Goal: Task Accomplishment & Management: Complete application form

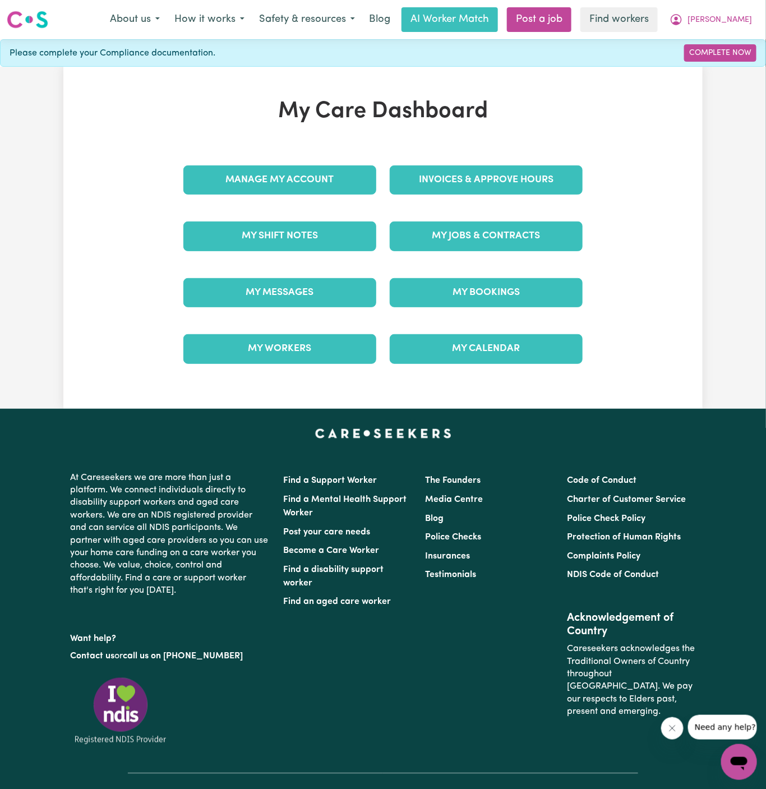
click at [508, 214] on div "My Jobs & Contracts" at bounding box center [486, 236] width 206 height 56
click at [508, 241] on link "My Jobs & Contracts" at bounding box center [486, 236] width 193 height 29
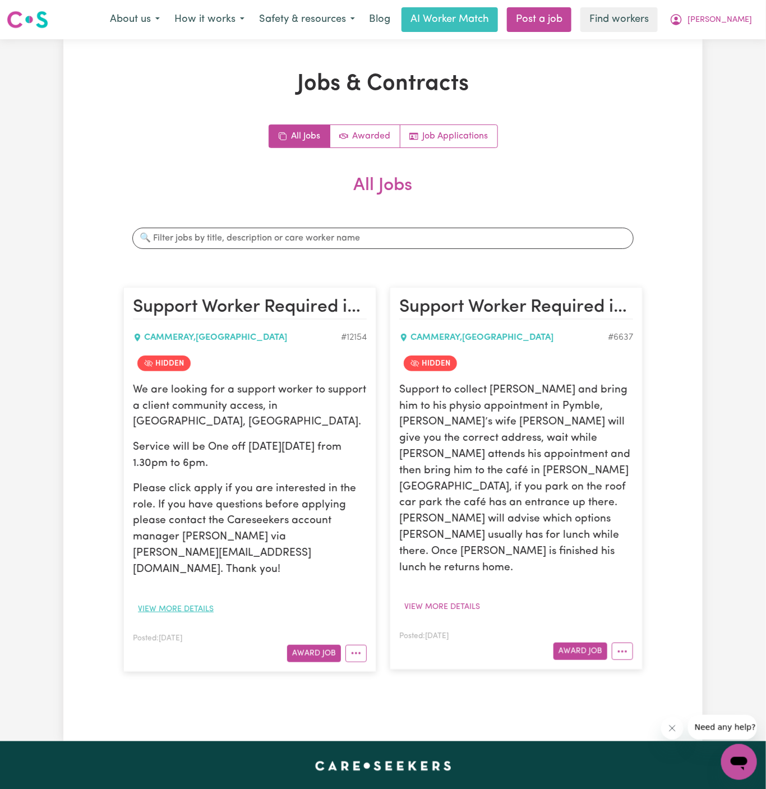
click at [194, 601] on button "View more details" at bounding box center [176, 609] width 86 height 17
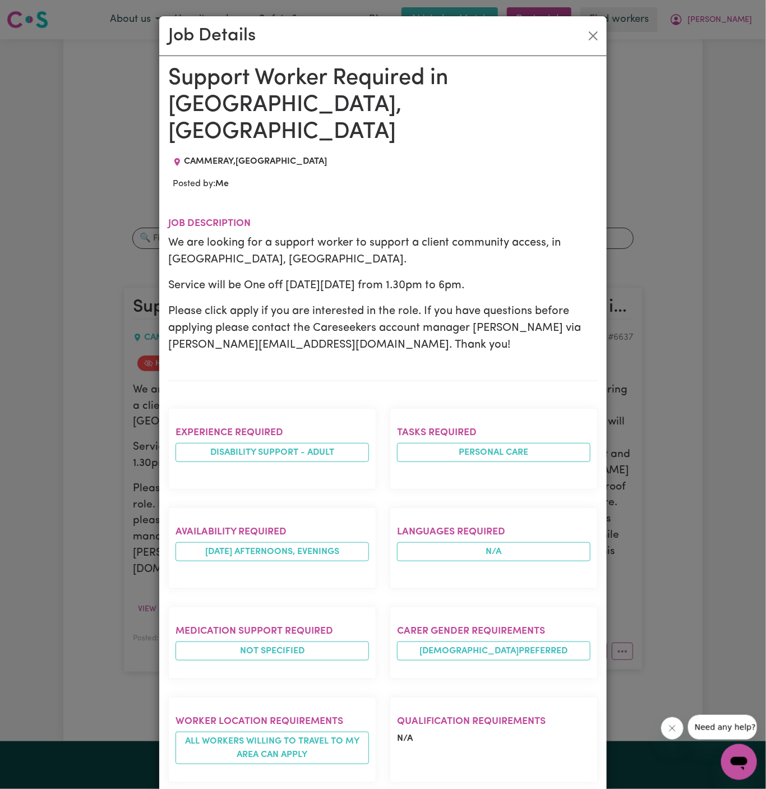
drag, startPoint x: 173, startPoint y: 73, endPoint x: 202, endPoint y: 437, distance: 364.6
click at [202, 437] on div "Support Worker Required in [GEOGRAPHIC_DATA], [GEOGRAPHIC_DATA] [GEOGRAPHIC_DAT…" at bounding box center [383, 573] width 430 height 1017
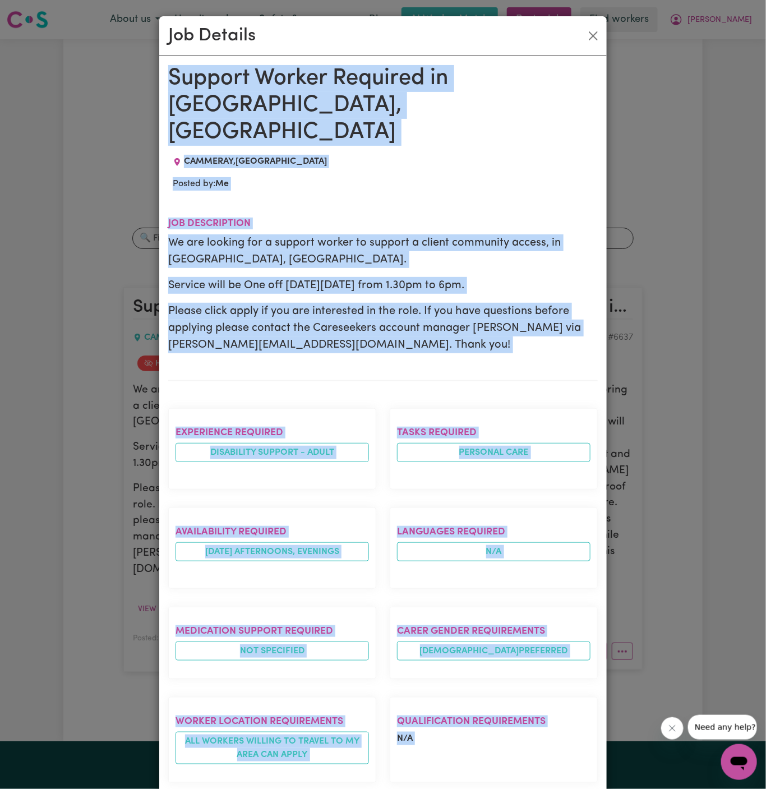
scroll to position [287, 0]
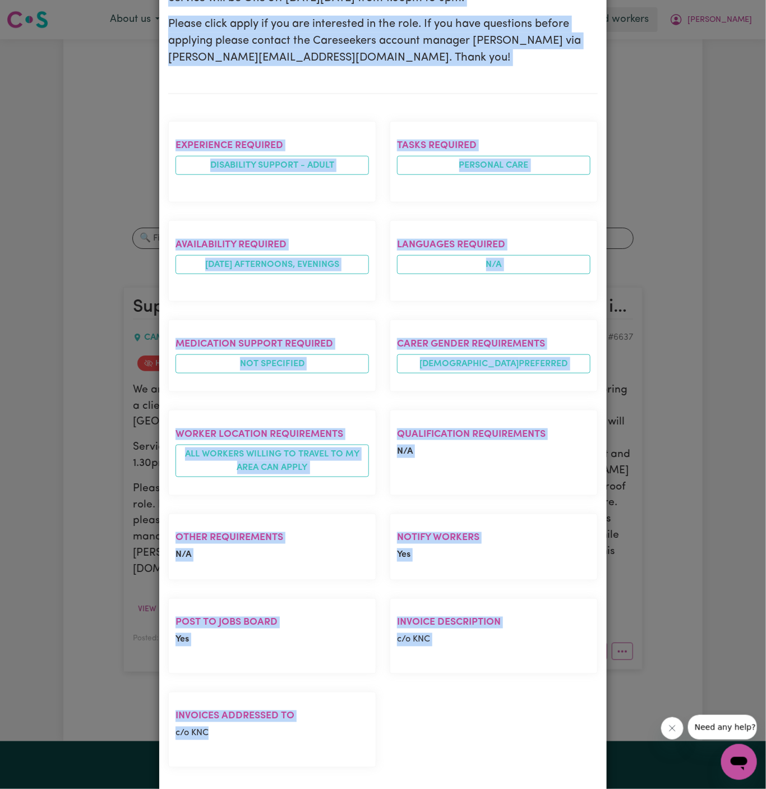
copy div "Support Worker Required in [GEOGRAPHIC_DATA], [GEOGRAPHIC_DATA] [GEOGRAPHIC_DAT…"
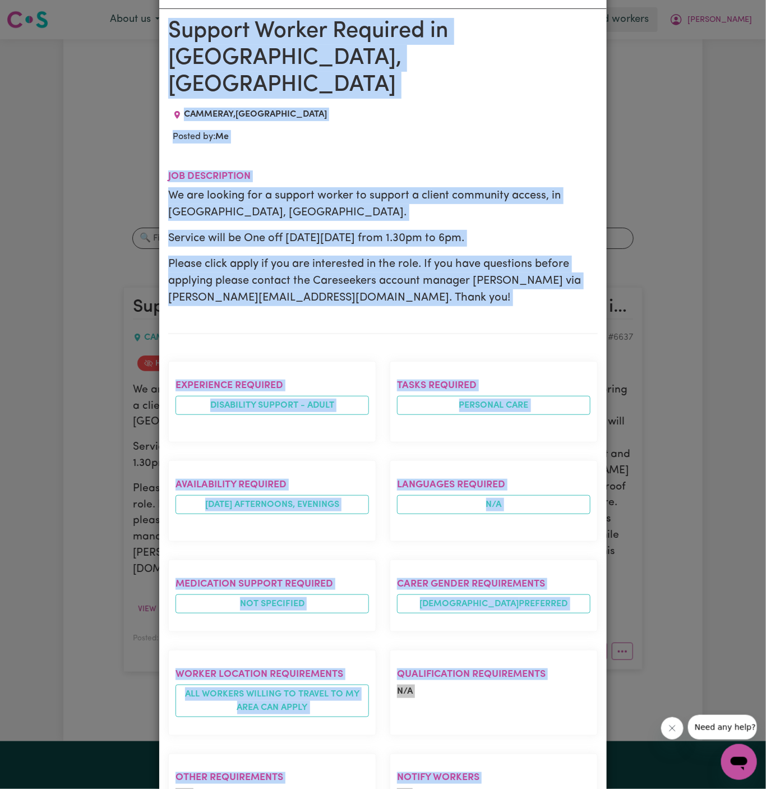
scroll to position [0, 0]
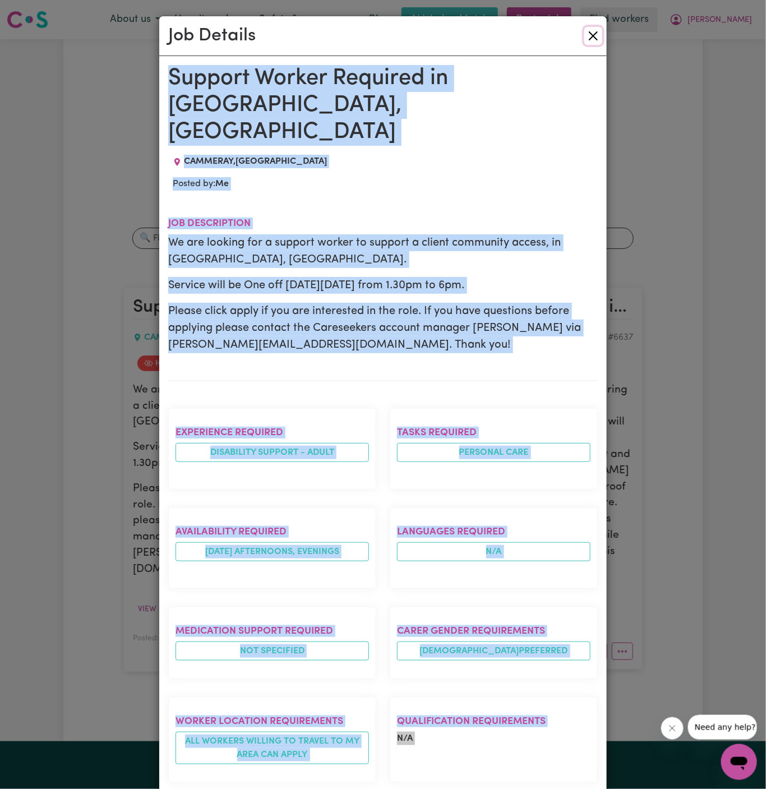
click at [598, 41] on button "Close" at bounding box center [593, 36] width 18 height 18
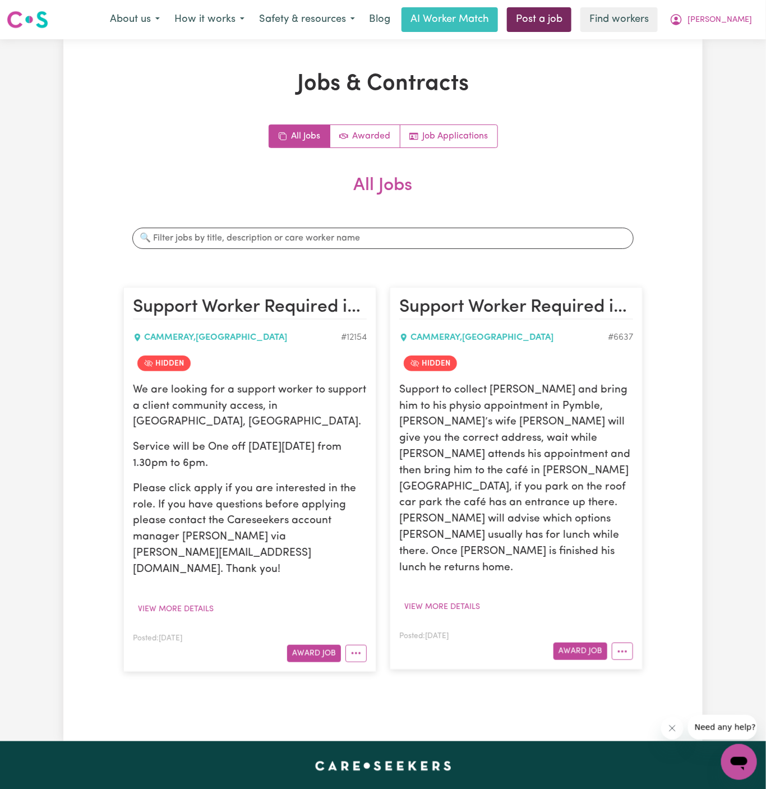
click at [572, 26] on link "Post a job" at bounding box center [539, 19] width 65 height 25
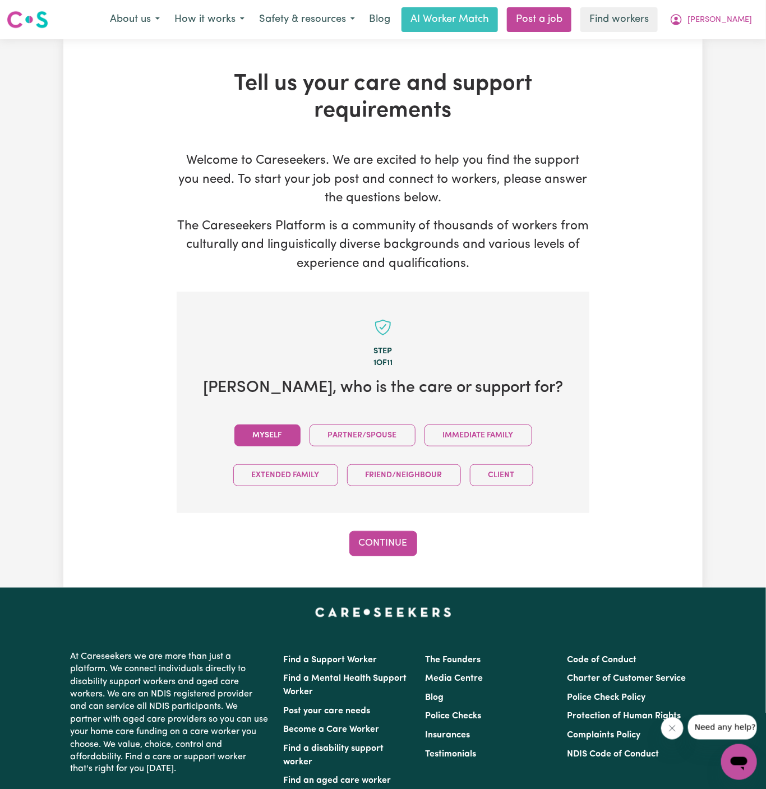
click at [288, 426] on button "Myself" at bounding box center [267, 436] width 66 height 22
click at [389, 546] on button "Continue" at bounding box center [383, 543] width 68 height 25
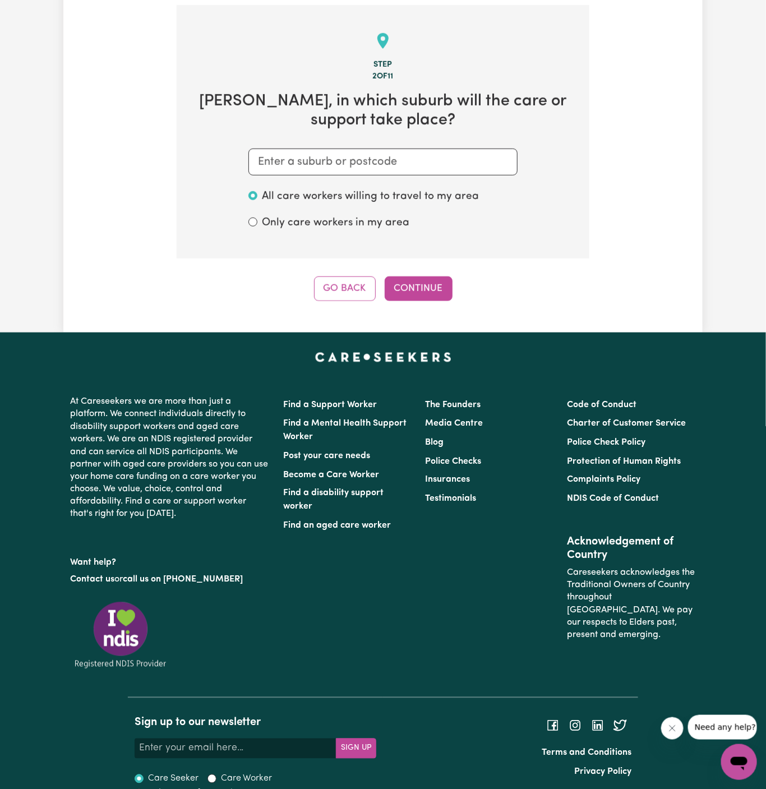
scroll to position [291, 0]
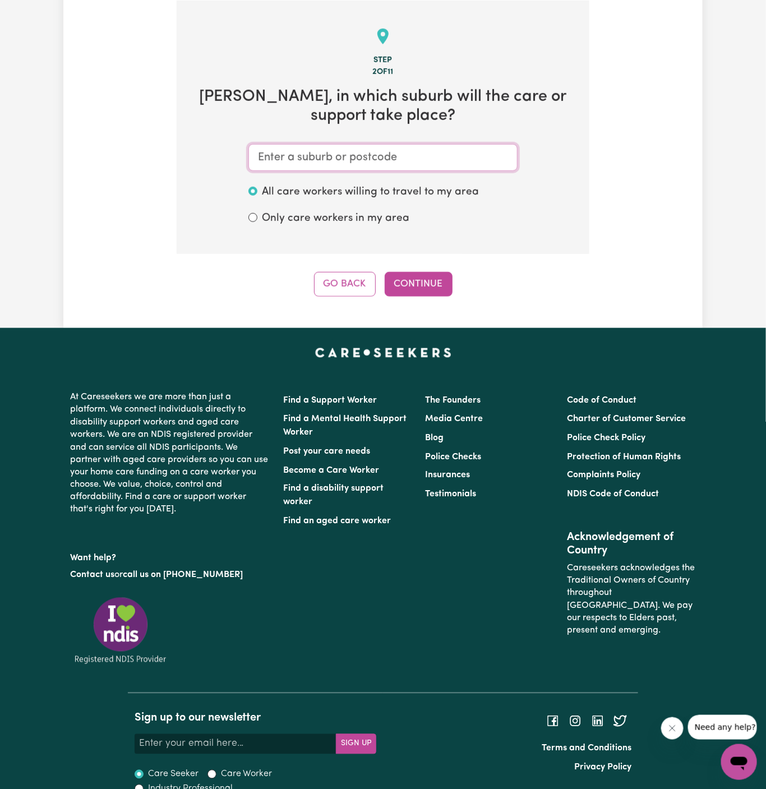
click at [344, 159] on input "text" at bounding box center [382, 157] width 269 height 27
paste input "Cammeray"
type input "Cammeray"
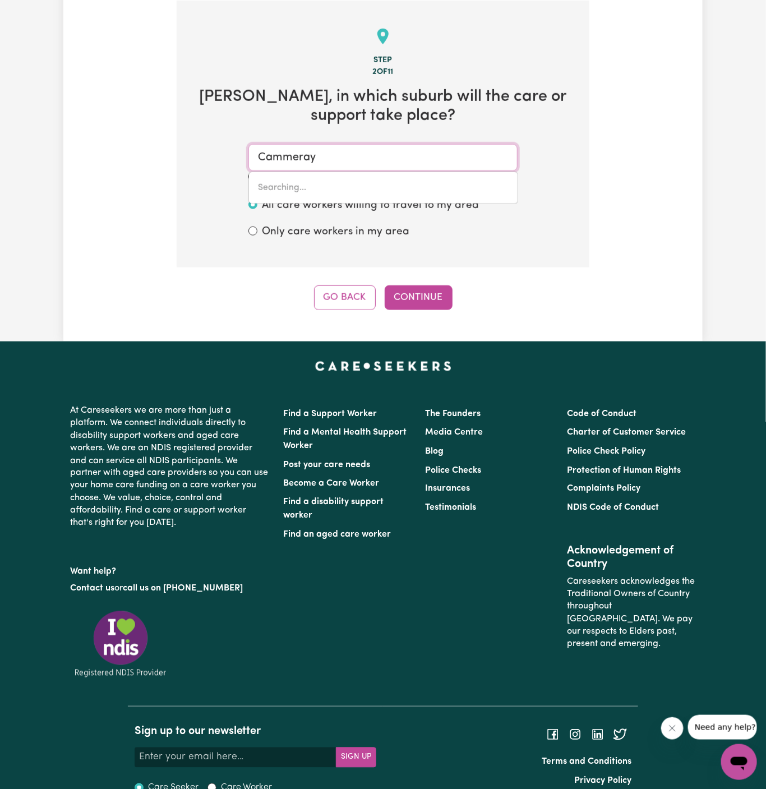
type input "Cammeray, [GEOGRAPHIC_DATA], 2062"
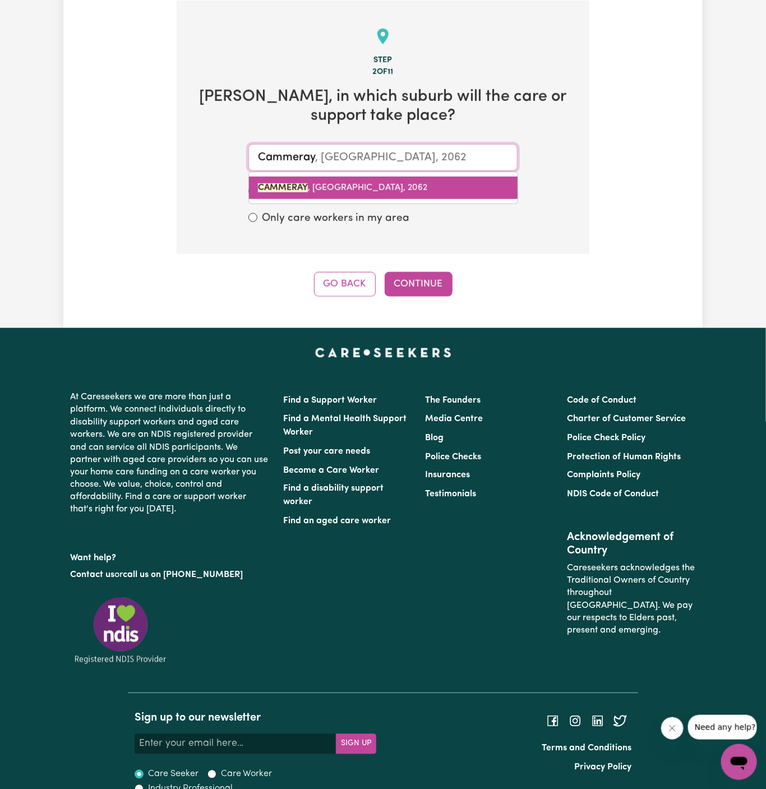
click at [357, 190] on span "CAMMERAY , [GEOGRAPHIC_DATA], 2062" at bounding box center [342, 187] width 169 height 9
type input "CAMMERAY, [GEOGRAPHIC_DATA], 2062"
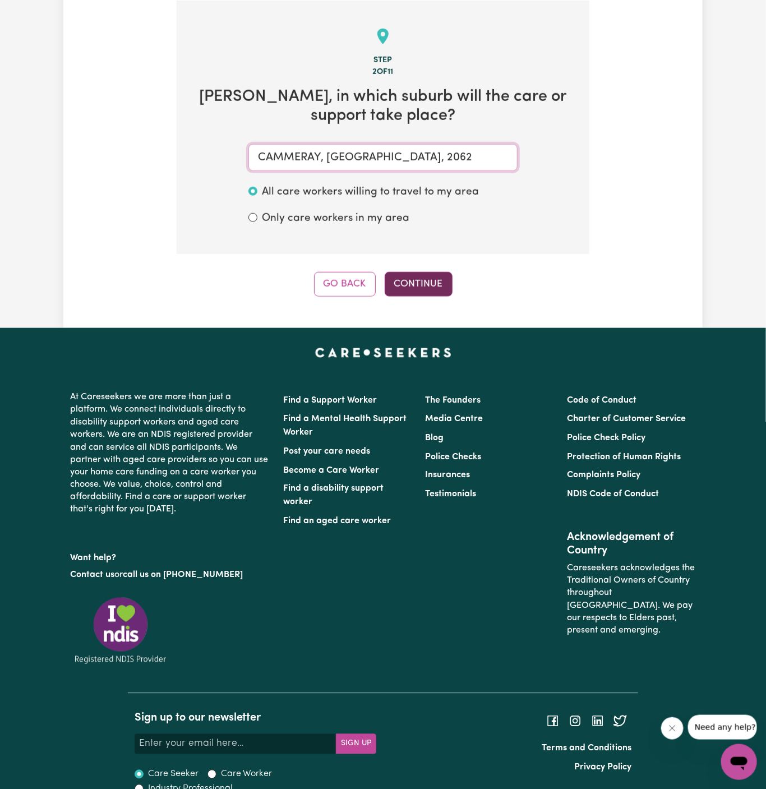
type input "CAMMERAY, [GEOGRAPHIC_DATA], 2062"
click at [441, 284] on button "Continue" at bounding box center [419, 284] width 68 height 25
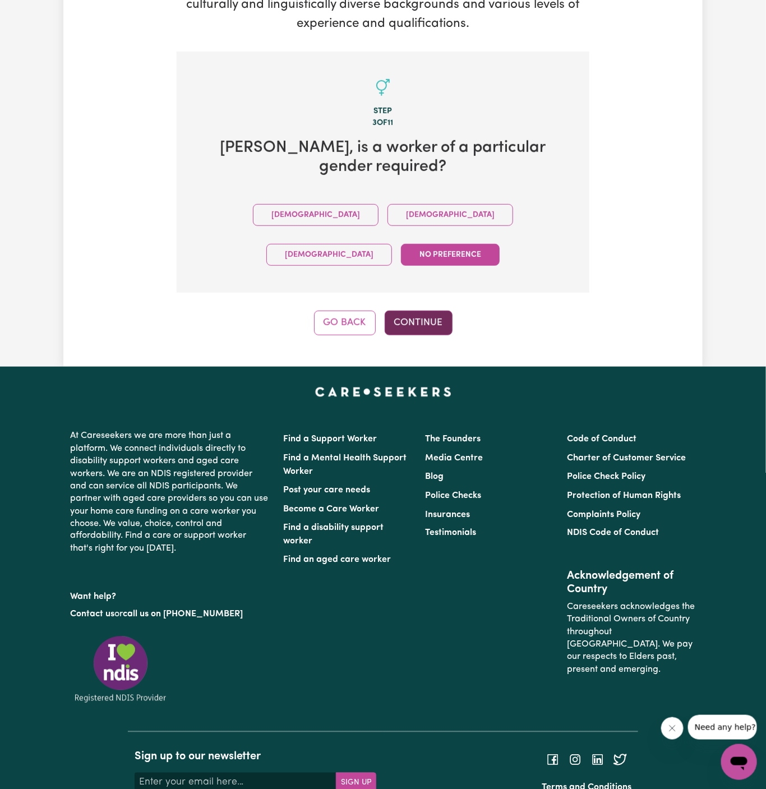
click at [434, 311] on button "Continue" at bounding box center [419, 323] width 68 height 25
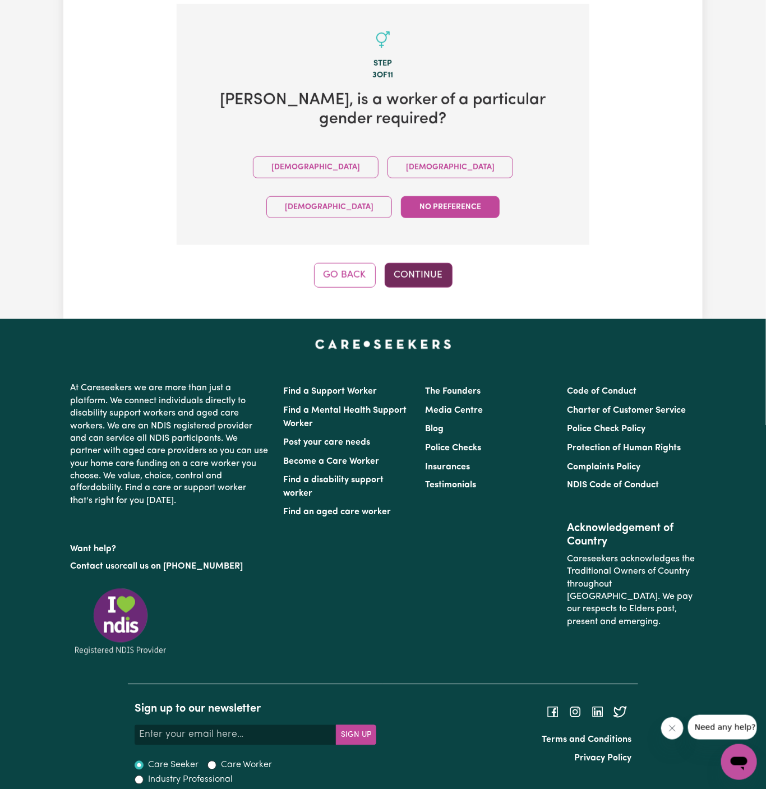
scroll to position [291, 0]
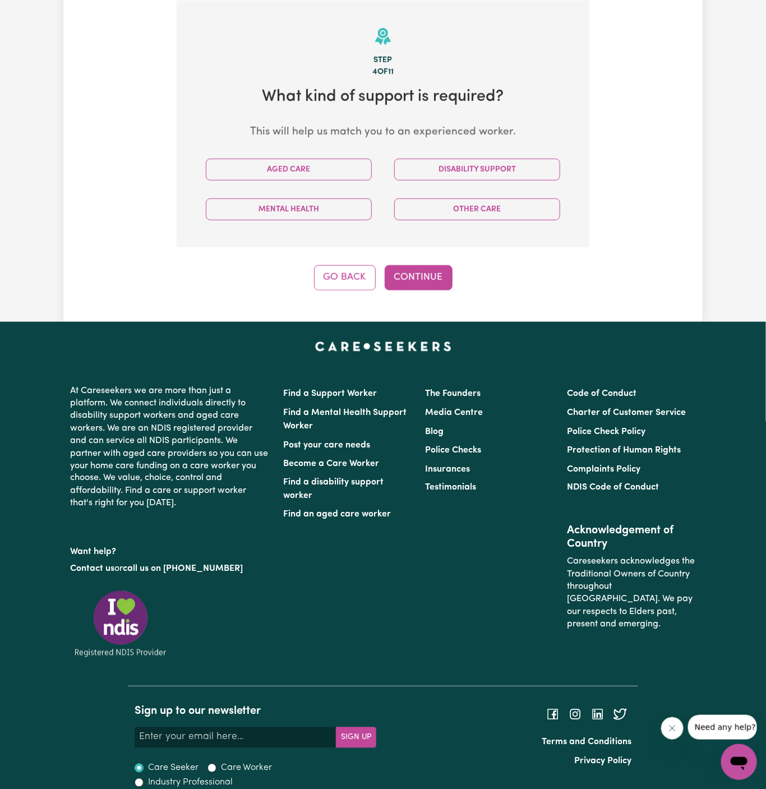
click at [309, 180] on div "Aged Care" at bounding box center [289, 170] width 188 height 40
click at [306, 170] on button "Aged Care" at bounding box center [289, 170] width 166 height 22
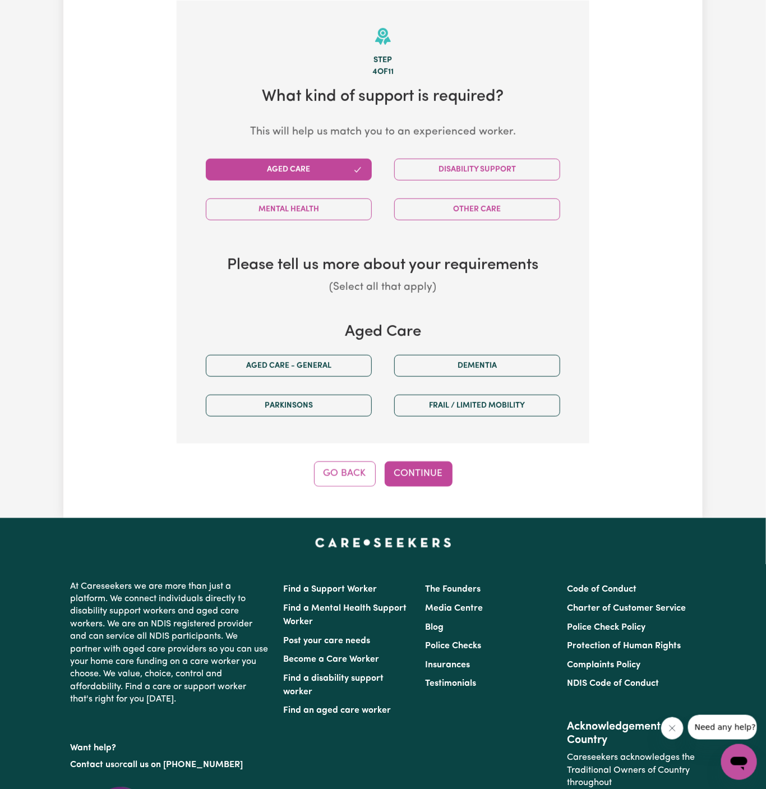
click at [331, 350] on div "Aged care - General" at bounding box center [289, 366] width 188 height 40
click at [339, 369] on button "Aged care - General" at bounding box center [289, 366] width 166 height 22
click at [415, 449] on div "Step 4 of 11 What kind of support is required? This will help us match you to a…" at bounding box center [383, 244] width 413 height 486
click at [416, 476] on button "Continue" at bounding box center [419, 474] width 68 height 25
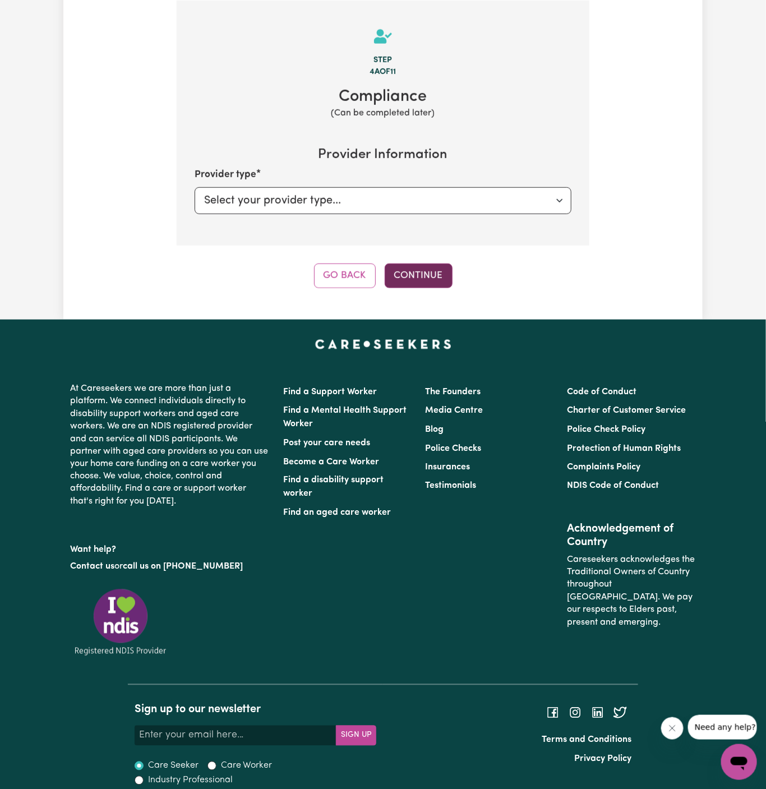
click at [432, 276] on button "Continue" at bounding box center [419, 276] width 68 height 25
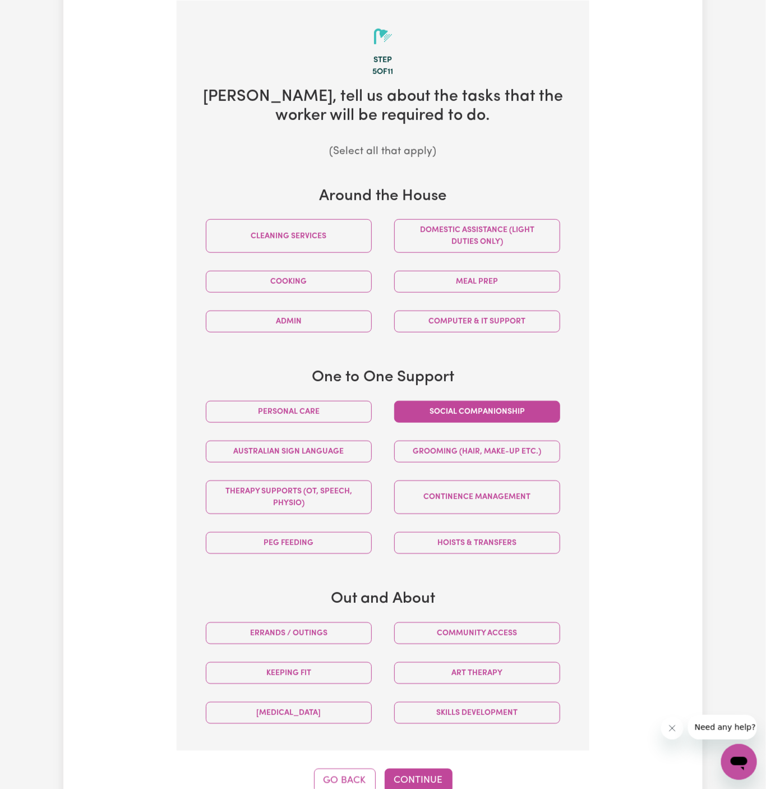
click at [449, 412] on button "Social companionship" at bounding box center [477, 412] width 166 height 22
click at [490, 628] on button "Community access" at bounding box center [477, 634] width 166 height 22
click at [429, 769] on button "Continue" at bounding box center [419, 781] width 68 height 25
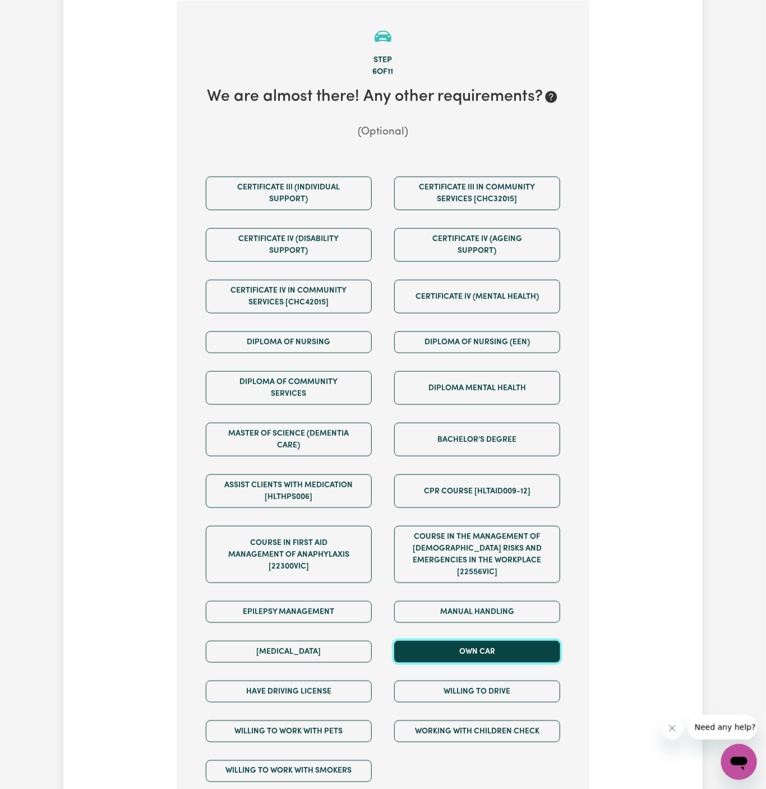
click at [471, 641] on button "Own Car" at bounding box center [477, 652] width 166 height 22
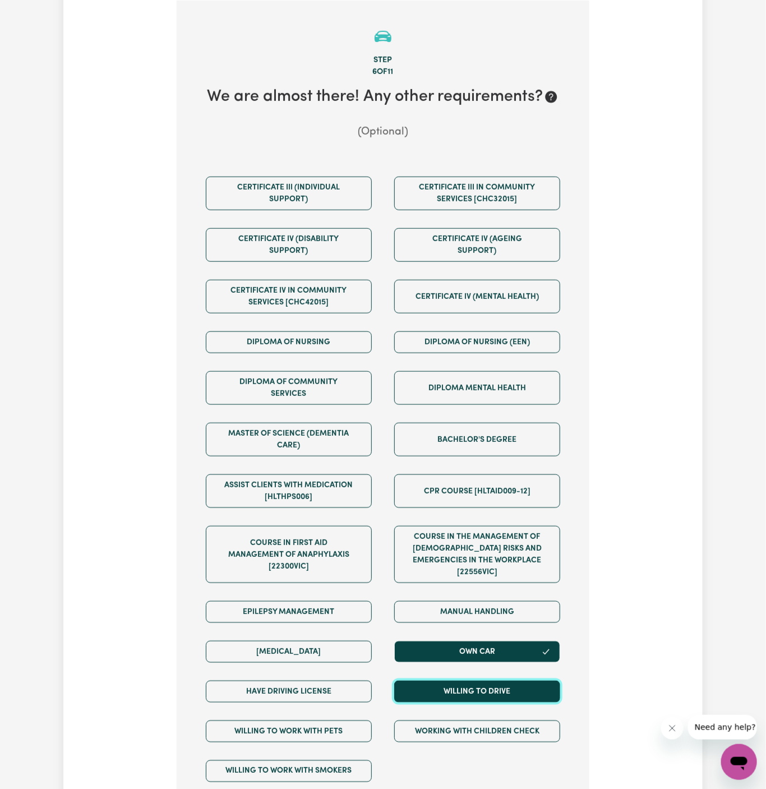
click at [473, 681] on button "Willing to drive" at bounding box center [477, 692] width 166 height 22
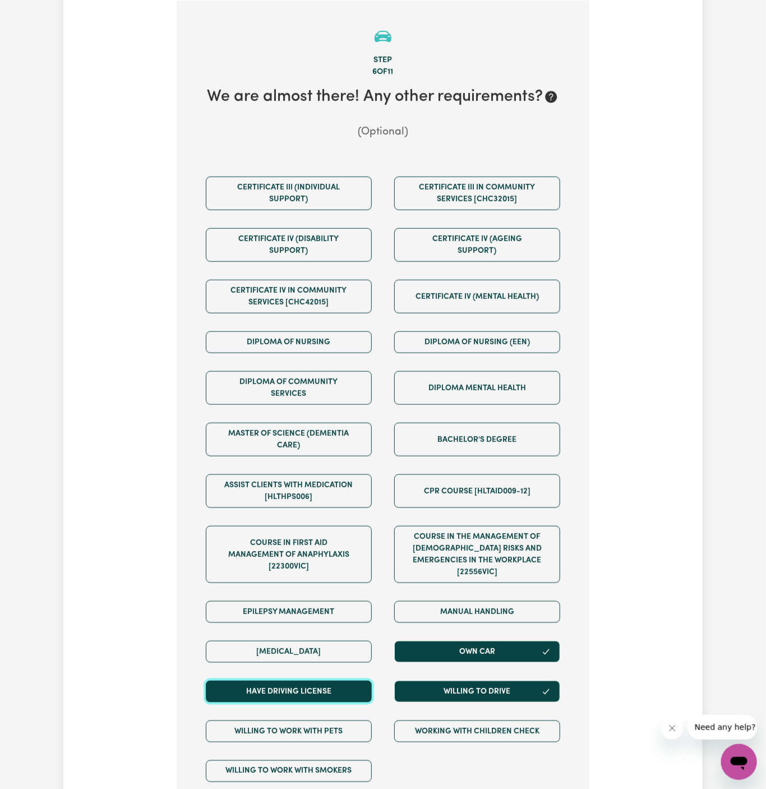
click at [351, 681] on button "Have driving license" at bounding box center [289, 692] width 166 height 22
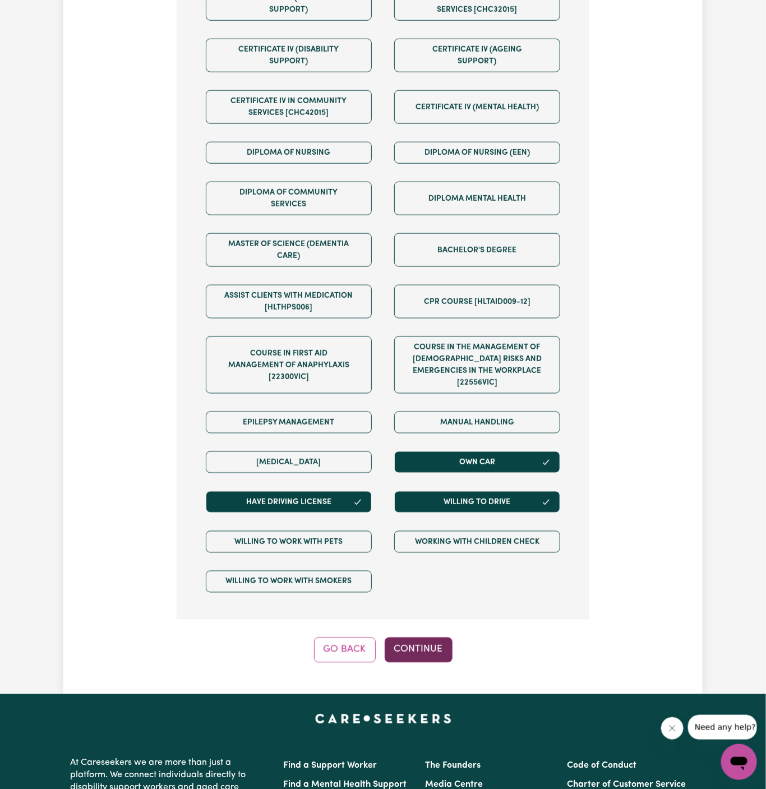
click at [411, 638] on button "Continue" at bounding box center [419, 650] width 68 height 25
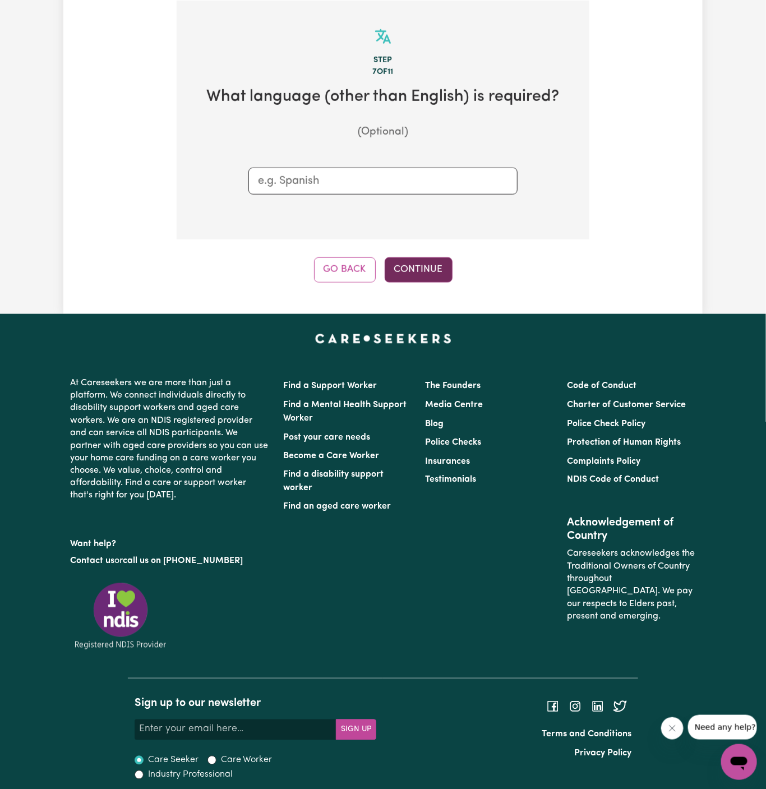
click at [423, 260] on button "Continue" at bounding box center [419, 269] width 68 height 25
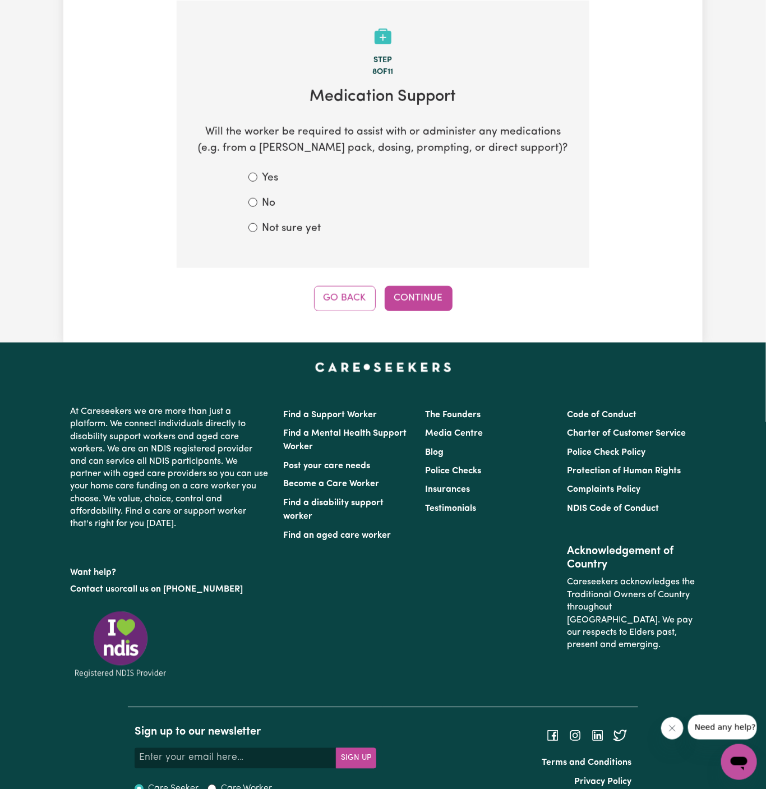
click at [266, 209] on label "No" at bounding box center [268, 204] width 13 height 16
click at [257, 207] on input "No" at bounding box center [252, 202] width 9 height 9
radio input "true"
click at [423, 291] on button "Continue" at bounding box center [419, 298] width 68 height 25
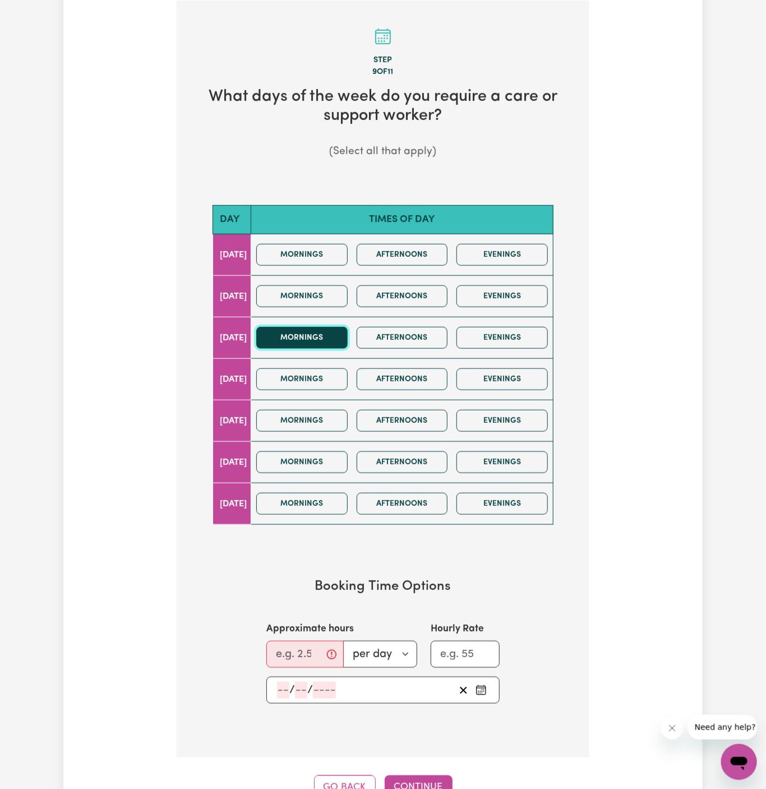
click at [324, 334] on button "Mornings" at bounding box center [301, 338] width 91 height 22
click at [384, 334] on button "Afternoons" at bounding box center [402, 338] width 91 height 22
click at [294, 658] on input "Approximate hours" at bounding box center [304, 654] width 77 height 27
click at [294, 658] on input "1" at bounding box center [301, 654] width 70 height 27
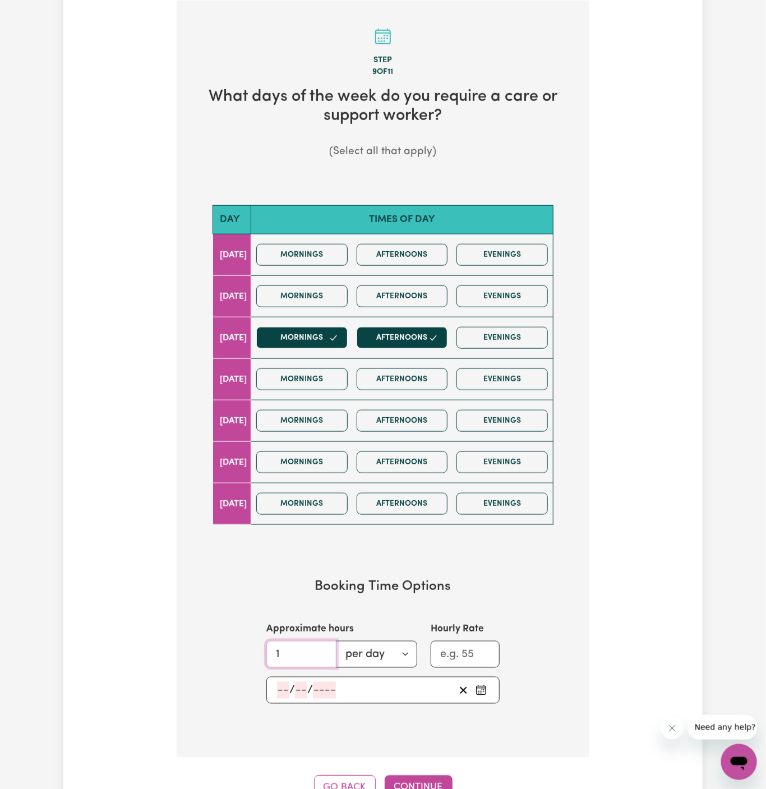
click at [294, 658] on input "1" at bounding box center [301, 654] width 70 height 27
type input "2"
click at [286, 685] on input "number" at bounding box center [283, 690] width 12 height 17
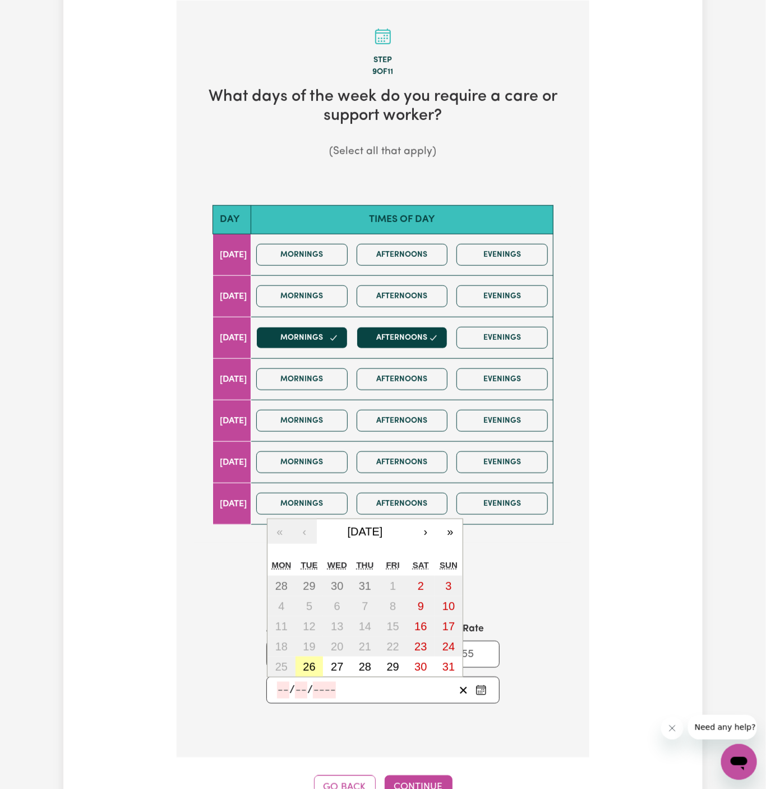
click at [311, 661] on abbr "26" at bounding box center [309, 667] width 12 height 12
type input "[DATE]"
type input "26"
type input "8"
type input "2025"
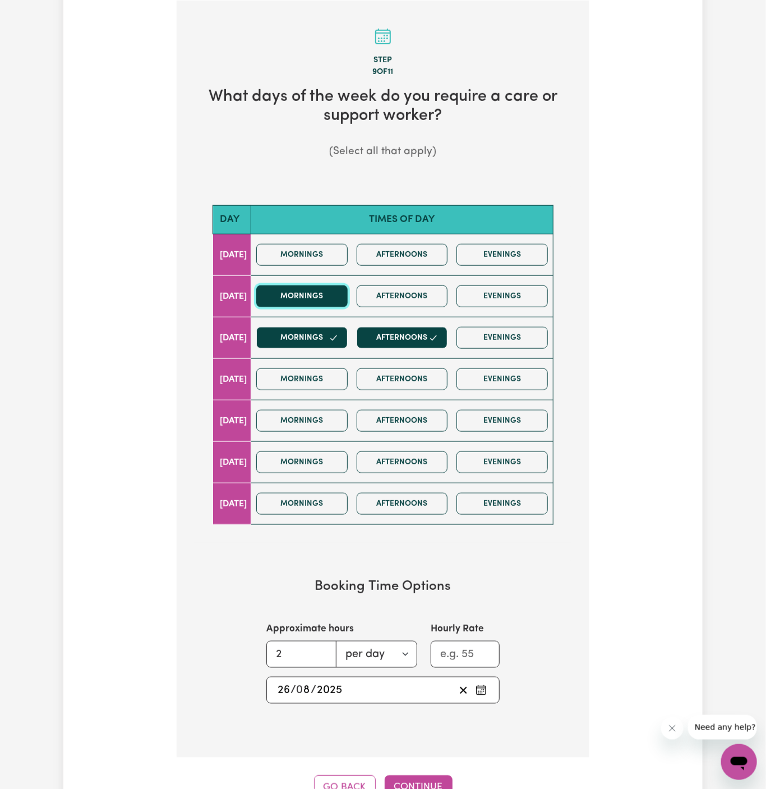
click at [339, 286] on button "Mornings" at bounding box center [301, 297] width 91 height 22
click at [367, 285] on div "Mornings Afternoons Evenings" at bounding box center [402, 297] width 301 height 40
click at [394, 297] on button "Afternoons" at bounding box center [402, 297] width 91 height 22
drag, startPoint x: 348, startPoint y: 333, endPoint x: 366, endPoint y: 333, distance: 17.9
click at [338, 334] on icon "button" at bounding box center [333, 338] width 9 height 9
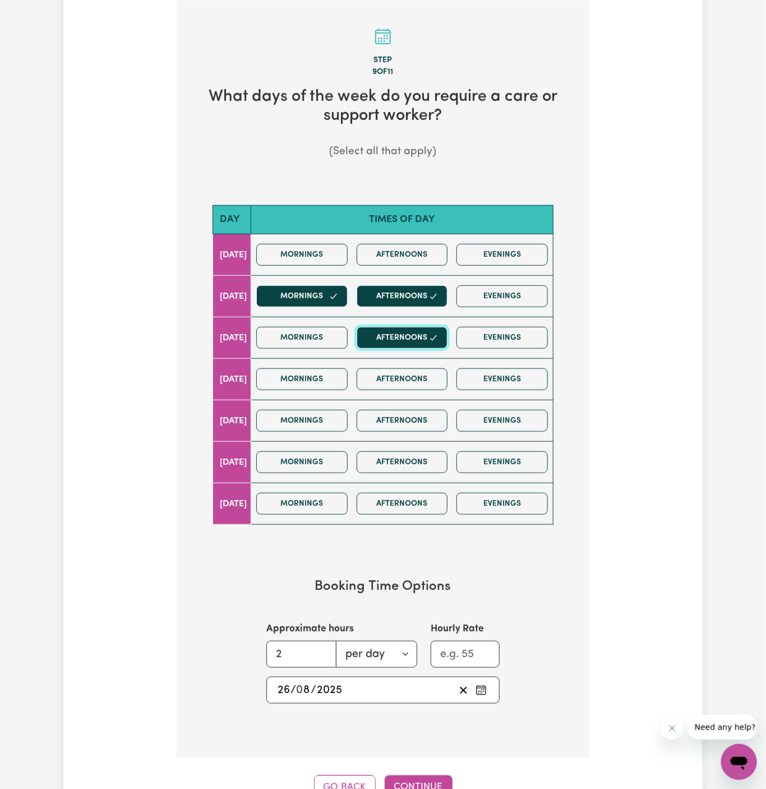
click at [392, 333] on button "Afternoons" at bounding box center [402, 338] width 91 height 22
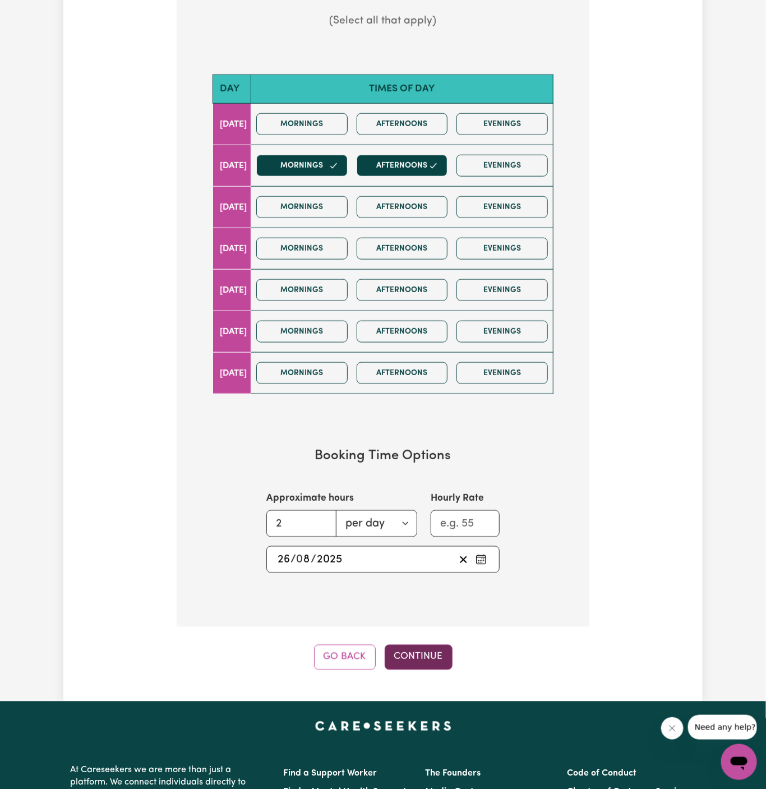
click at [409, 649] on button "Continue" at bounding box center [419, 657] width 68 height 25
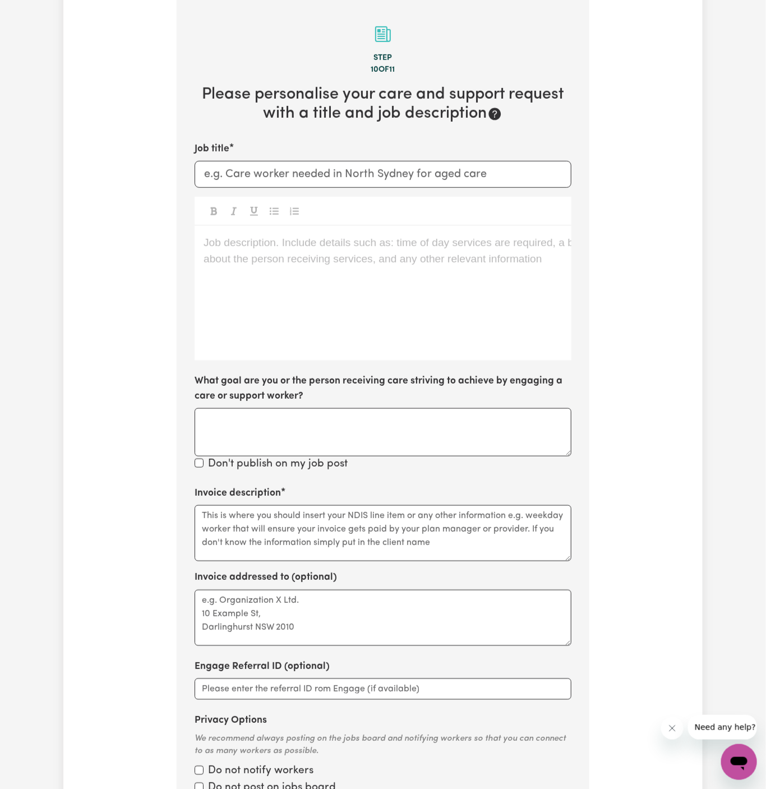
scroll to position [291, 0]
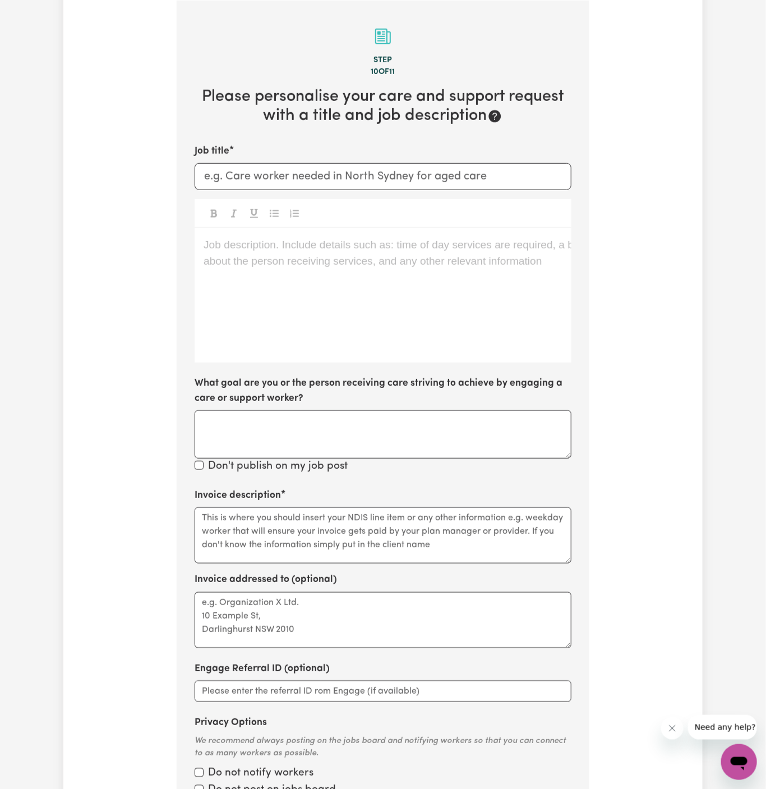
click at [356, 290] on div "Job description. Include details such as: time of day services are required, a …" at bounding box center [383, 295] width 377 height 135
click at [387, 307] on div "Job description. Include details such as: time of day services are required, a …" at bounding box center [383, 295] width 377 height 135
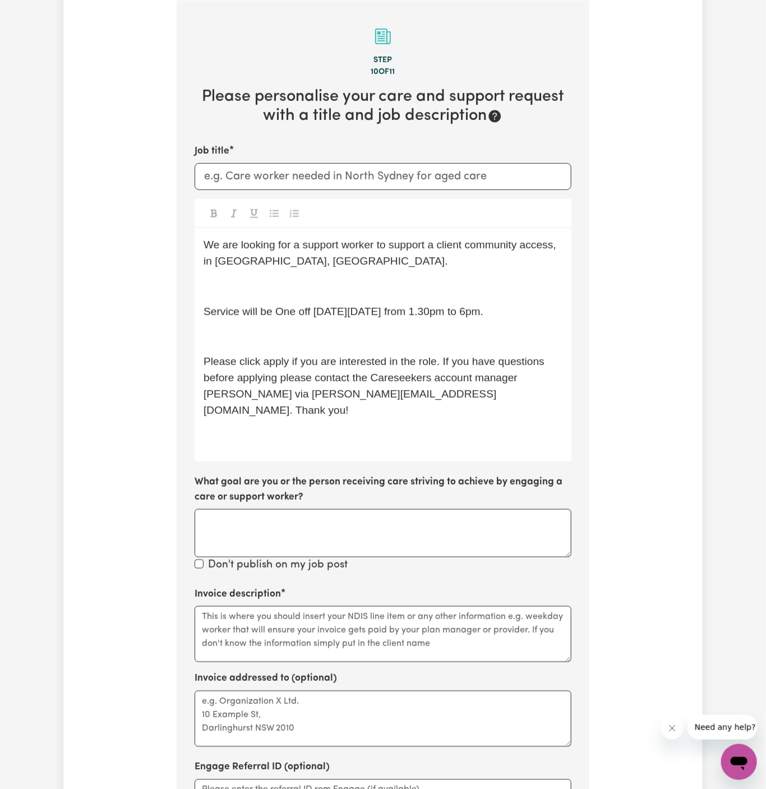
click at [372, 292] on p "﻿" at bounding box center [383, 287] width 359 height 16
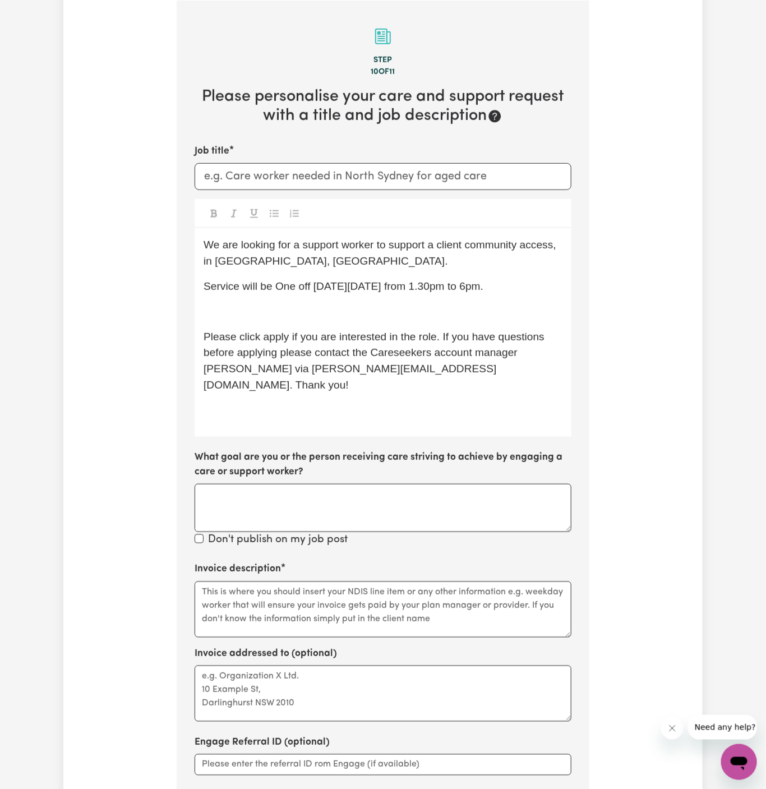
click at [371, 316] on p "﻿" at bounding box center [383, 312] width 359 height 16
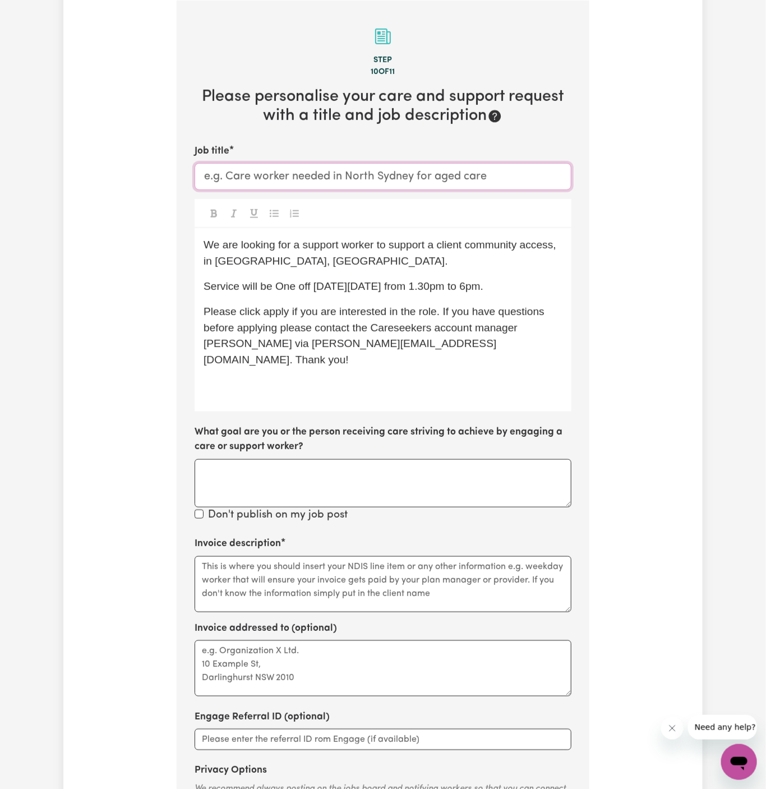
click at [395, 172] on input "Job title" at bounding box center [383, 176] width 377 height 27
paste input "Support Worker Required in [GEOGRAPHIC_DATA], [GEOGRAPHIC_DATA]"
click at [395, 172] on input "Support Worker Required in [GEOGRAPHIC_DATA], [GEOGRAPHIC_DATA]" at bounding box center [383, 176] width 377 height 27
type input "Support Worker Required in [GEOGRAPHIC_DATA], [GEOGRAPHIC_DATA]"
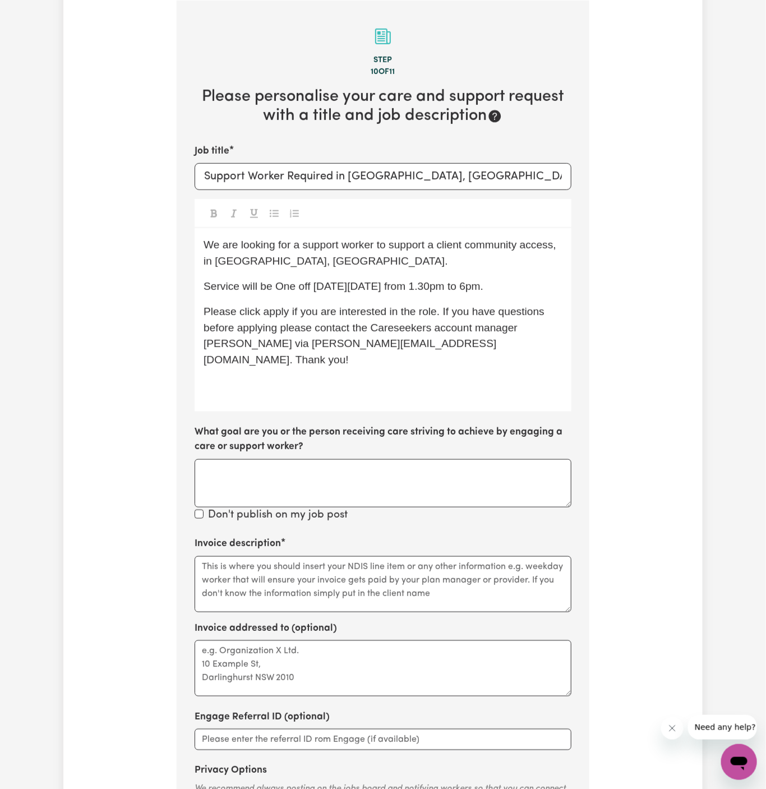
click at [338, 255] on p "We are looking for a support worker to support a client community access, in [G…" at bounding box center [383, 253] width 359 height 33
click at [288, 287] on span "Service will be One off [DATE][DATE] from 1.30pm to 6pm." at bounding box center [344, 286] width 280 height 12
click at [457, 282] on span "Service will be One off [DATE][DATE] from 1.30pm to 6pm." at bounding box center [344, 286] width 280 height 12
click at [509, 298] on div "We are looking for a support worker to support a client with community access i…" at bounding box center [383, 319] width 377 height 183
click at [486, 285] on span "Service will be One off [DATE][DATE] from 1.30 pm to 6pm." at bounding box center [345, 286] width 283 height 12
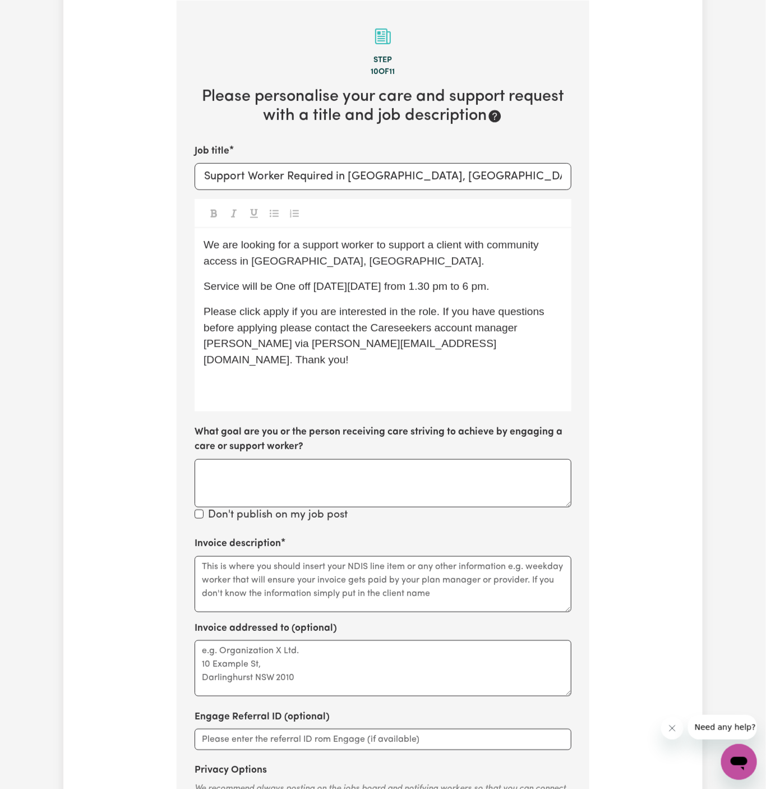
click at [279, 317] on p "Please click apply if you are interested in the role. If you have questions bef…" at bounding box center [383, 336] width 359 height 65
click at [245, 328] on span "Please click Apply if you are interested in the role. If you have questions bef…" at bounding box center [376, 336] width 344 height 60
click at [207, 349] on p "Please click Apply if you are interested in the role. If you have questions bef…" at bounding box center [383, 336] width 359 height 65
click at [305, 389] on div "We are looking for a support worker to support a client with community access i…" at bounding box center [383, 319] width 377 height 183
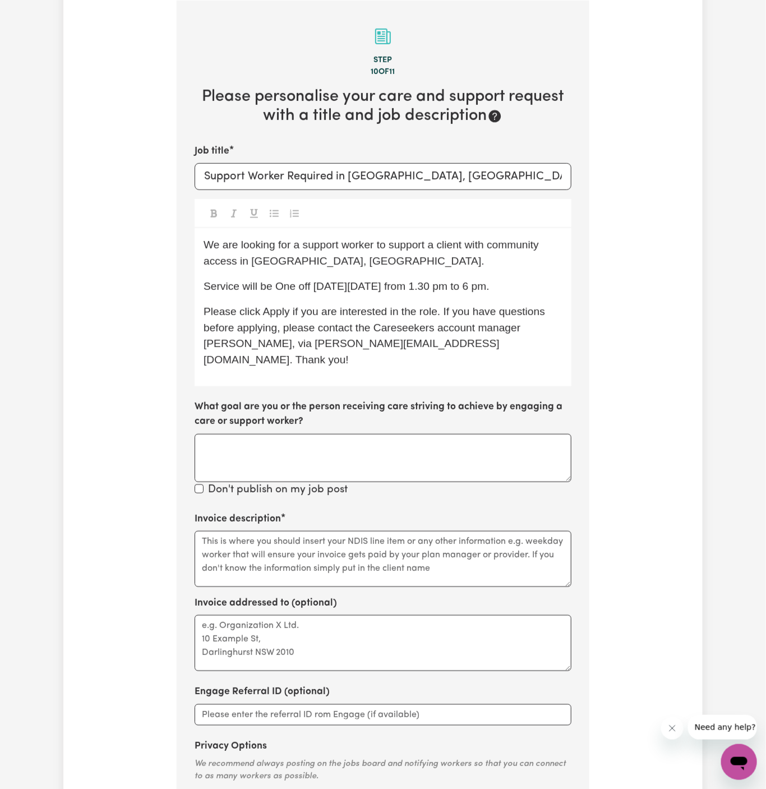
click at [286, 282] on span "Service will be One off [DATE][DATE] from 1.30 pm to 6 pm." at bounding box center [347, 286] width 286 height 12
click at [425, 283] on span "Service will be one-off [DATE][DATE] from 1.30 pm to 6 pm." at bounding box center [346, 286] width 284 height 12
click at [510, 333] on span "Please click Apply if you are interested in the role. If you have questions bef…" at bounding box center [376, 336] width 344 height 60
click at [495, 338] on p "Please click Apply if you are interested in the role. If you have questions bef…" at bounding box center [383, 336] width 359 height 65
click at [496, 330] on span "Please click Apply if you are interested in the role. If you have questions bef…" at bounding box center [376, 336] width 344 height 60
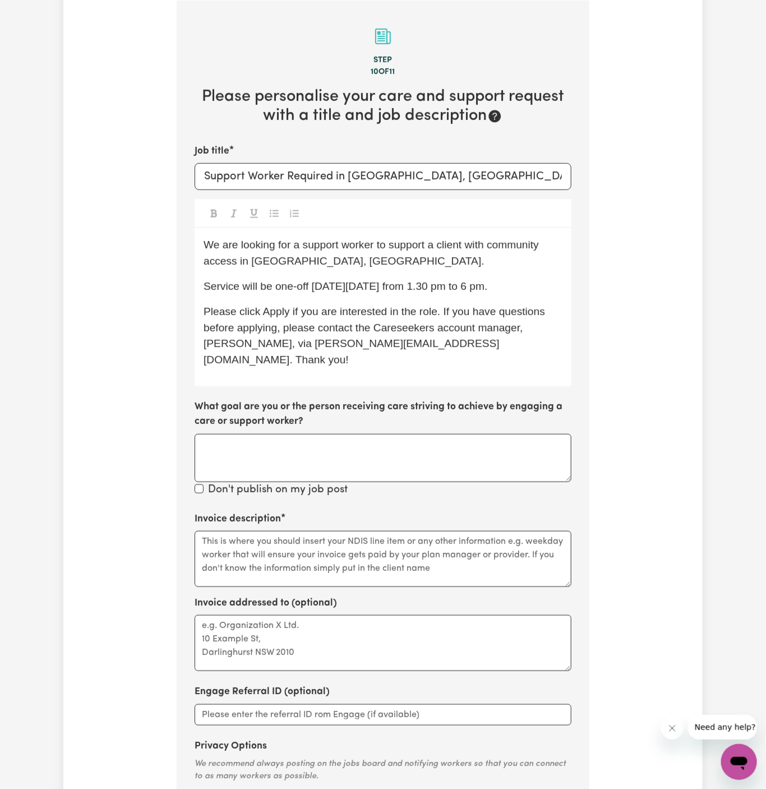
click at [218, 341] on span "Please click Apply if you are interested in the role. If you have questions bef…" at bounding box center [376, 336] width 344 height 60
click at [233, 347] on span "Please click Apply if you are interested in the role. If you have questions bef…" at bounding box center [376, 336] width 344 height 60
click at [414, 370] on div "Job title Support Worker Required in [GEOGRAPHIC_DATA], [GEOGRAPHIC_DATA] We ar…" at bounding box center [383, 321] width 377 height 355
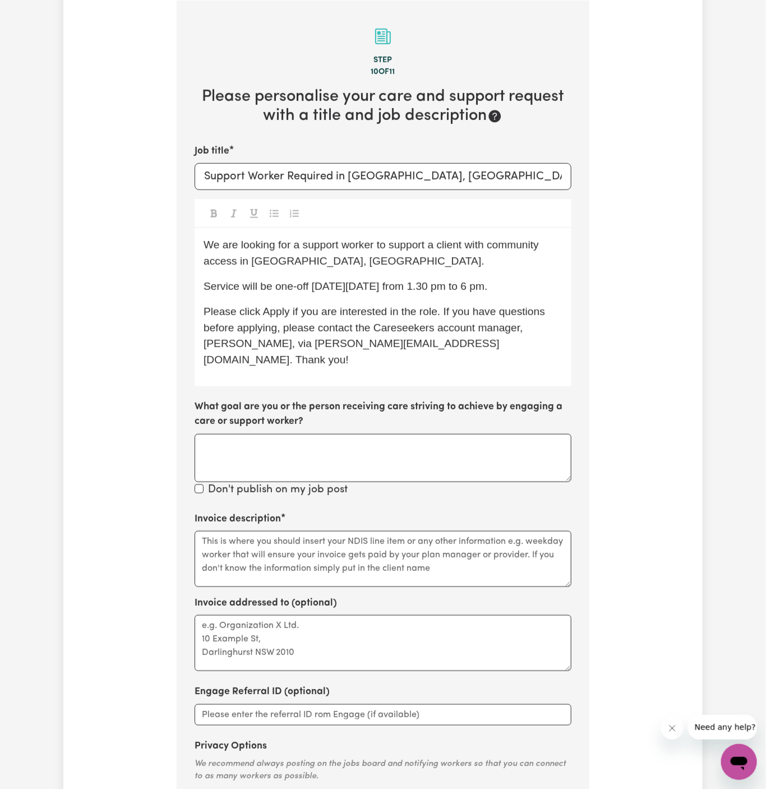
click at [415, 267] on p "We are looking for a support worker to support a client with community access i…" at bounding box center [383, 253] width 359 height 33
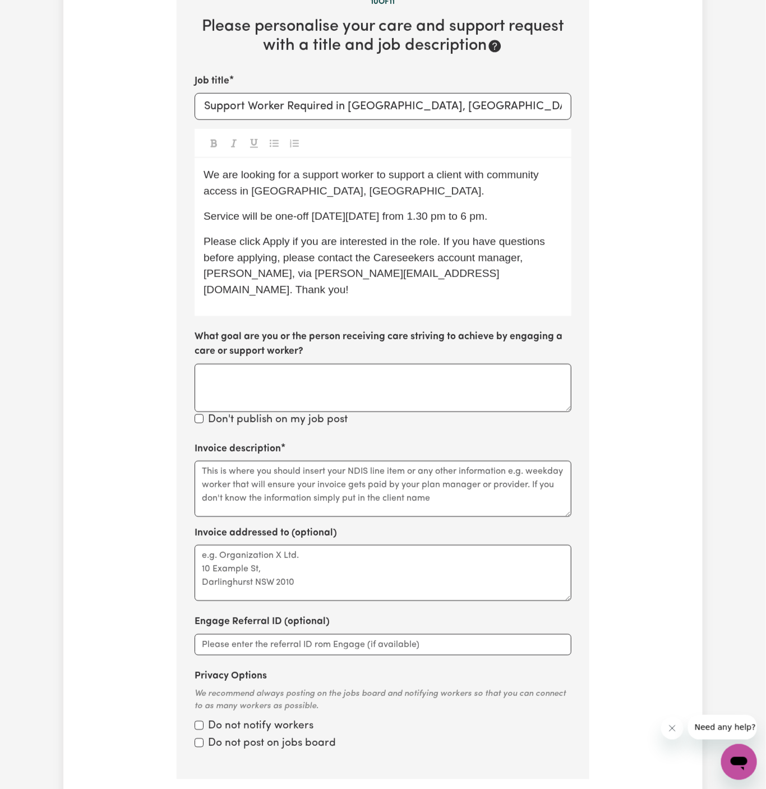
scroll to position [432, 0]
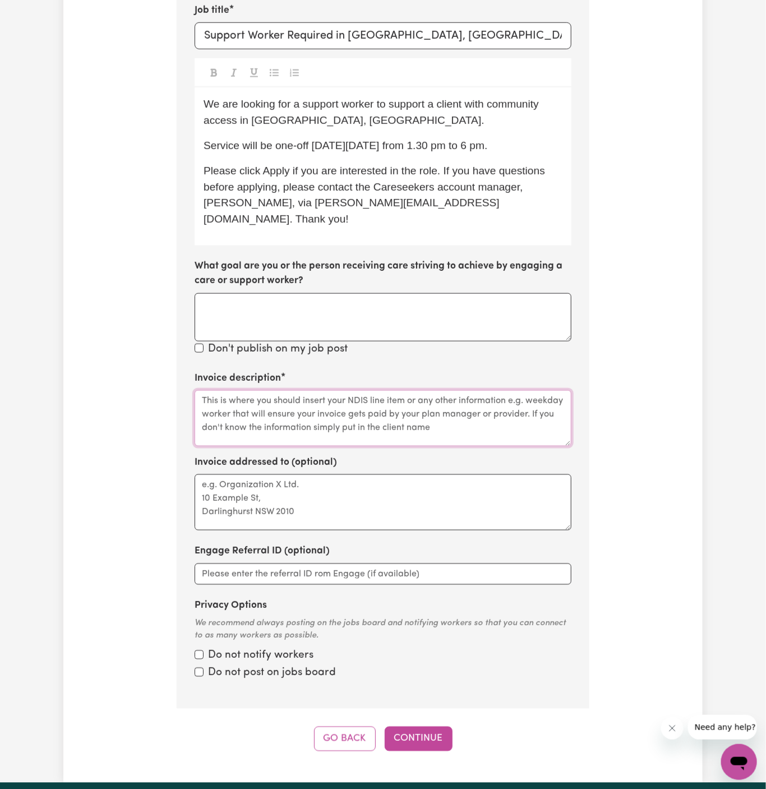
click at [234, 399] on textarea "Invoice description" at bounding box center [383, 418] width 377 height 56
paste textarea "c/o KNC"
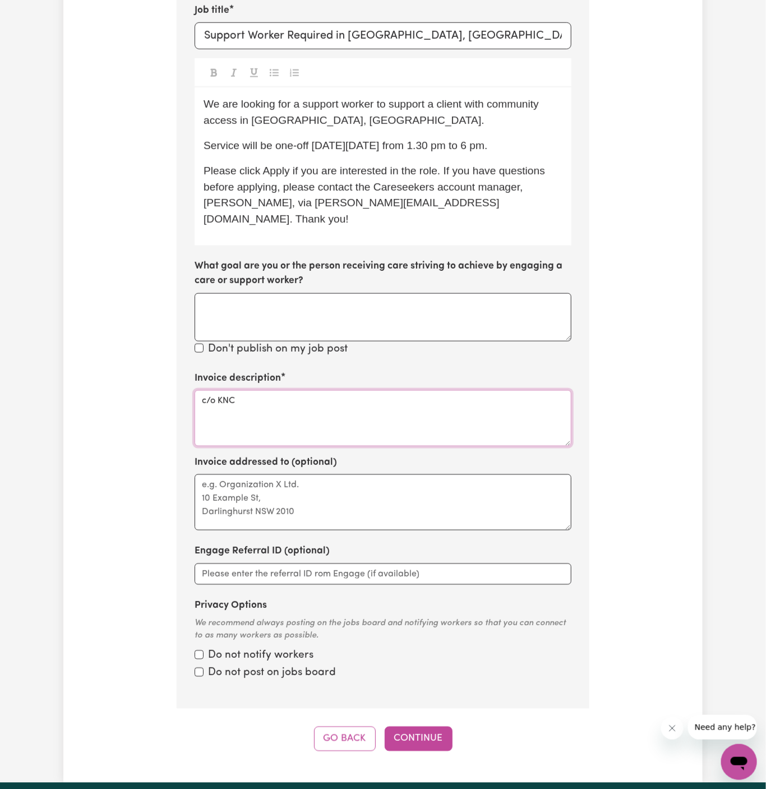
type textarea "c/o KNC"
click at [250, 475] on textarea "Invoice addressed to (optional)" at bounding box center [383, 503] width 377 height 56
paste textarea "c/o KNC"
type textarea "c/o KNC"
click at [201, 651] on input "Privacy Options" at bounding box center [199, 655] width 9 height 9
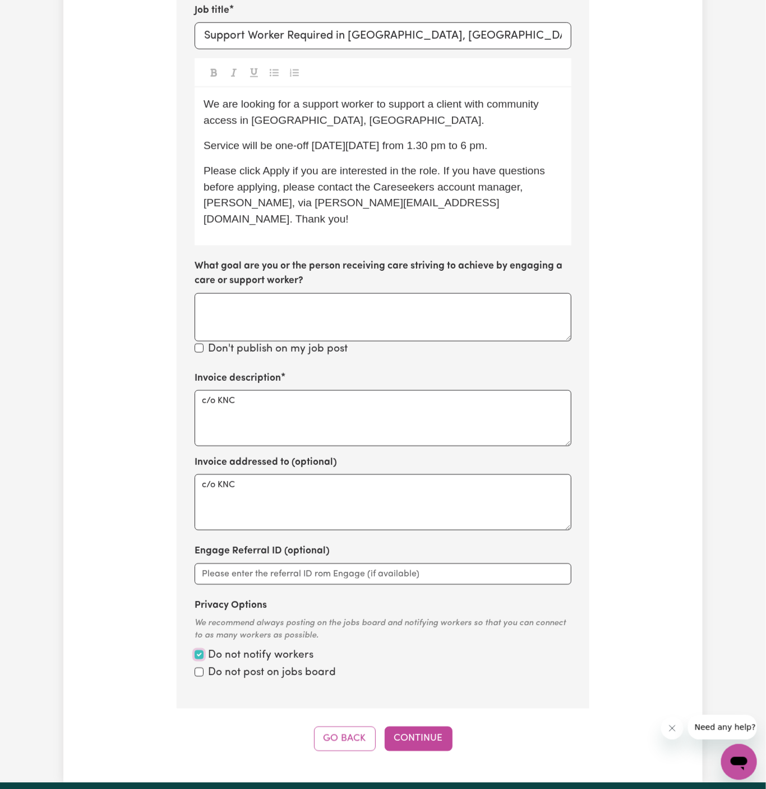
checkbox input "true"
click at [201, 659] on input "Privacy Options" at bounding box center [199, 655] width 9 height 9
checkbox input "true"
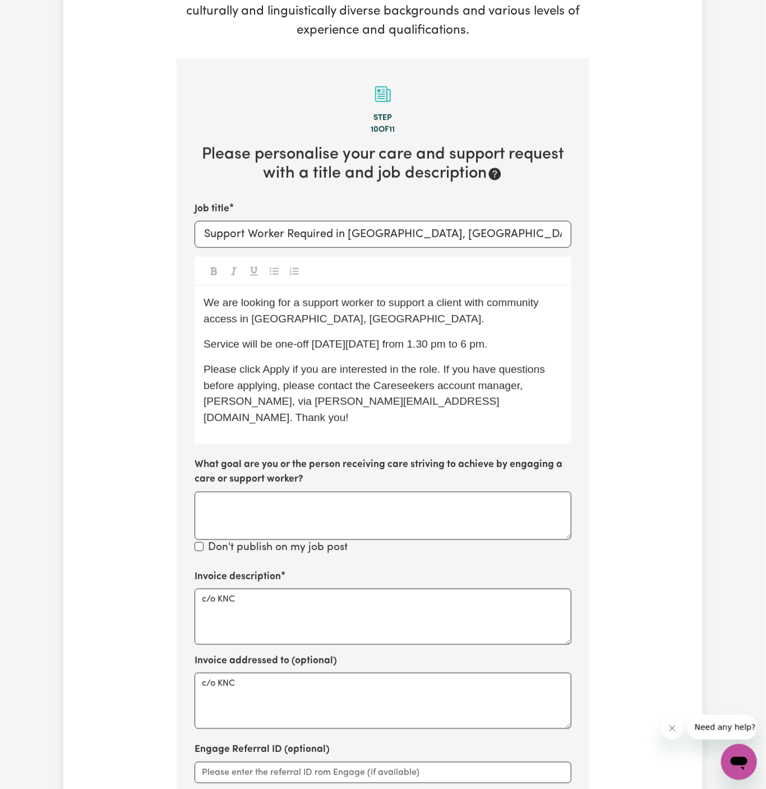
scroll to position [222, 0]
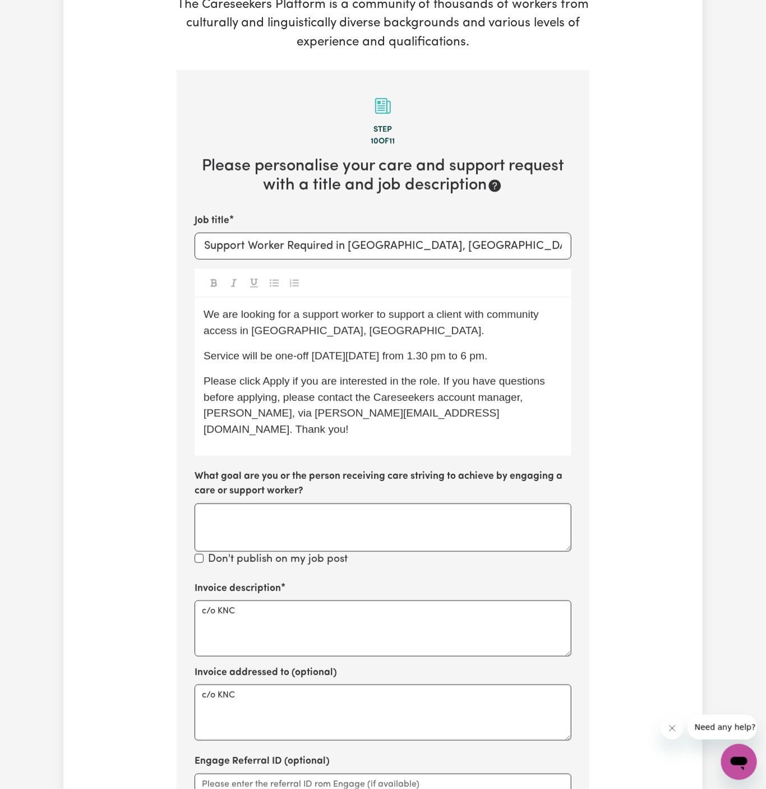
click at [347, 356] on span "Service will be one-off [DATE][DATE] from 1.30 pm to 6 pm." at bounding box center [346, 356] width 284 height 12
click at [377, 355] on span "Service will be one-off [DATE][DATE] from 1.30 pm to 6 pm." at bounding box center [346, 356] width 284 height 12
click at [398, 355] on span "Service will be one-off [DATE][DATE] from 1.30 pm to 6 pm." at bounding box center [346, 356] width 284 height 12
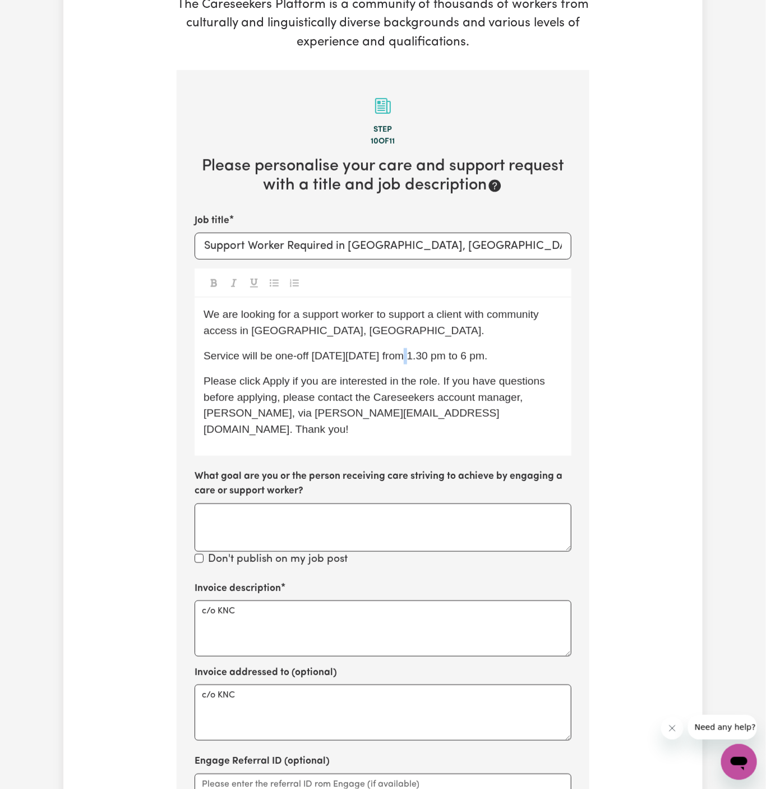
click at [398, 355] on span "Service will be one-off [DATE][DATE] from 1.30 pm to 6 pm." at bounding box center [346, 356] width 284 height 12
click at [445, 333] on p "We are looking for a support worker to support a client with community access i…" at bounding box center [383, 323] width 359 height 33
drag, startPoint x: 429, startPoint y: 359, endPoint x: 580, endPoint y: 358, distance: 150.9
click at [580, 358] on section "Step 10 of 11 Please personalise your care and support request with a title and…" at bounding box center [383, 494] width 413 height 849
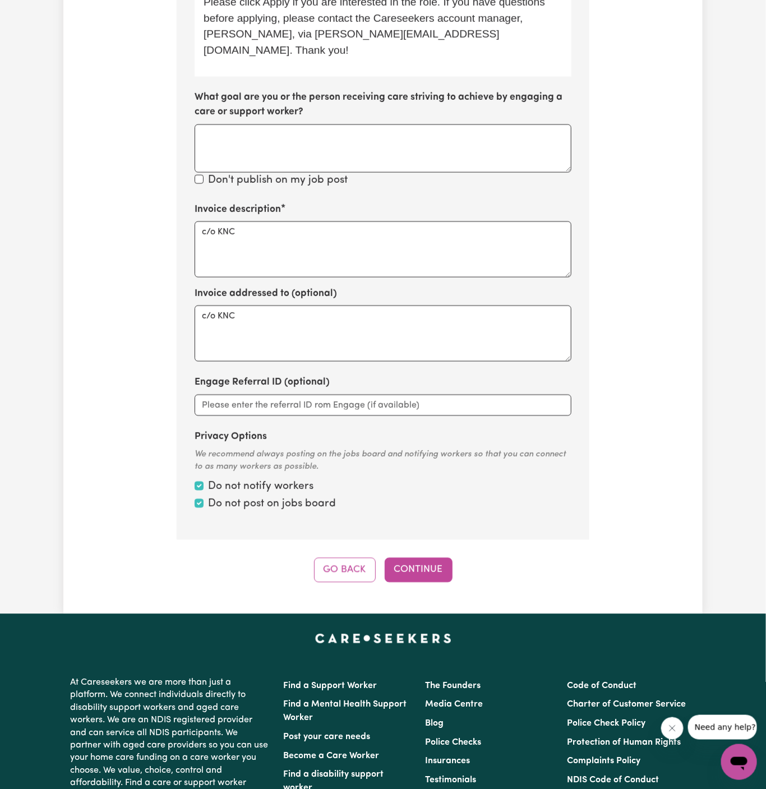
scroll to position [621, 0]
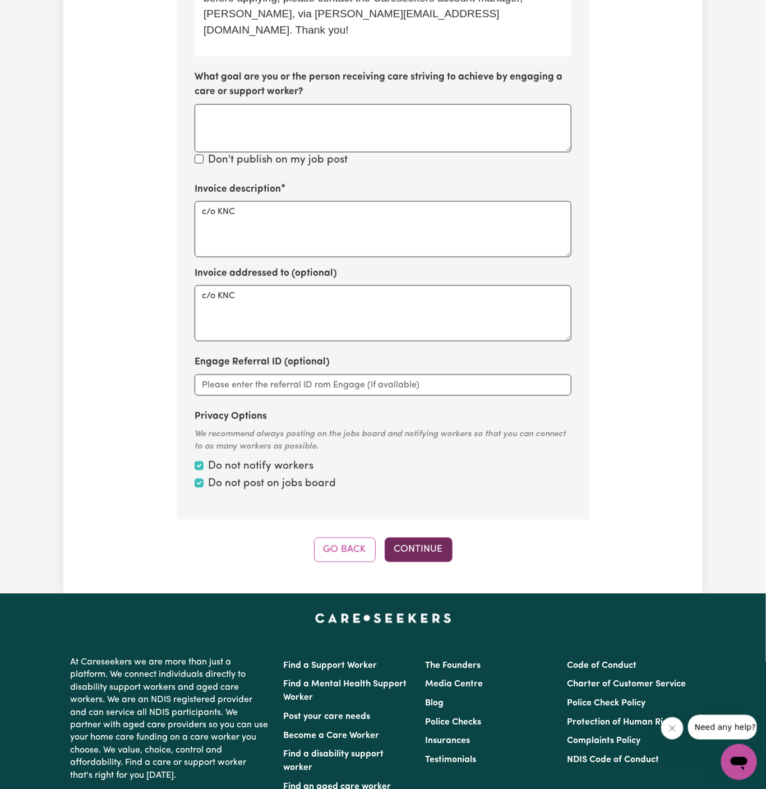
click at [431, 538] on button "Continue" at bounding box center [419, 550] width 68 height 25
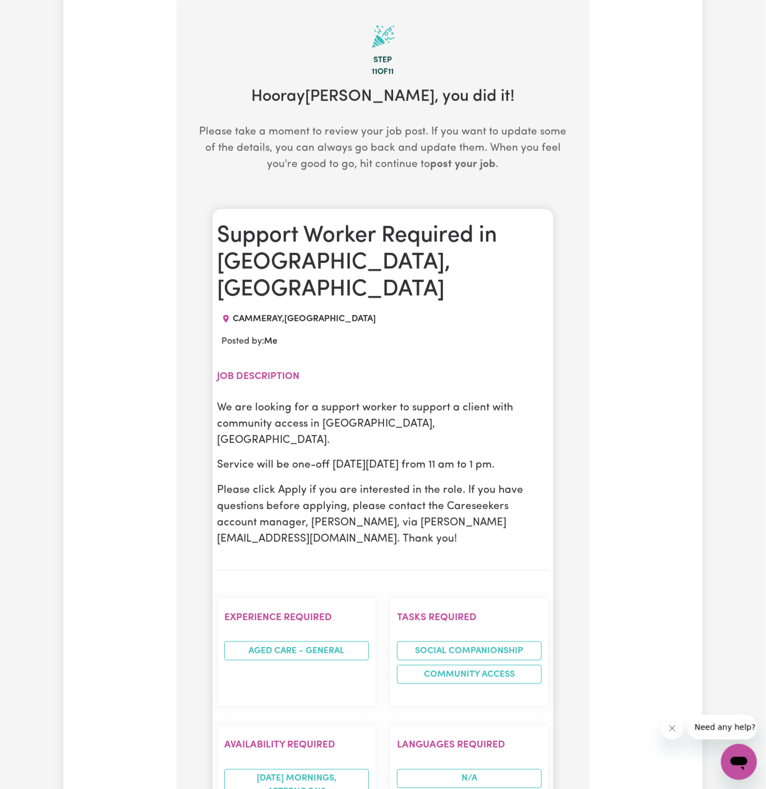
scroll to position [511, 0]
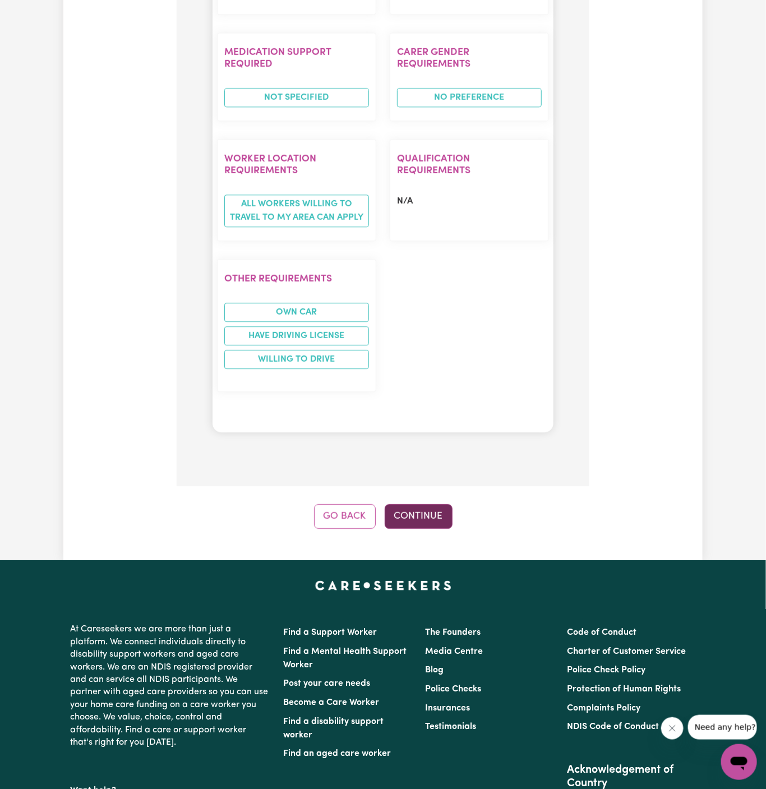
click at [432, 504] on button "Continue" at bounding box center [419, 516] width 68 height 25
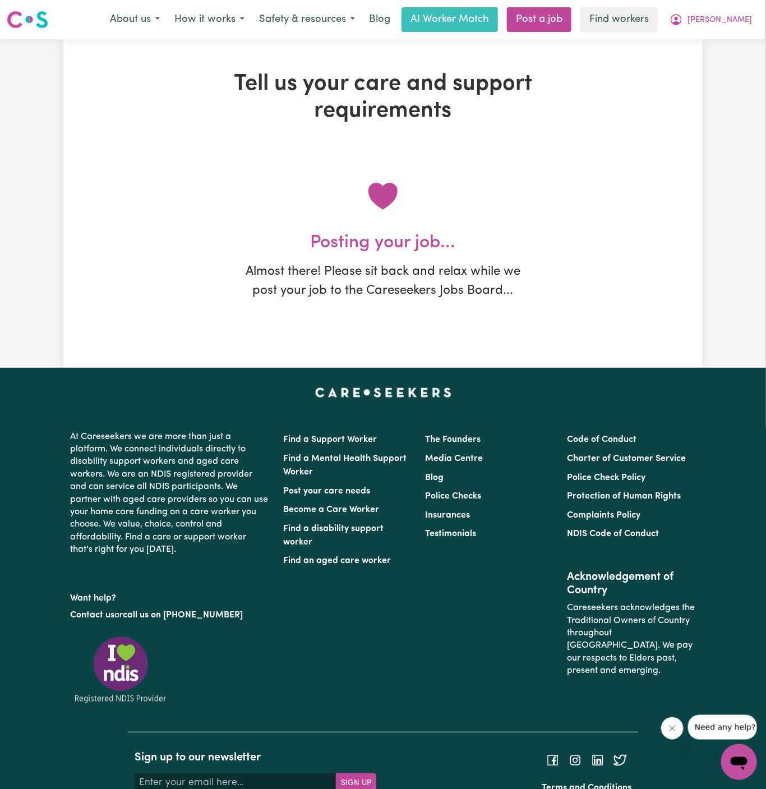
scroll to position [0, 0]
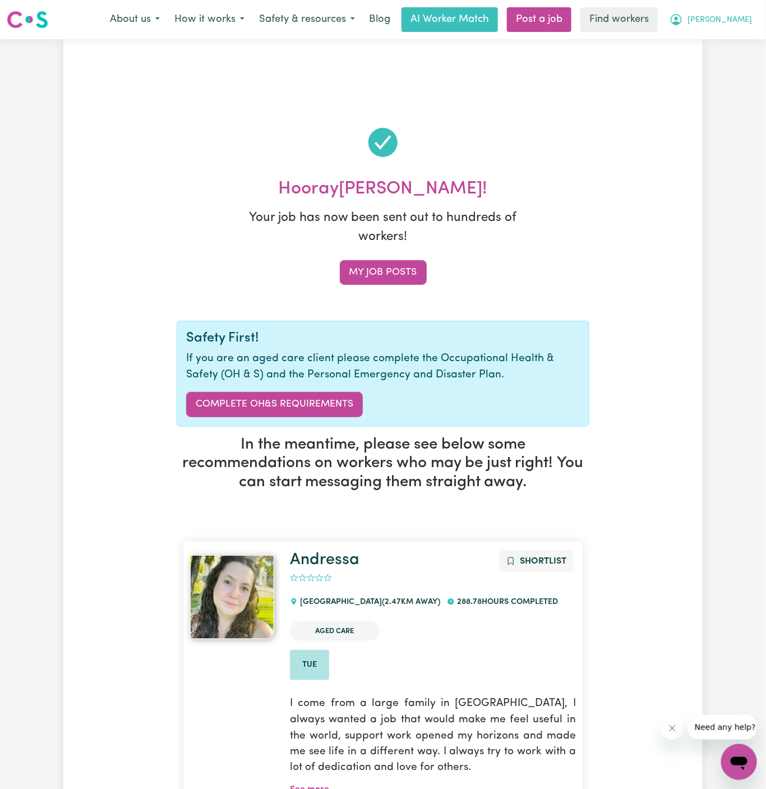
click at [747, 22] on span "[PERSON_NAME]" at bounding box center [720, 20] width 65 height 12
click at [747, 40] on link "My Dashboard" at bounding box center [714, 43] width 89 height 21
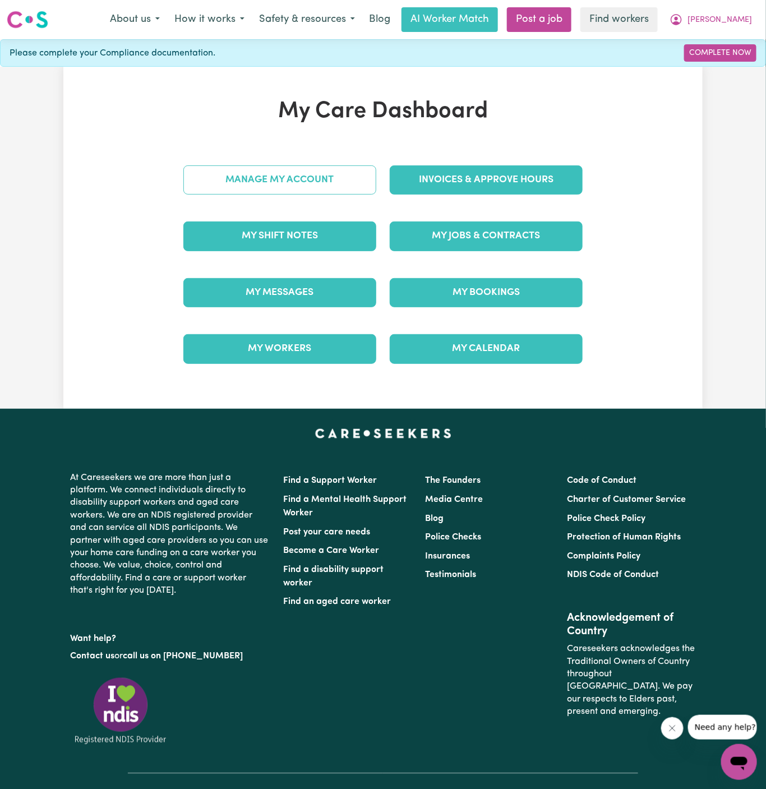
click at [293, 187] on link "Manage My Account" at bounding box center [279, 179] width 193 height 29
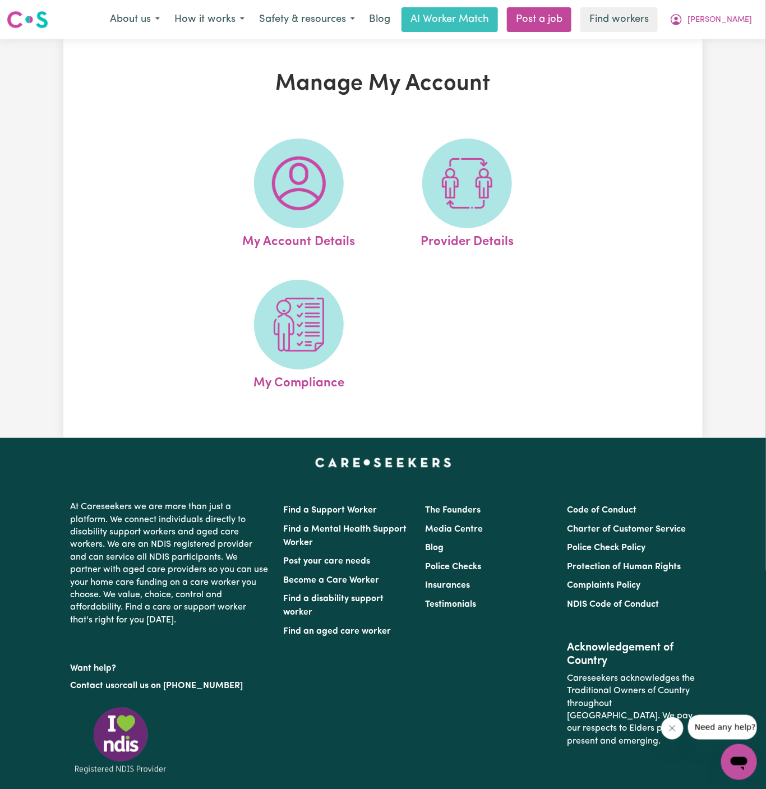
click at [293, 187] on img at bounding box center [299, 183] width 54 height 54
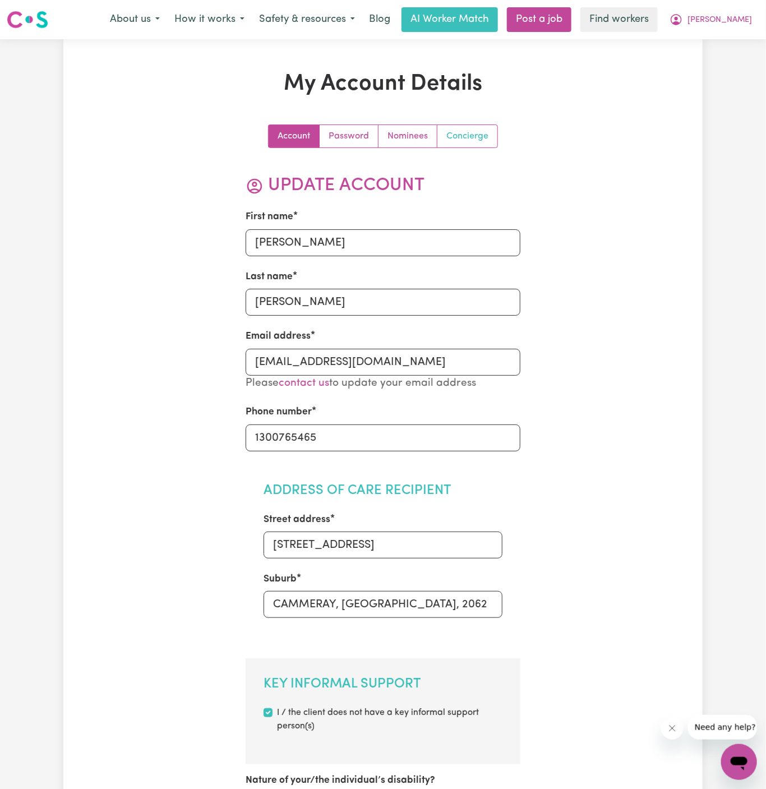
click at [472, 146] on link "Concierge" at bounding box center [468, 136] width 60 height 22
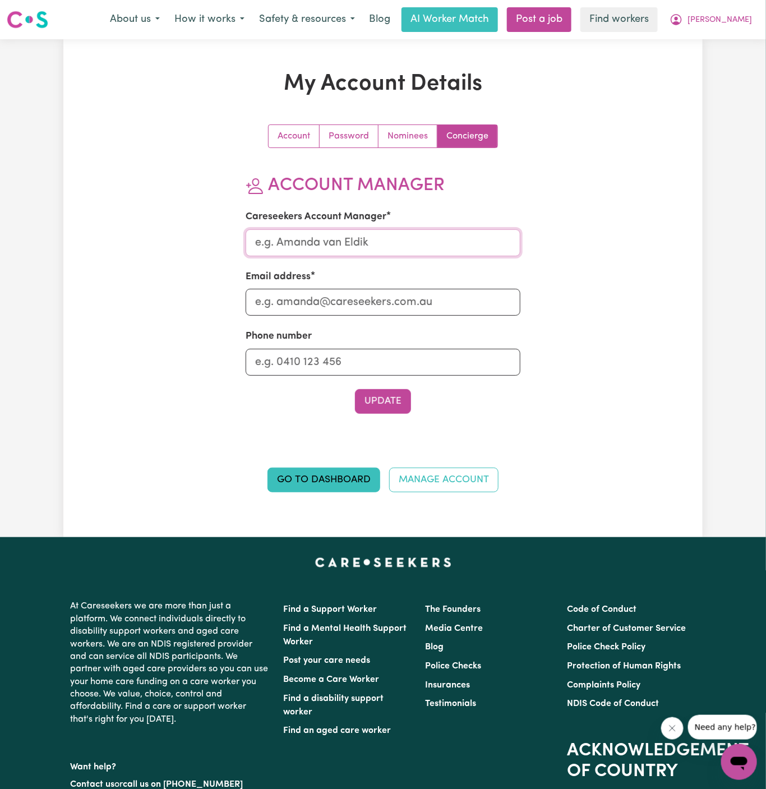
click at [377, 248] on input "Careseekers Account Manager" at bounding box center [383, 242] width 275 height 27
type input "[PERSON_NAME]"
click at [368, 292] on input "Email address" at bounding box center [383, 302] width 275 height 27
type input "[PERSON_NAME][EMAIL_ADDRESS][DOMAIN_NAME]"
click at [384, 372] on input "Phone number" at bounding box center [383, 362] width 275 height 27
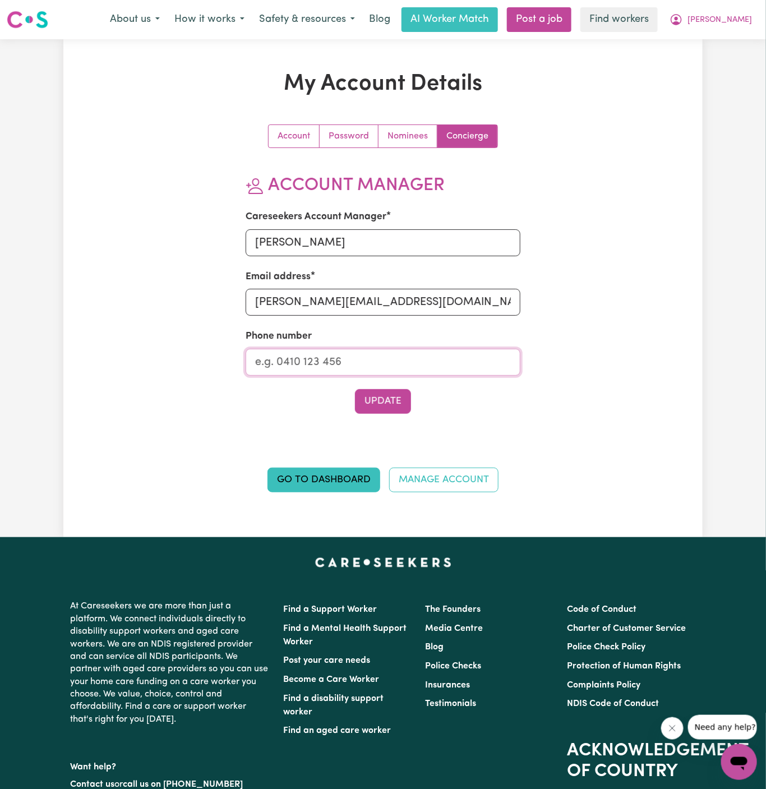
type input "1300765465"
click at [394, 404] on button "Update" at bounding box center [383, 401] width 56 height 25
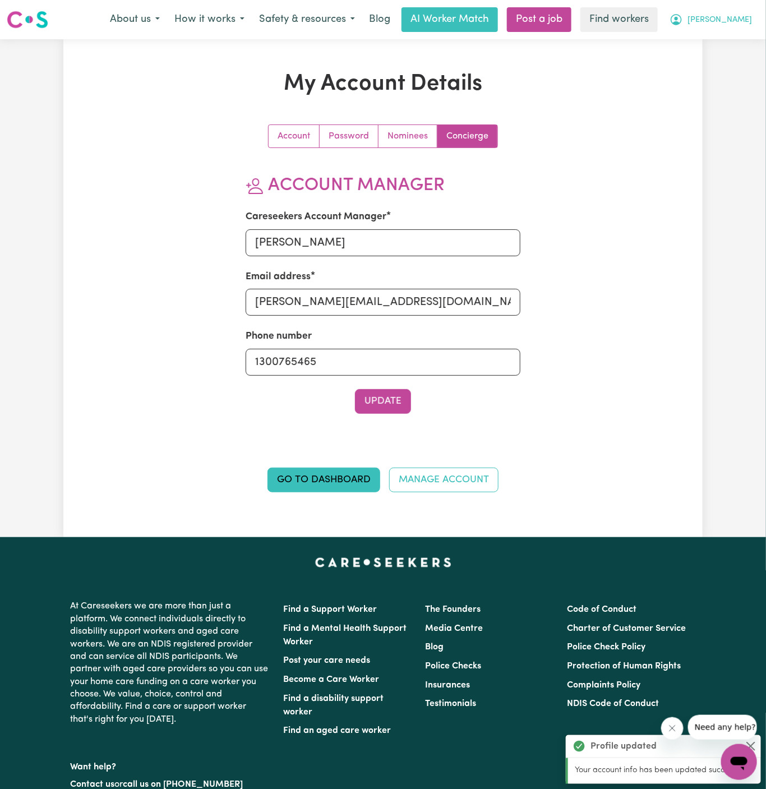
click at [751, 19] on button "[PERSON_NAME]" at bounding box center [710, 20] width 97 height 24
click at [751, 33] on link "My Dashboard" at bounding box center [714, 43] width 89 height 21
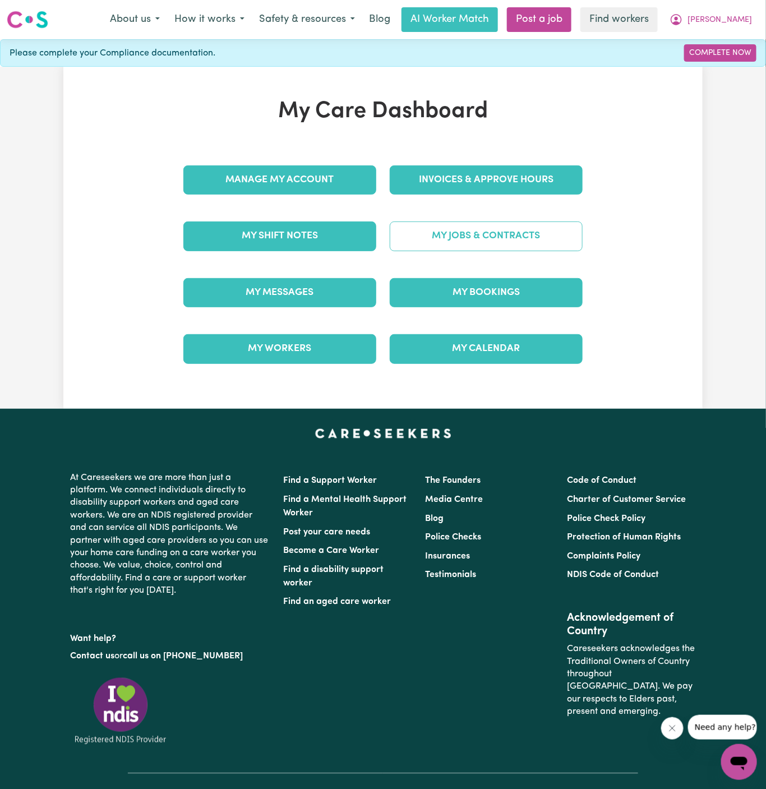
click at [533, 225] on link "My Jobs & Contracts" at bounding box center [486, 236] width 193 height 29
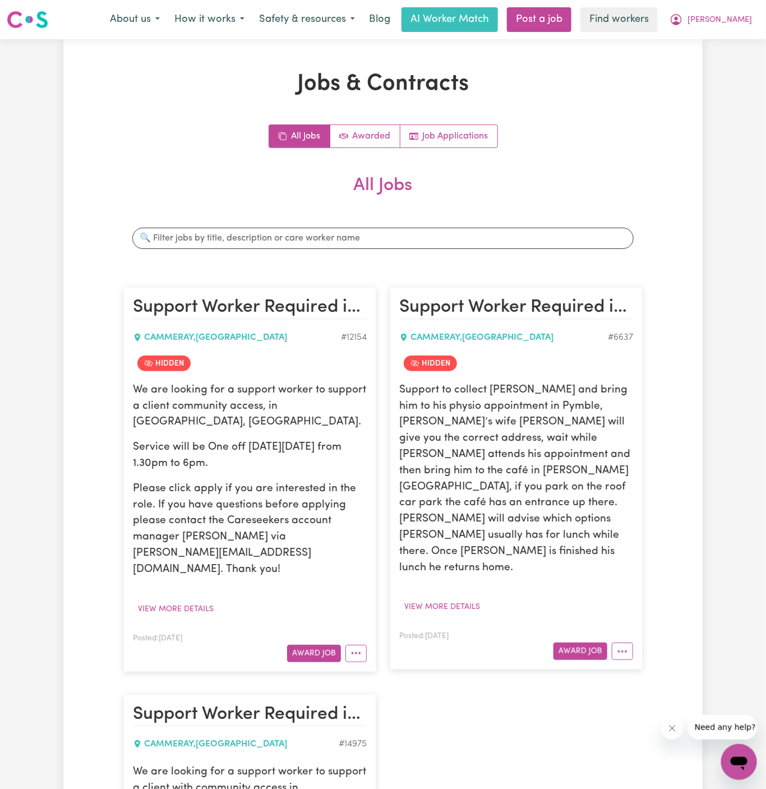
scroll to position [156, 0]
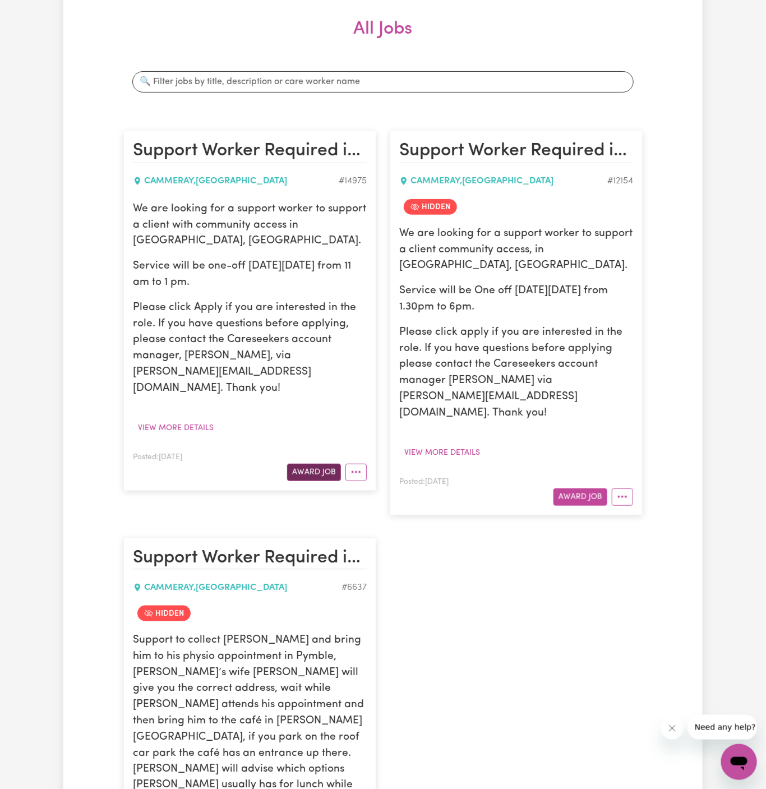
click at [324, 464] on button "Award Job" at bounding box center [314, 472] width 54 height 17
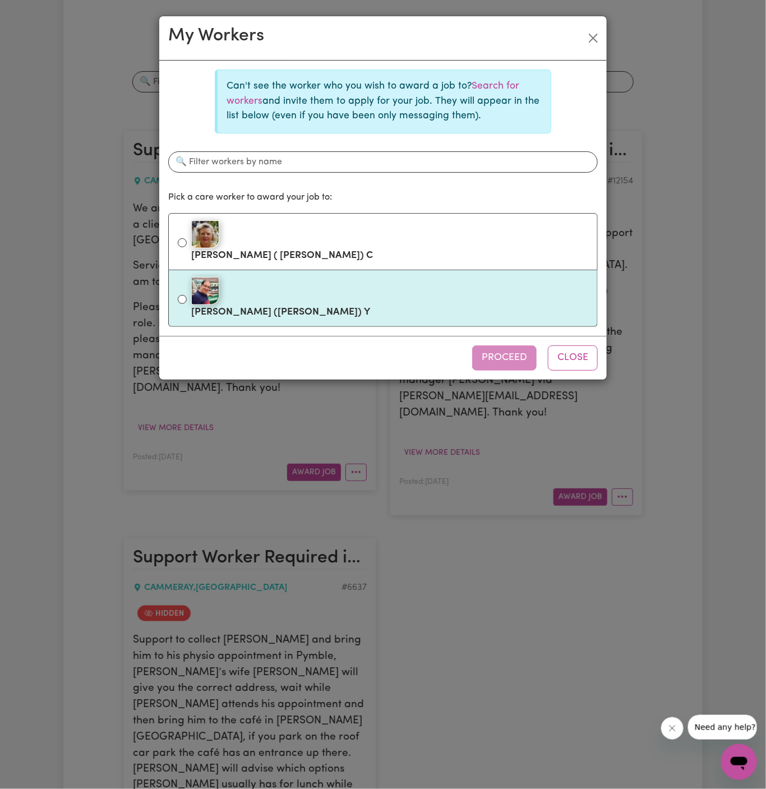
click at [379, 292] on div at bounding box center [389, 291] width 397 height 28
click at [187, 295] on input "[PERSON_NAME] ([PERSON_NAME]) Y" at bounding box center [182, 299] width 9 height 9
radio input "true"
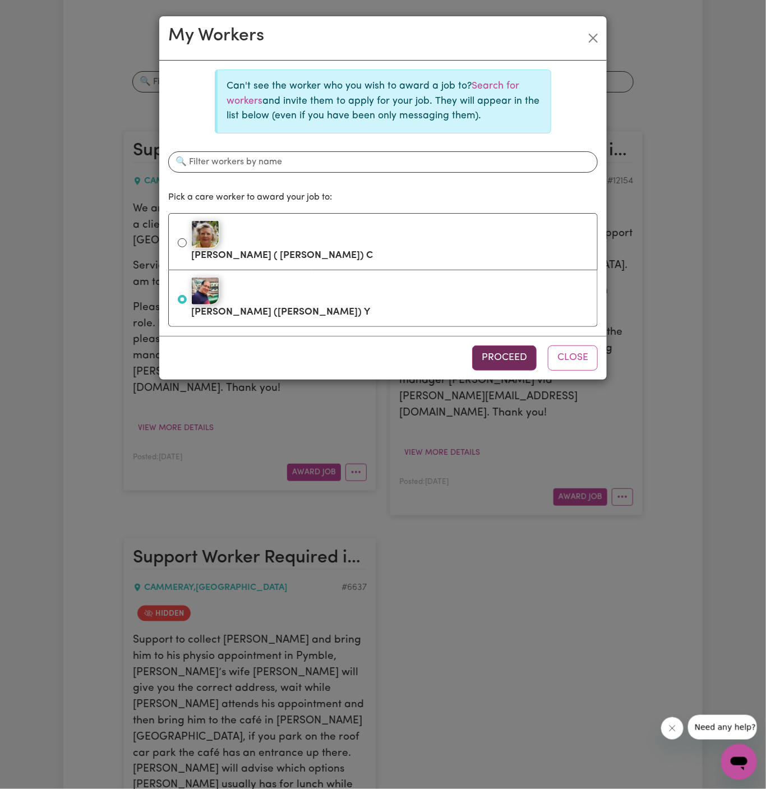
click at [492, 347] on button "Proceed" at bounding box center [504, 358] width 65 height 25
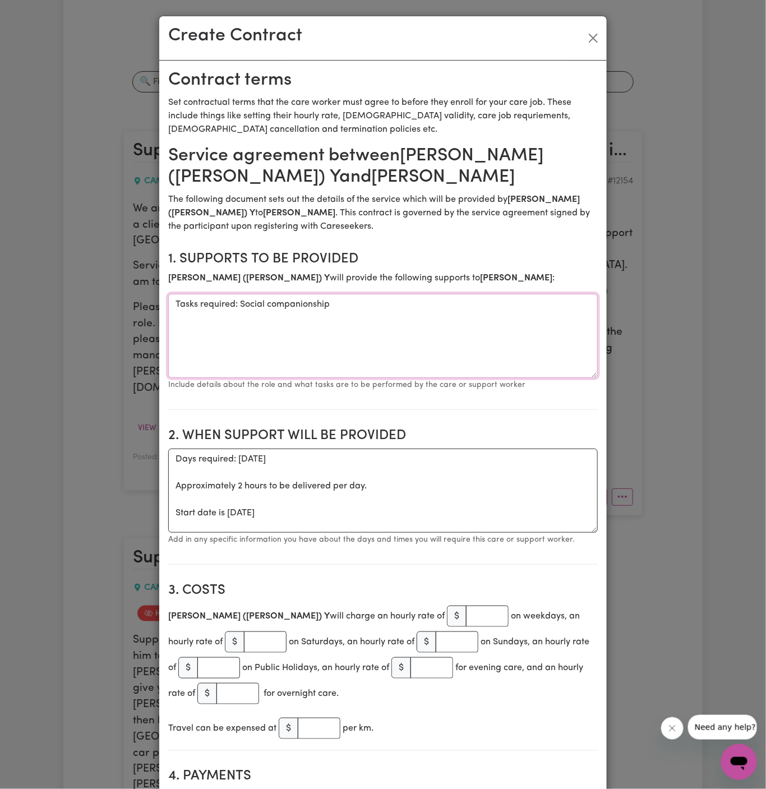
drag, startPoint x: 236, startPoint y: 309, endPoint x: 179, endPoint y: 308, distance: 57.2
click at [179, 308] on textarea "Tasks required: Social companionship" at bounding box center [383, 336] width 430 height 84
click at [278, 297] on textarea "Social companionship" at bounding box center [383, 336] width 430 height 84
type textarea "Social companionship and community access"
click at [269, 489] on textarea "Days required: [DATE] Approximately 2 hours to be delivered per day. Start date…" at bounding box center [383, 491] width 430 height 84
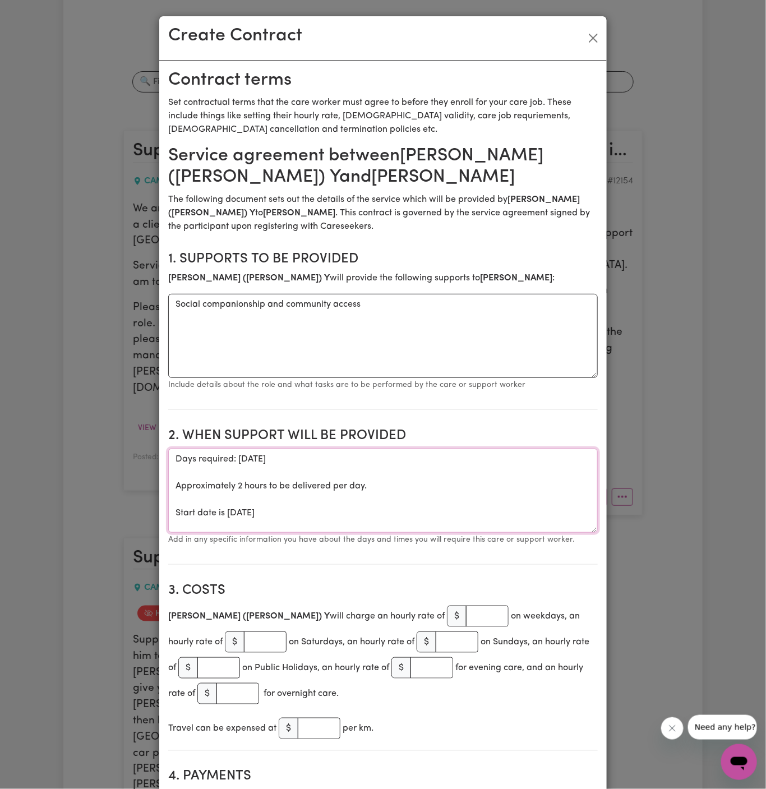
click at [223, 515] on textarea "Days required: [DATE] Approximately 2 hours to be delivered per day. Start date…" at bounding box center [383, 491] width 430 height 84
drag, startPoint x: 225, startPoint y: 515, endPoint x: 160, endPoint y: 464, distance: 82.7
click at [370, 459] on textarea "ONE OFF [DATE]" at bounding box center [383, 491] width 430 height 84
type textarea "ONE OFF [DATE] from 11 am to 1 pm"
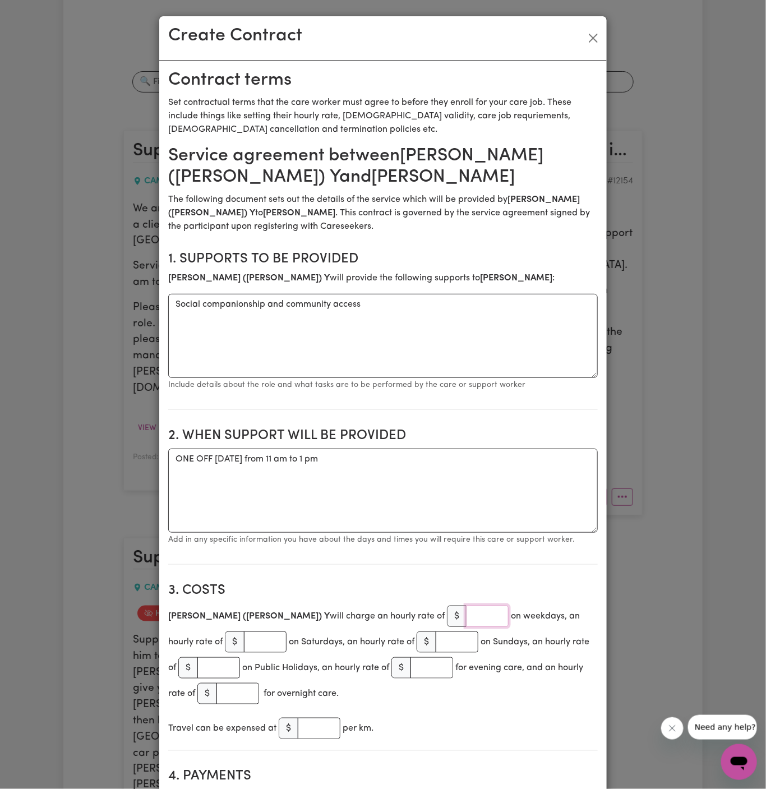
click at [466, 610] on input "number" at bounding box center [487, 616] width 43 height 21
type input "44"
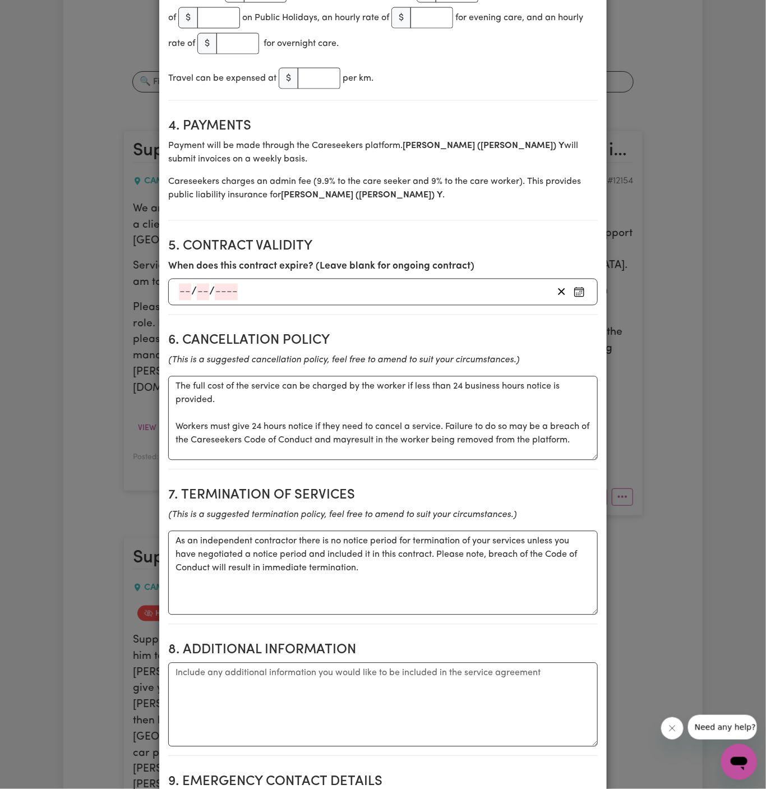
scroll to position [844, 0]
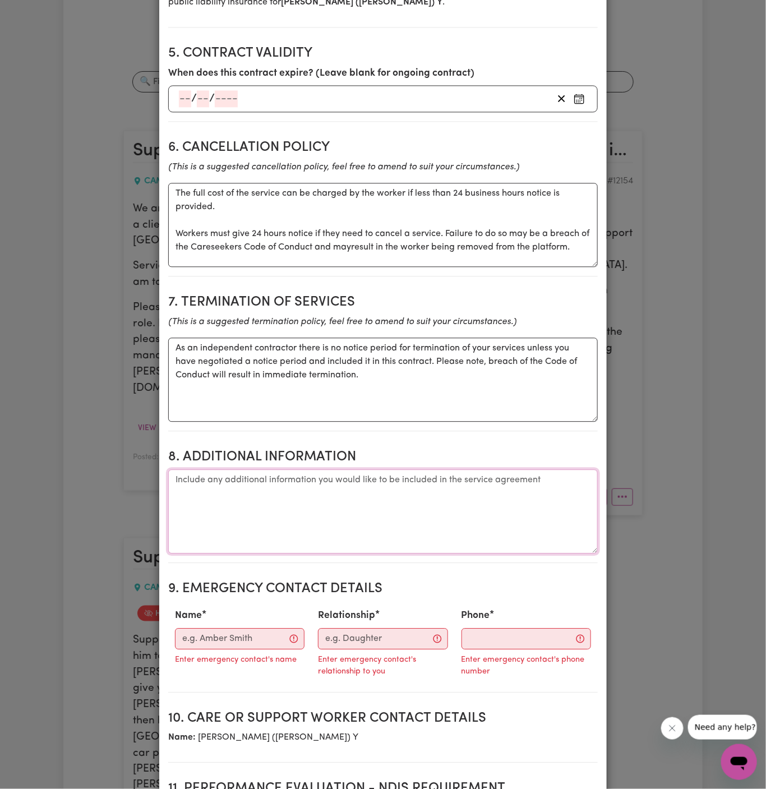
click at [485, 473] on textarea "Additional information" at bounding box center [383, 511] width 430 height 84
paste textarea "Address: [STREET_ADDRESS]"
click at [262, 473] on textarea "Client's Address: Address: [STREET_ADDRESS]" at bounding box center [383, 511] width 430 height 84
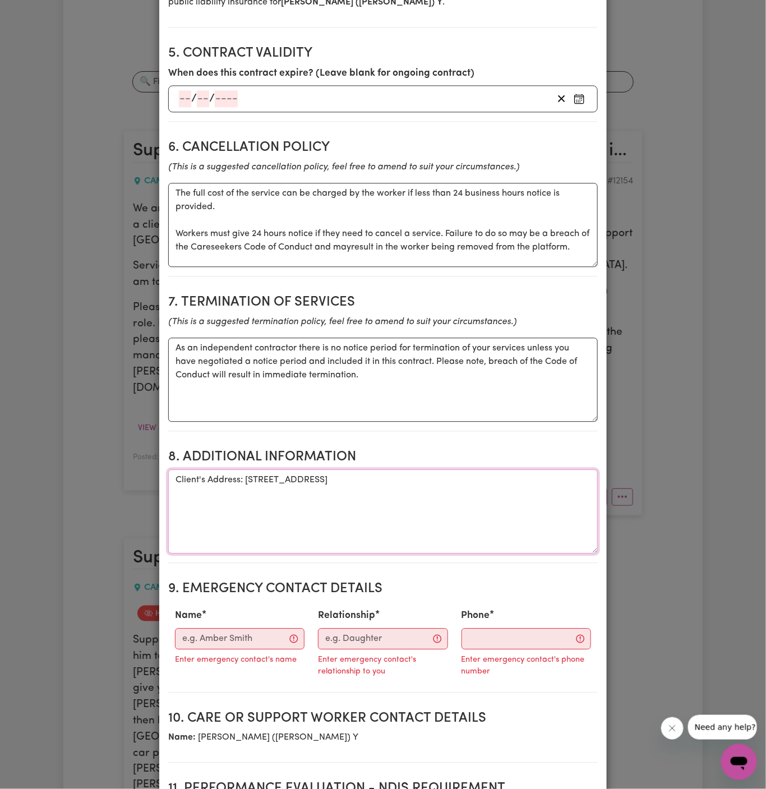
click at [311, 530] on textarea "Client's Address: [STREET_ADDRESS]" at bounding box center [383, 511] width 430 height 84
type textarea "Client's Address: [STREET_ADDRESS]"
click at [222, 637] on input "Name" at bounding box center [240, 638] width 130 height 21
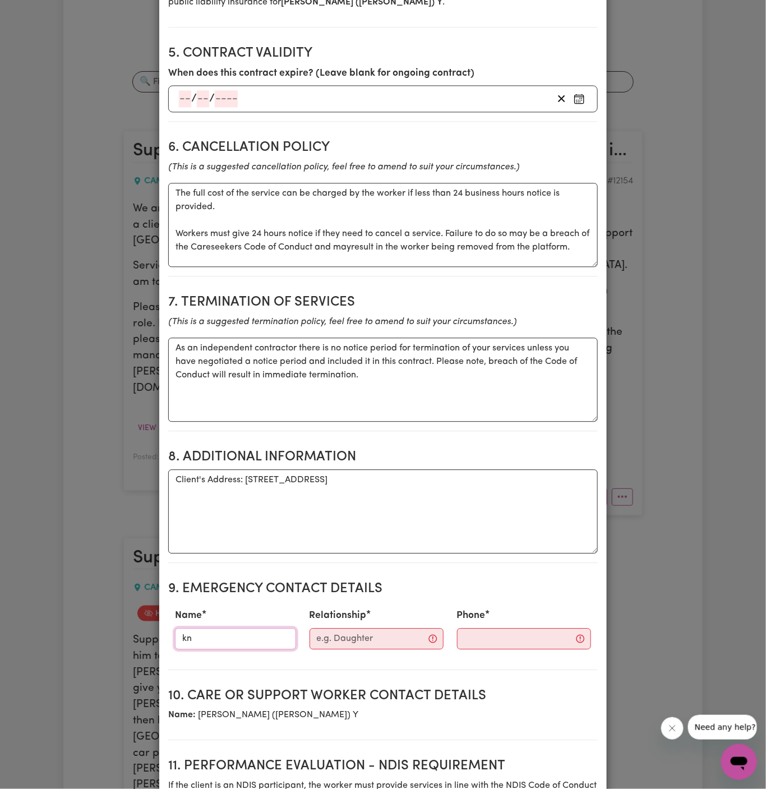
type input "KNC"
click at [358, 636] on input "Relationship" at bounding box center [377, 638] width 134 height 21
type input "Case Manager"
click at [494, 629] on input "Phone" at bounding box center [514, 638] width 136 height 21
paste input "299884966"
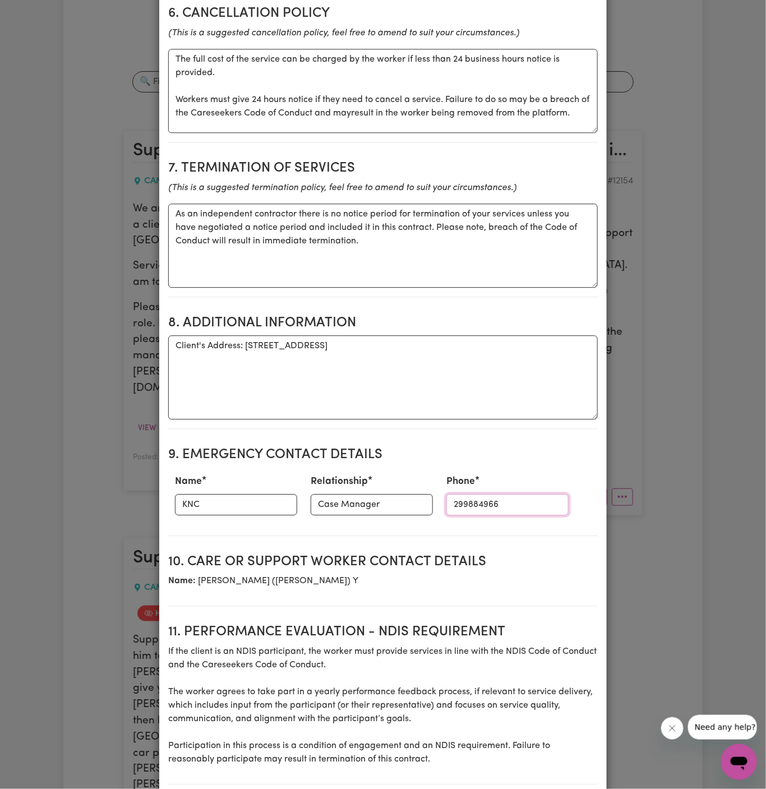
scroll to position [982, 0]
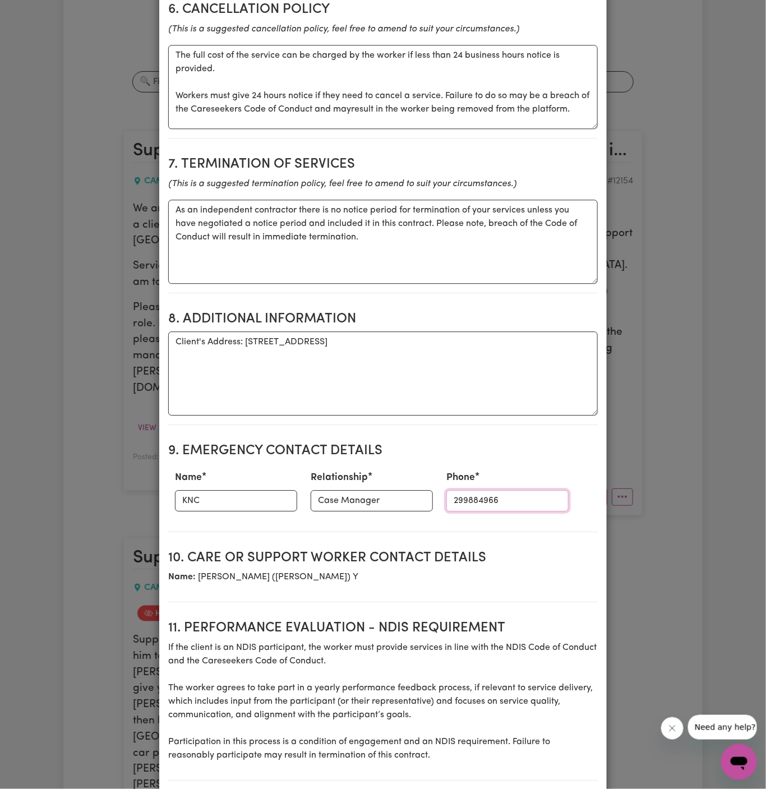
type input "299884966"
click at [338, 348] on textarea "Client's Address: [STREET_ADDRESS]" at bounding box center [383, 374] width 430 height 84
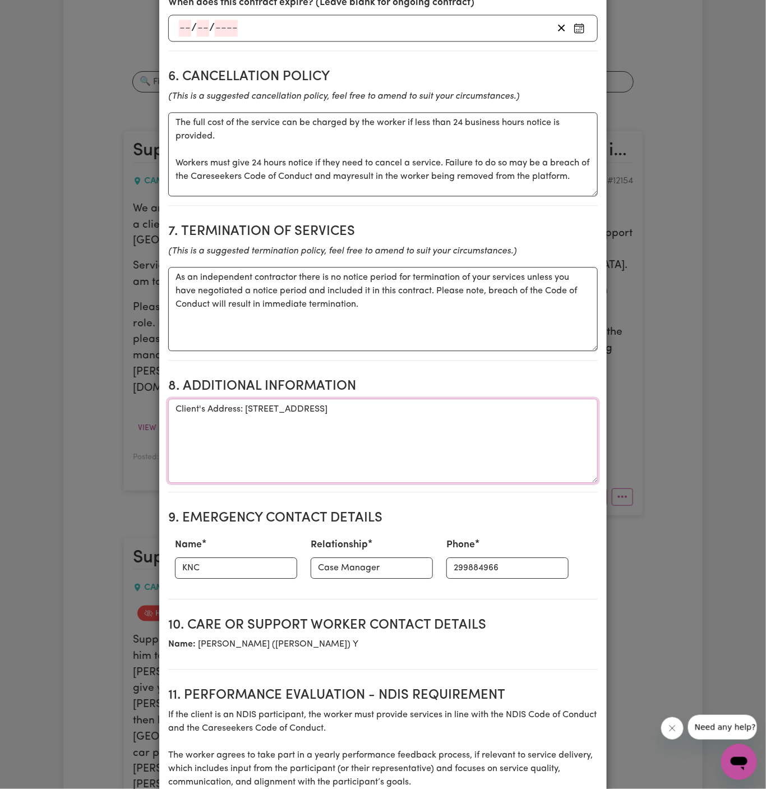
scroll to position [1190, 0]
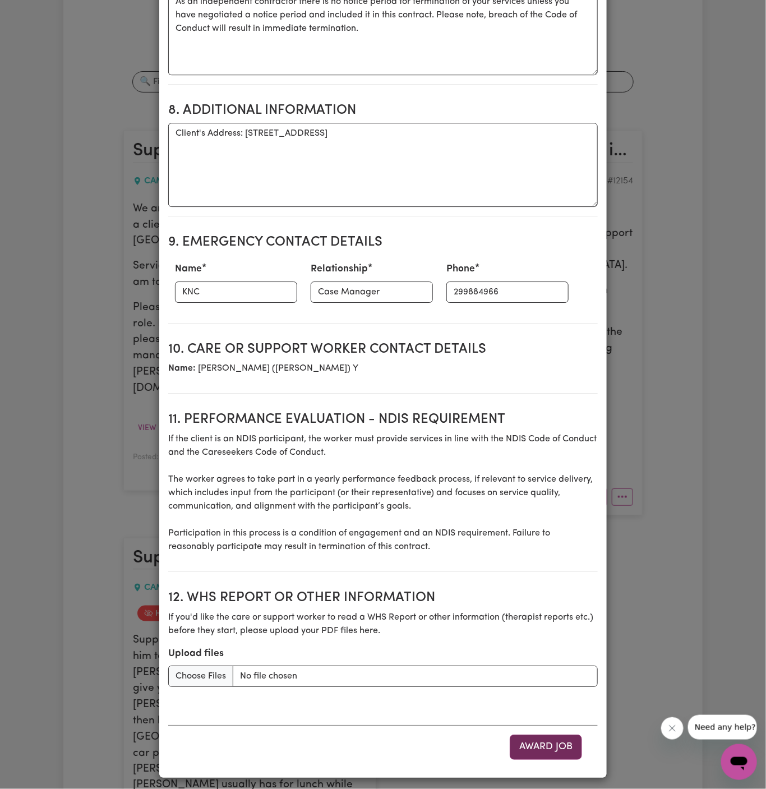
click at [554, 742] on button "Award Job" at bounding box center [546, 747] width 72 height 25
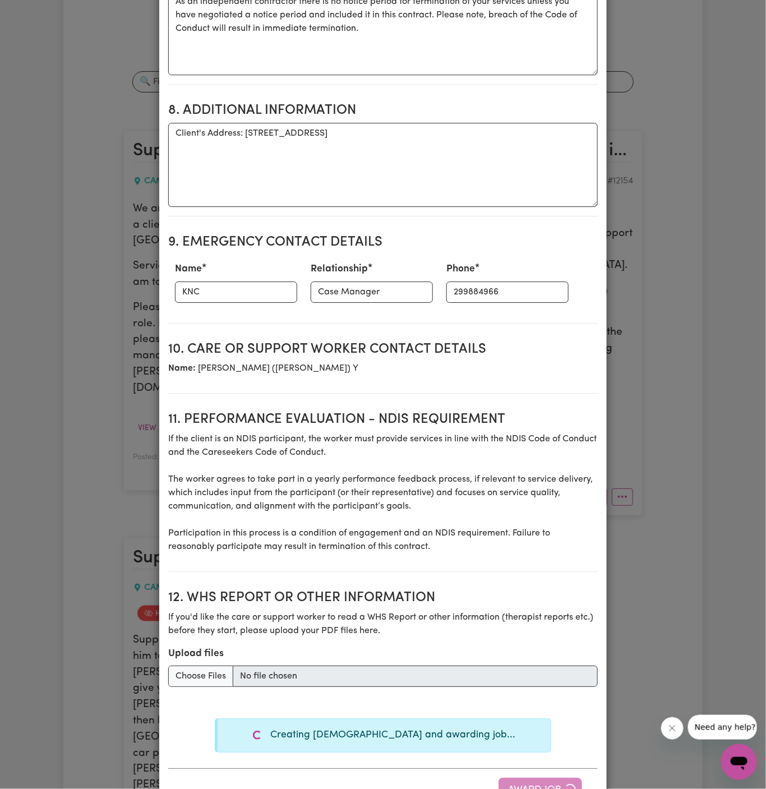
type textarea "Tasks required: Social companionship"
type textarea "Days required: [DATE] Approximately 2 hours to be delivered per day. Start date…"
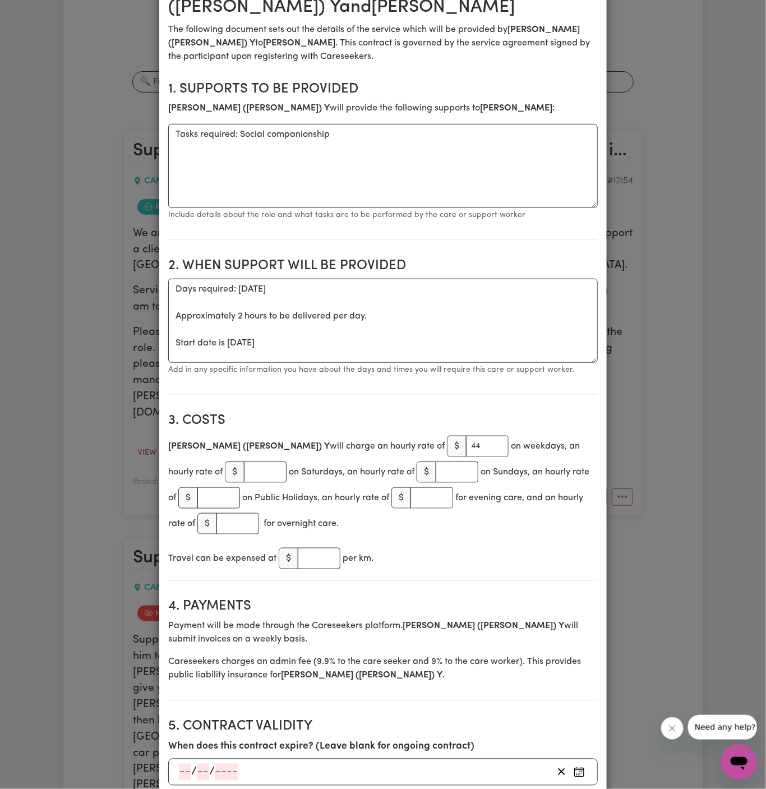
scroll to position [0, 0]
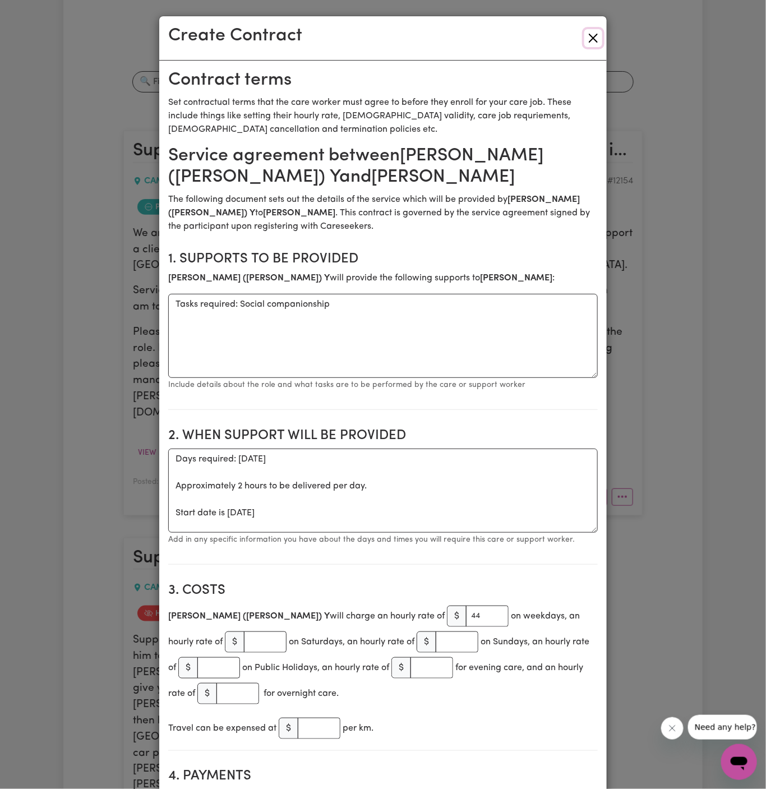
click at [595, 42] on button "Close" at bounding box center [593, 38] width 18 height 18
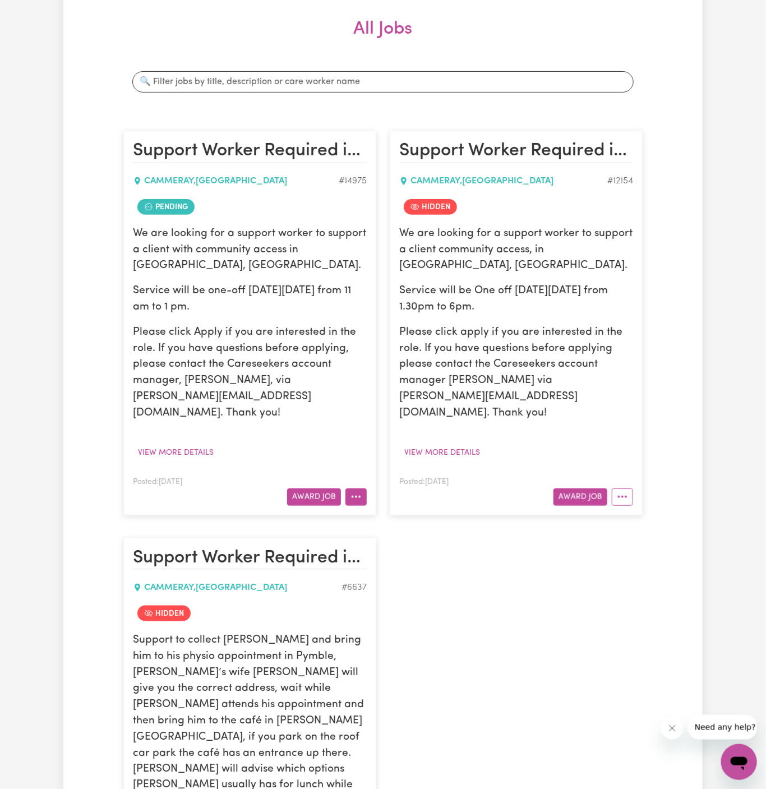
click at [360, 489] on button "More options" at bounding box center [356, 497] width 21 height 17
click at [431, 534] on link "Make Booking" at bounding box center [400, 545] width 109 height 22
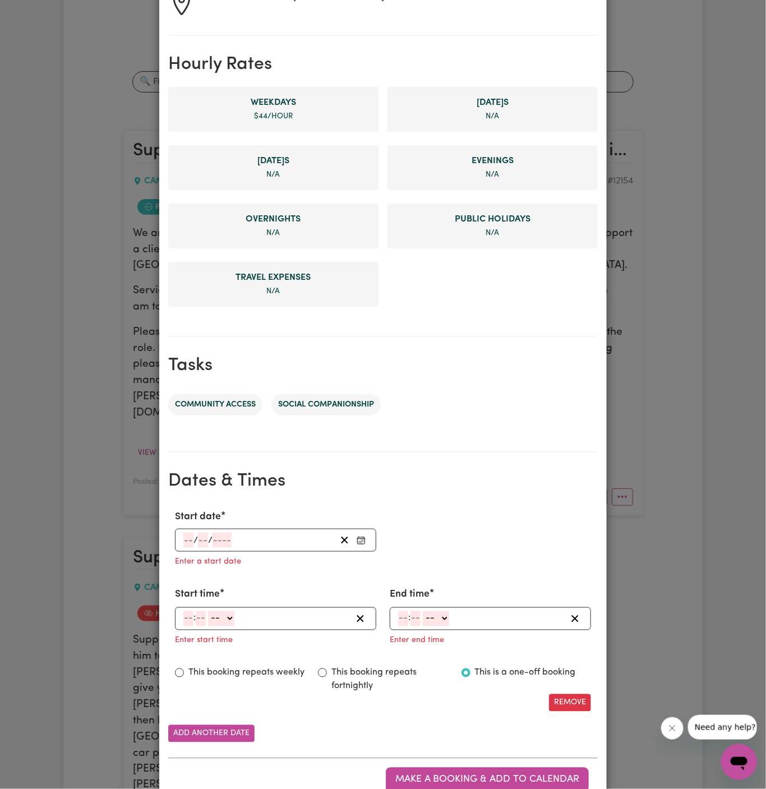
scroll to position [257, 0]
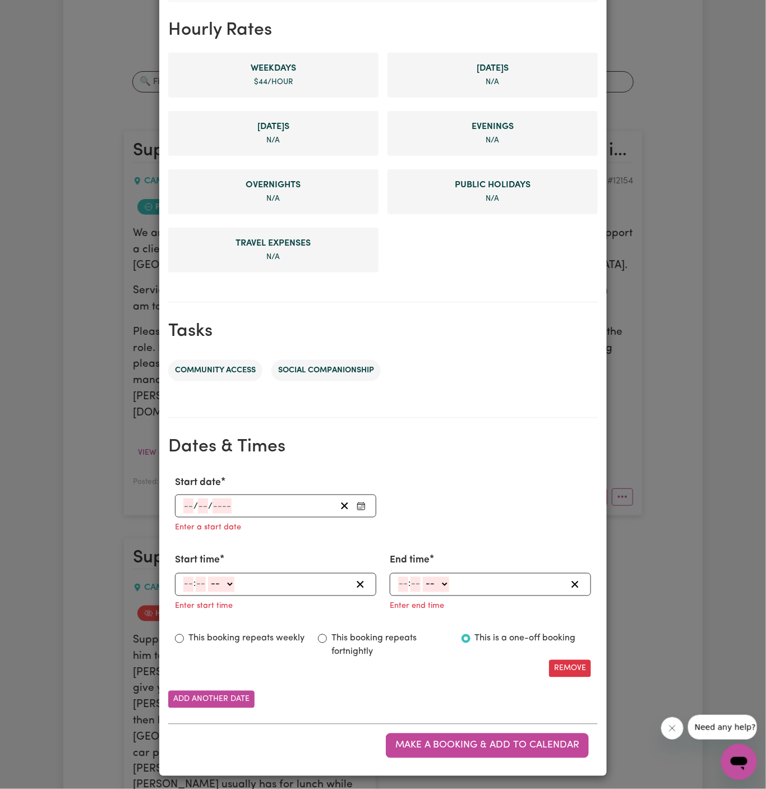
click at [186, 507] on input "number" at bounding box center [188, 506] width 10 height 15
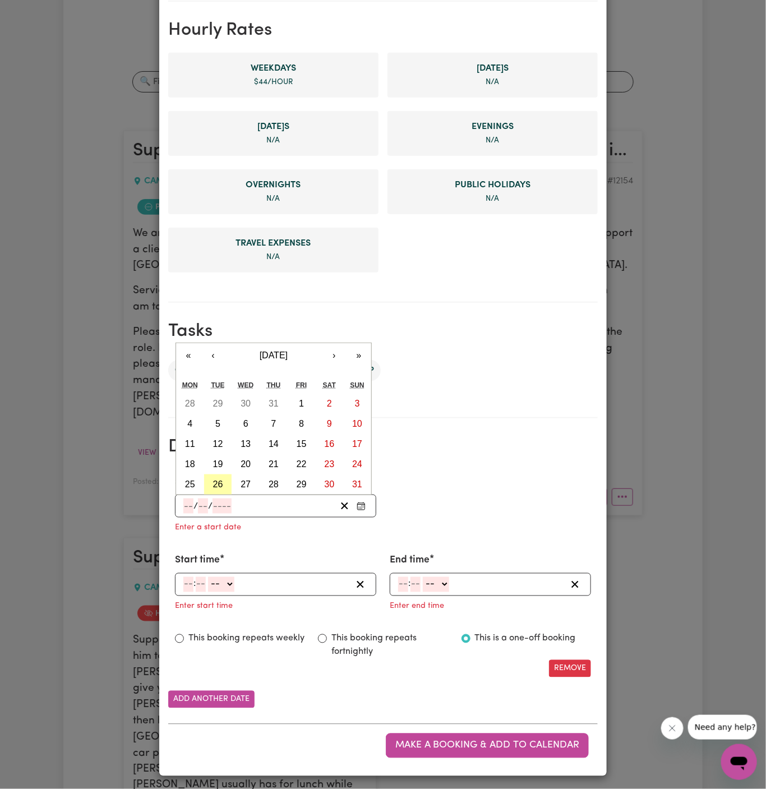
click at [222, 481] on abbr "26" at bounding box center [218, 485] width 10 height 10
type input "[DATE]"
type input "26"
type input "8"
type input "2025"
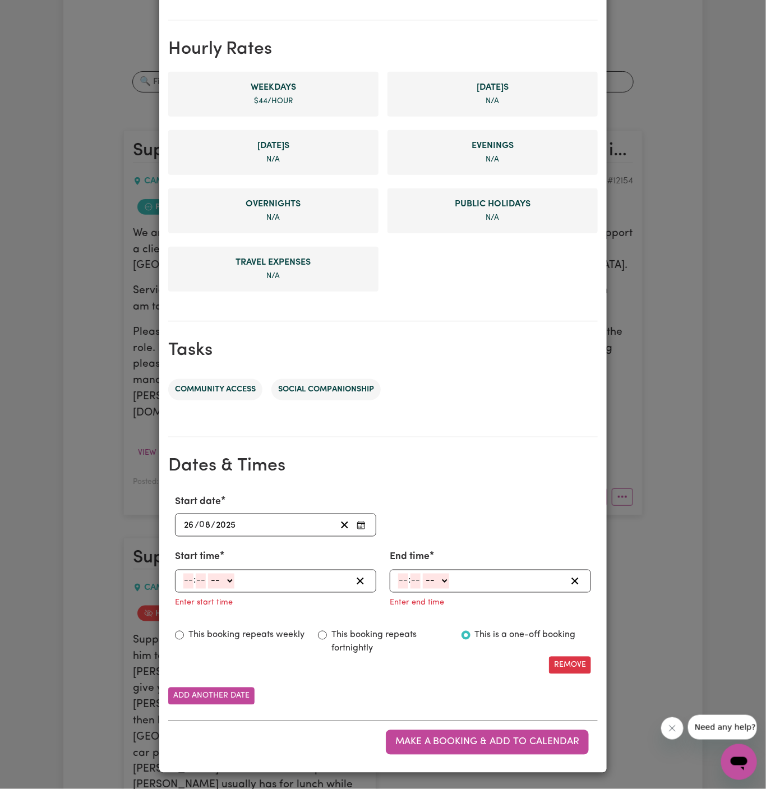
scroll to position [234, 0]
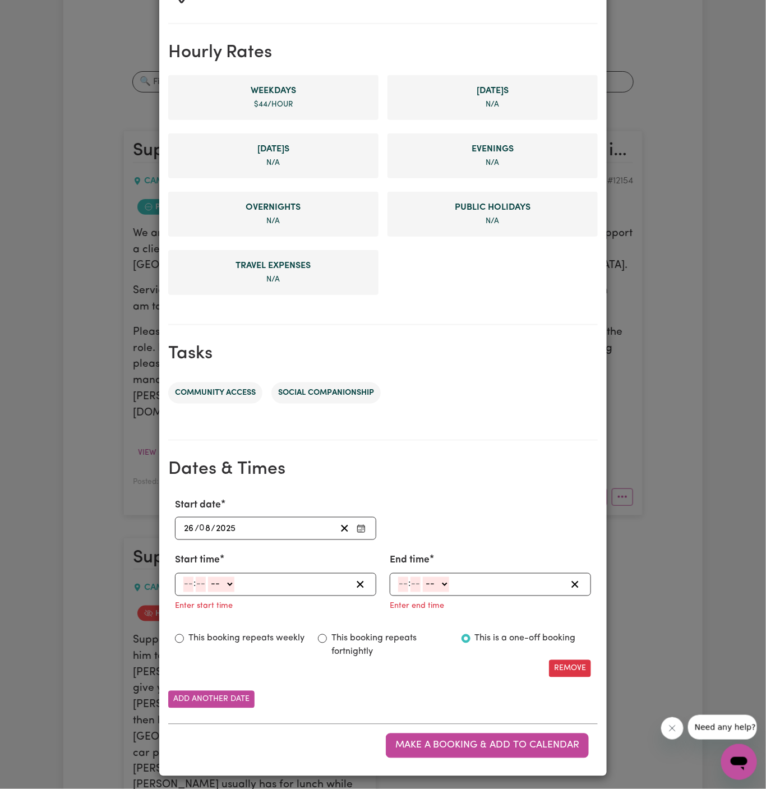
click at [189, 584] on input "number" at bounding box center [188, 584] width 10 height 15
type input "11"
type input "00"
click at [218, 577] on select "-- AM PM" at bounding box center [221, 584] width 26 height 15
select select "am"
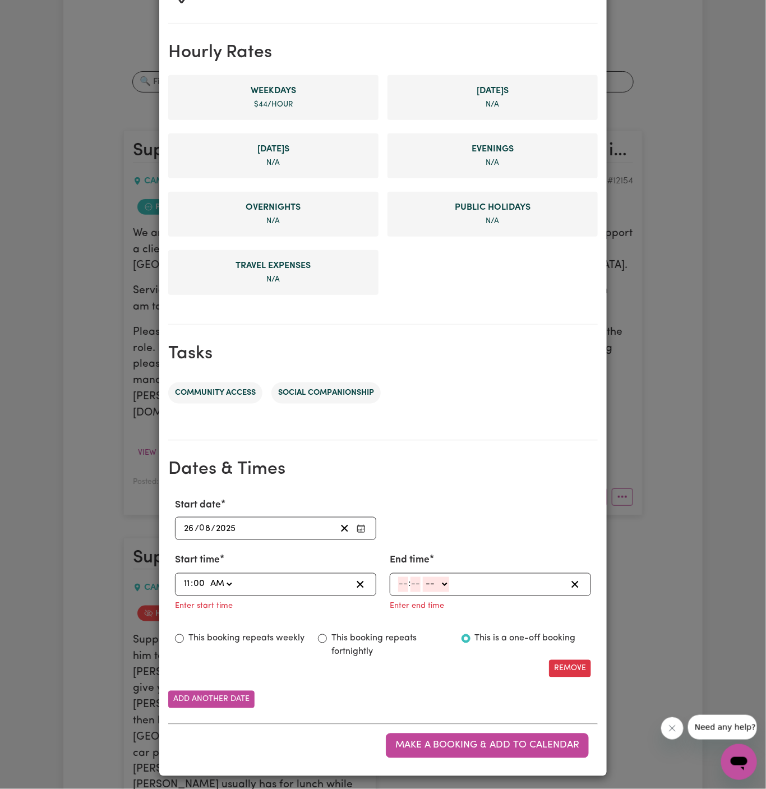
click at [208, 577] on select "-- AM PM" at bounding box center [221, 584] width 26 height 15
type input "11:00"
type input "0"
click at [399, 583] on input "number" at bounding box center [403, 584] width 10 height 15
type input "1"
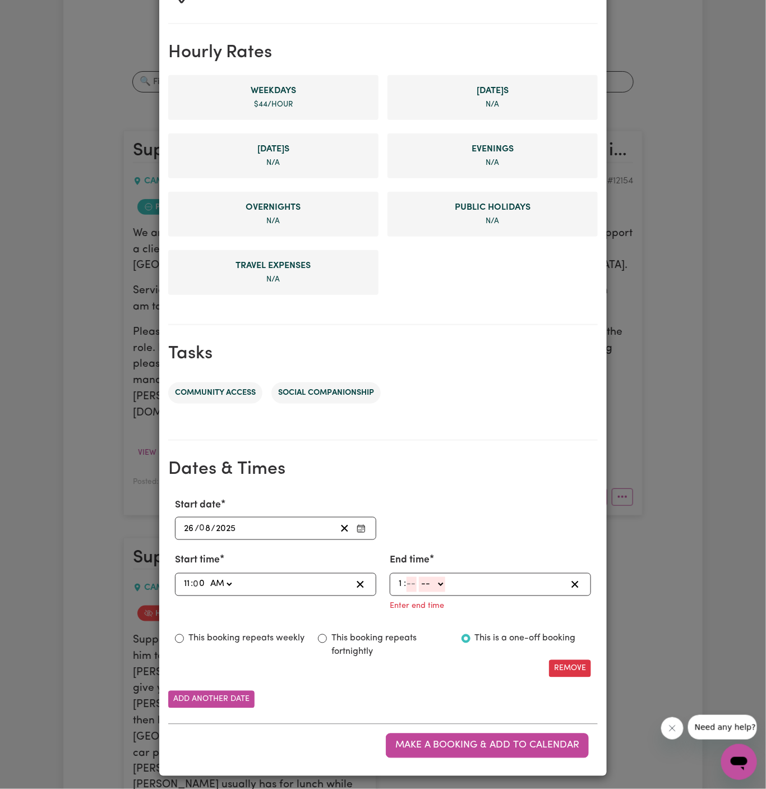
click at [412, 579] on input "number" at bounding box center [412, 584] width 10 height 15
type input "00"
click at [448, 590] on select "-- AM PM" at bounding box center [434, 584] width 26 height 15
select select "pm"
click at [421, 592] on select "-- AM PM" at bounding box center [434, 584] width 26 height 15
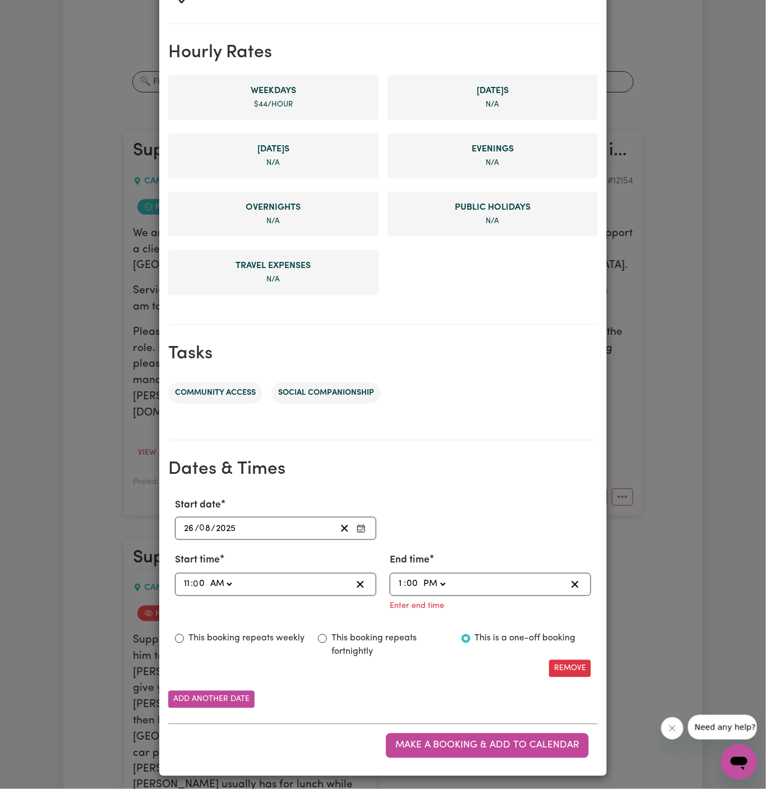
type input "13:00"
type input "0"
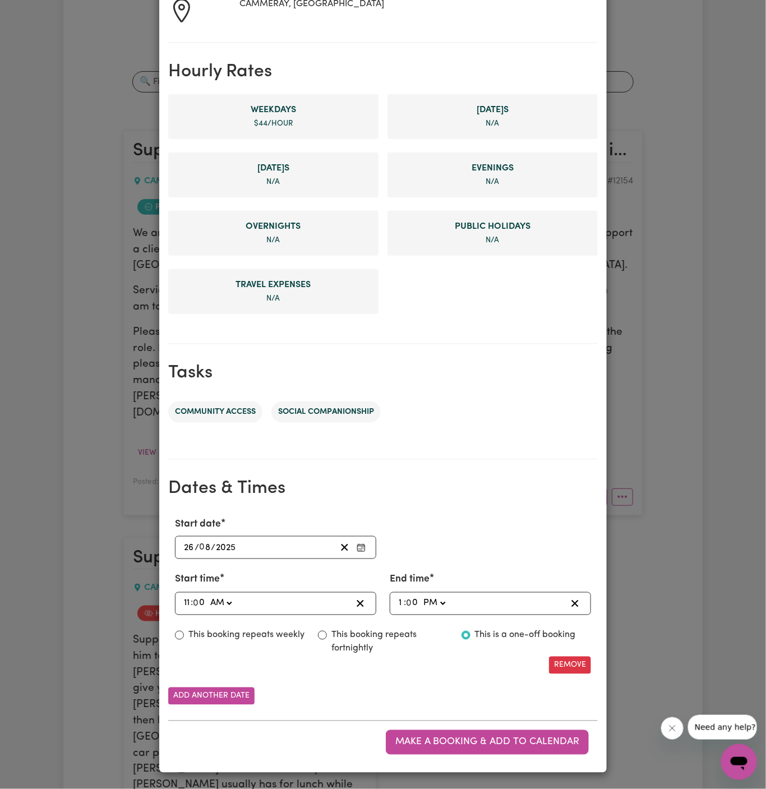
scroll to position [212, 0]
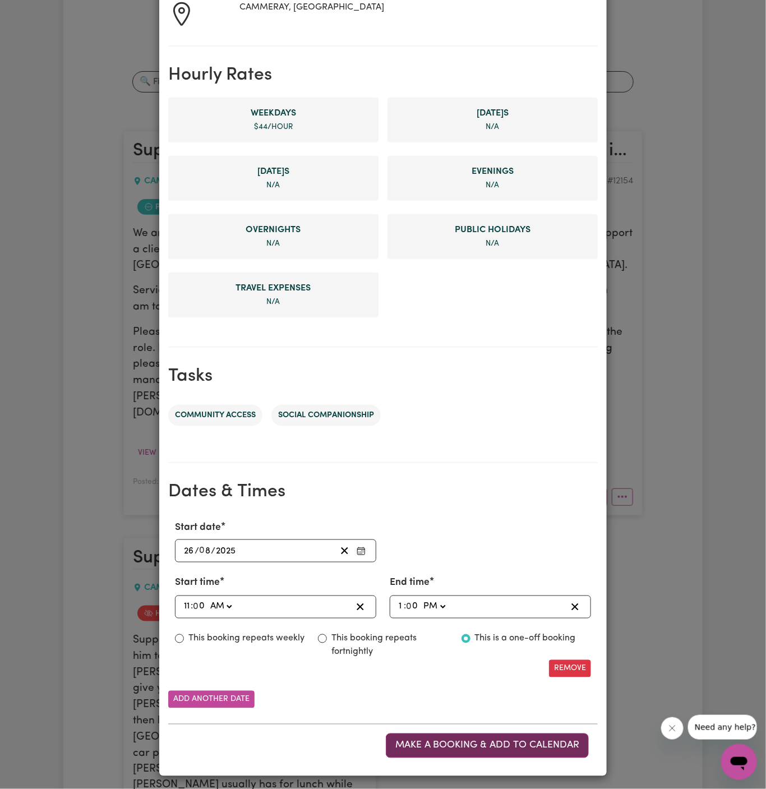
click at [522, 747] on span "Make a booking & add to calendar" at bounding box center [487, 746] width 184 height 10
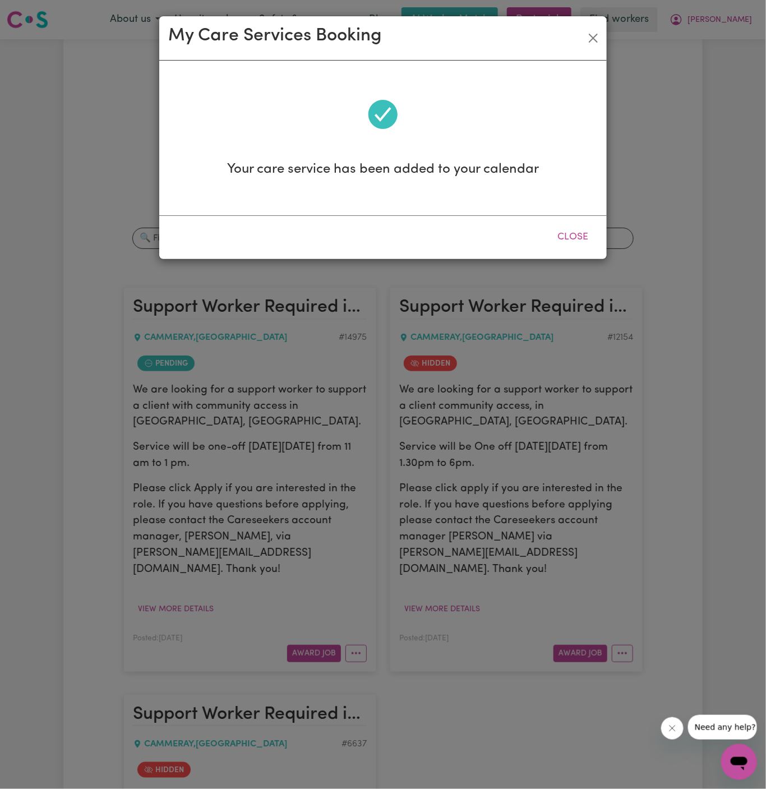
scroll to position [0, 0]
click at [579, 234] on button "Close" at bounding box center [573, 237] width 50 height 25
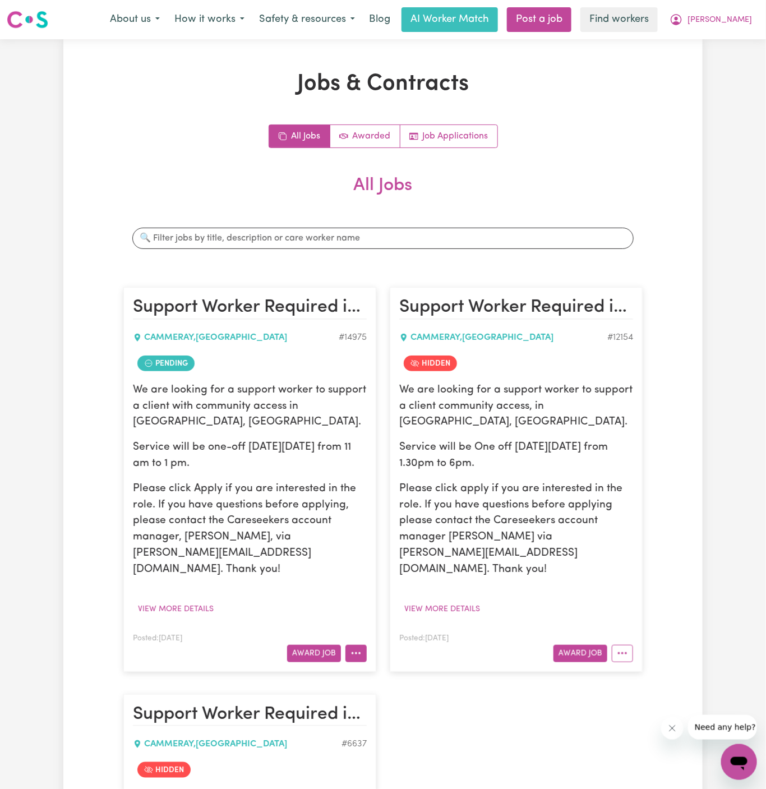
click at [356, 645] on button "More options" at bounding box center [356, 653] width 21 height 17
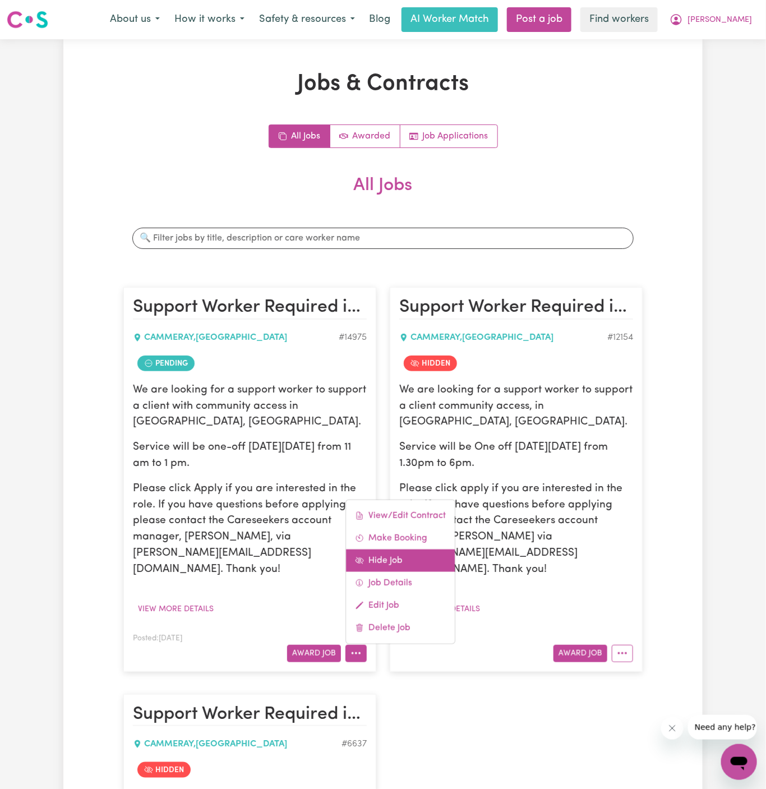
click at [392, 549] on link "Hide Job" at bounding box center [400, 560] width 109 height 22
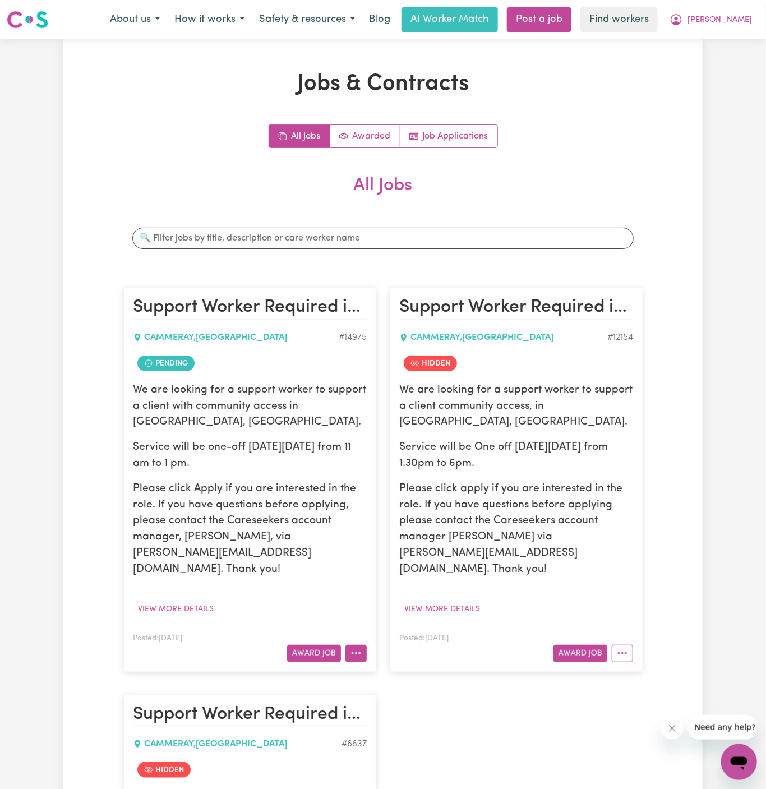
click at [360, 645] on button "More options" at bounding box center [356, 653] width 21 height 17
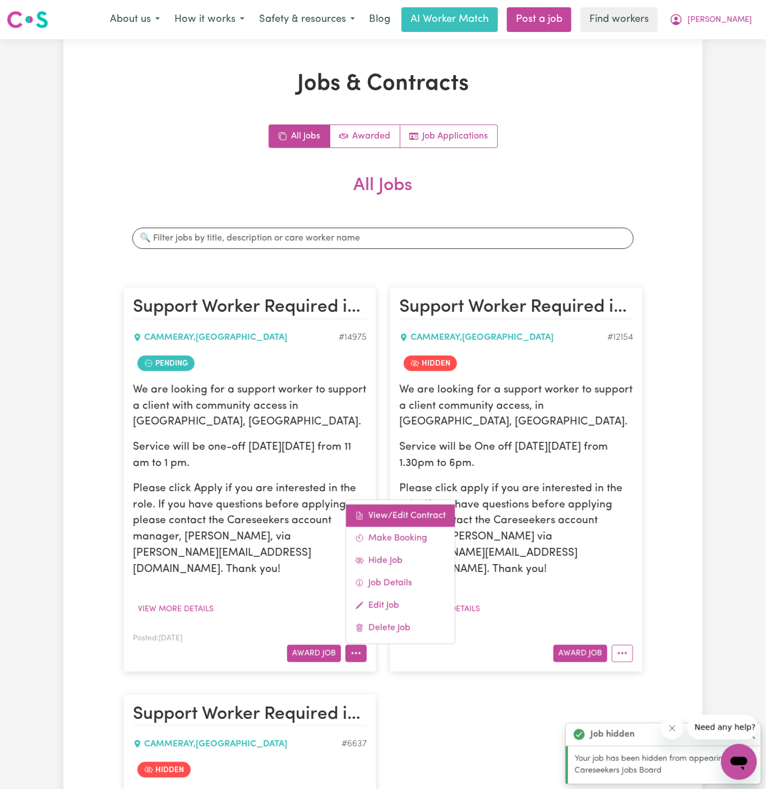
click at [406, 504] on link "View/Edit Contract" at bounding box center [400, 515] width 109 height 22
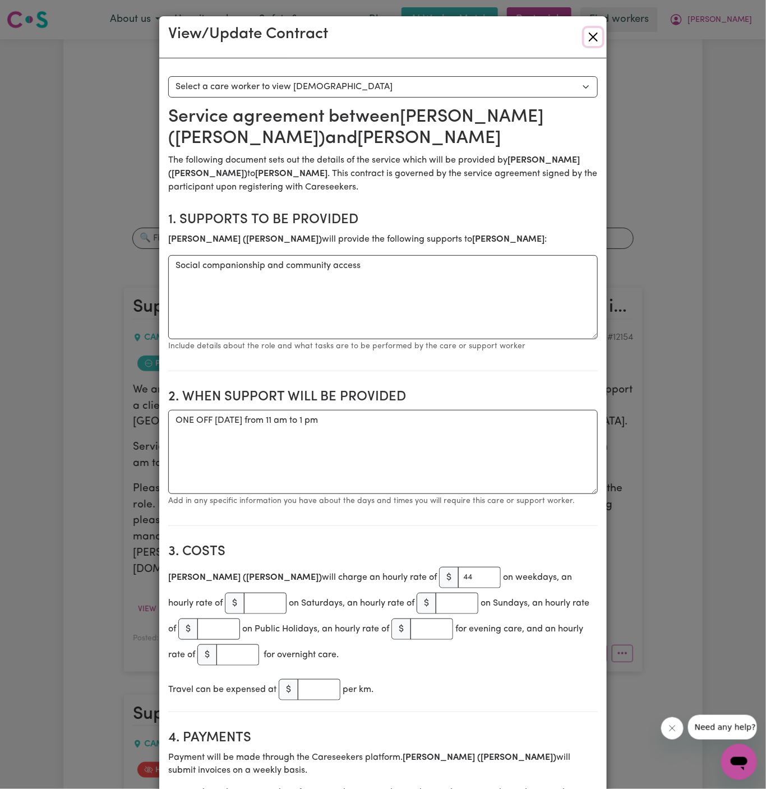
click at [595, 33] on button "Close" at bounding box center [593, 37] width 18 height 18
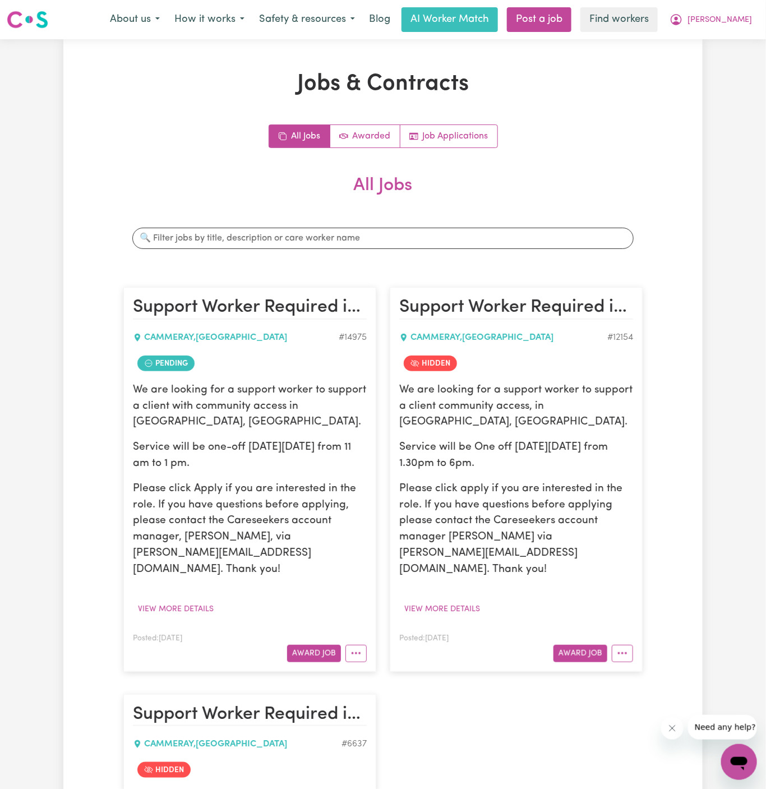
click at [679, 101] on div "Jobs & Contracts All Jobs Awarded Job Applications All Jobs Search jobs Support…" at bounding box center [382, 593] width 639 height 1044
click at [746, 20] on span "[PERSON_NAME]" at bounding box center [720, 20] width 65 height 12
click at [709, 46] on link "My Dashboard" at bounding box center [714, 43] width 89 height 21
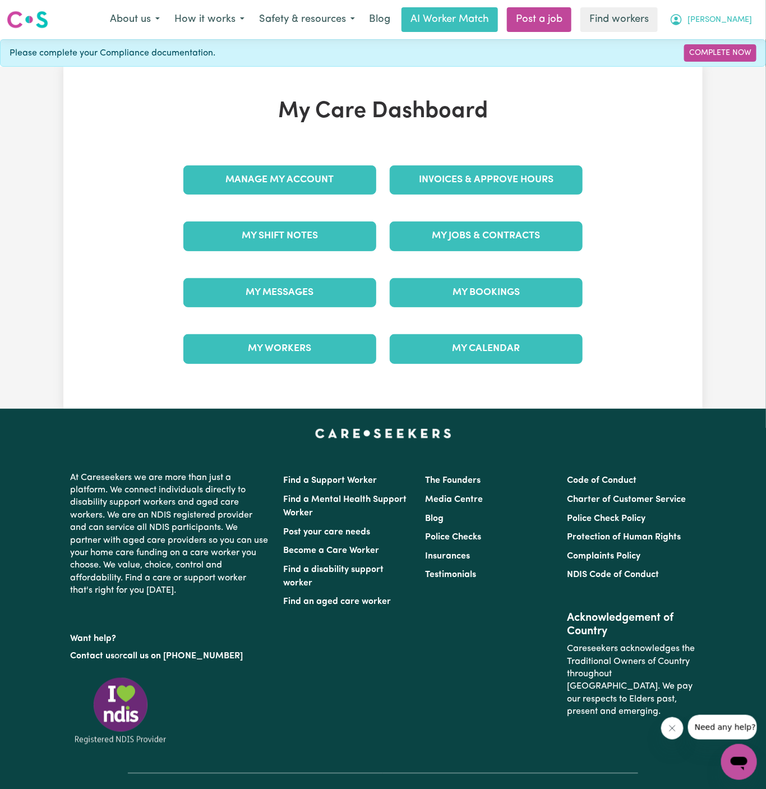
click at [744, 15] on span "[PERSON_NAME]" at bounding box center [720, 20] width 65 height 12
click at [742, 58] on link "Logout" at bounding box center [714, 64] width 89 height 21
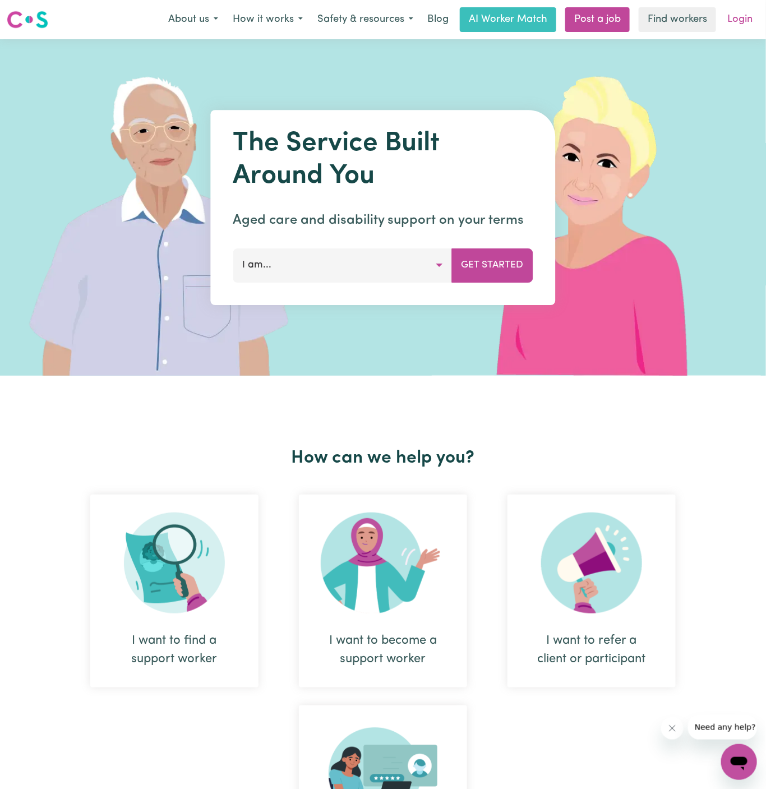
click at [744, 10] on link "Login" at bounding box center [740, 19] width 39 height 25
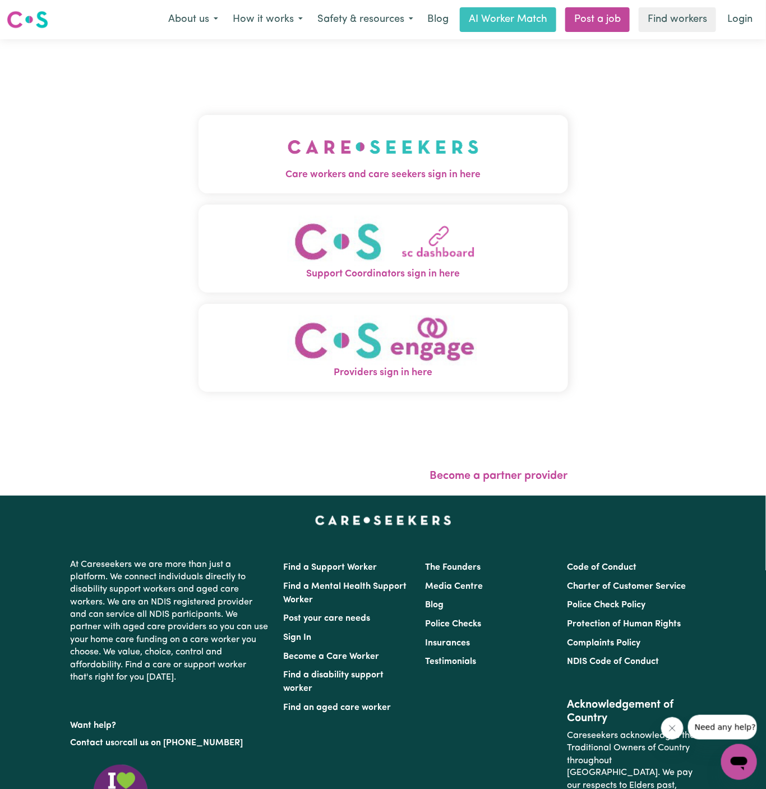
click at [429, 138] on img "Care workers and care seekers sign in here" at bounding box center [383, 147] width 191 height 42
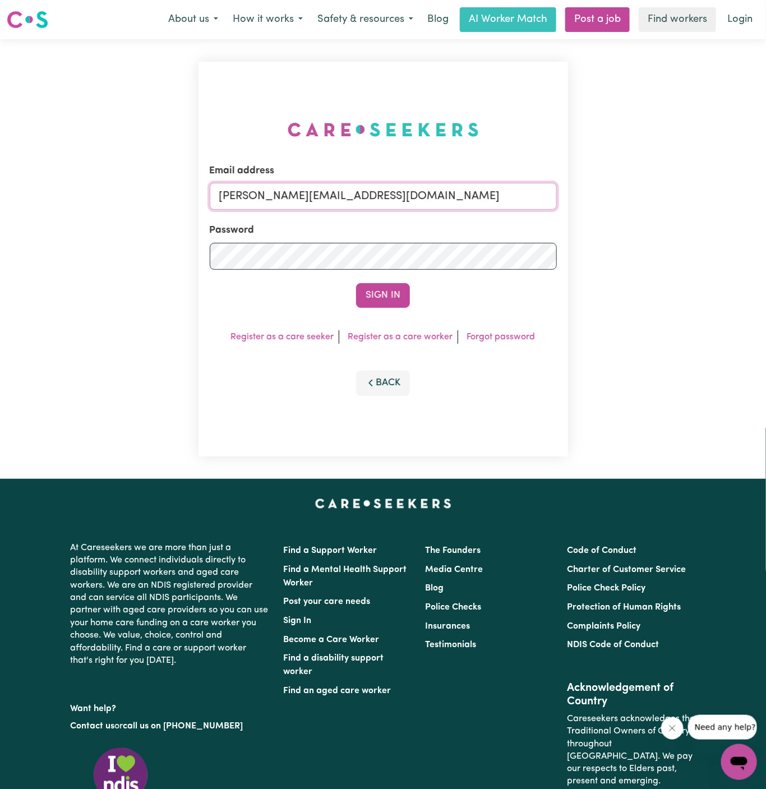
click at [436, 201] on input "[PERSON_NAME][EMAIL_ADDRESS][DOMAIN_NAME]" at bounding box center [383, 196] width 347 height 27
click at [600, 22] on link "Post a job" at bounding box center [597, 19] width 65 height 25
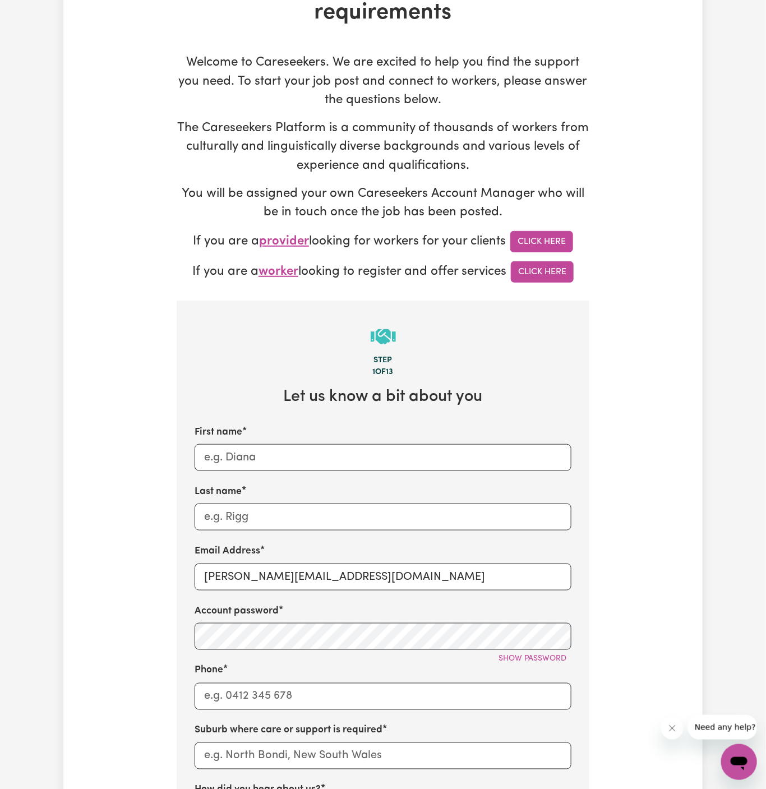
scroll to position [197, 0]
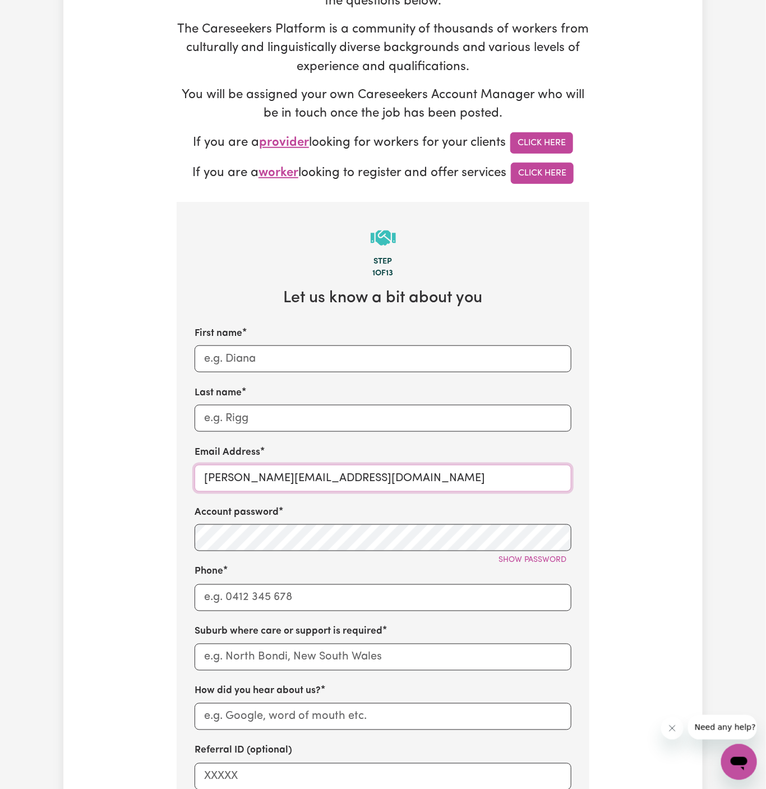
drag, startPoint x: 233, startPoint y: 482, endPoint x: 495, endPoint y: 481, distance: 262.0
click at [495, 481] on input "[PERSON_NAME][EMAIL_ADDRESS][DOMAIN_NAME]" at bounding box center [383, 478] width 377 height 27
click at [317, 475] on input "[PERSON_NAME][EMAIL_ADDRESS][DOMAIN_NAME]" at bounding box center [383, 478] width 377 height 27
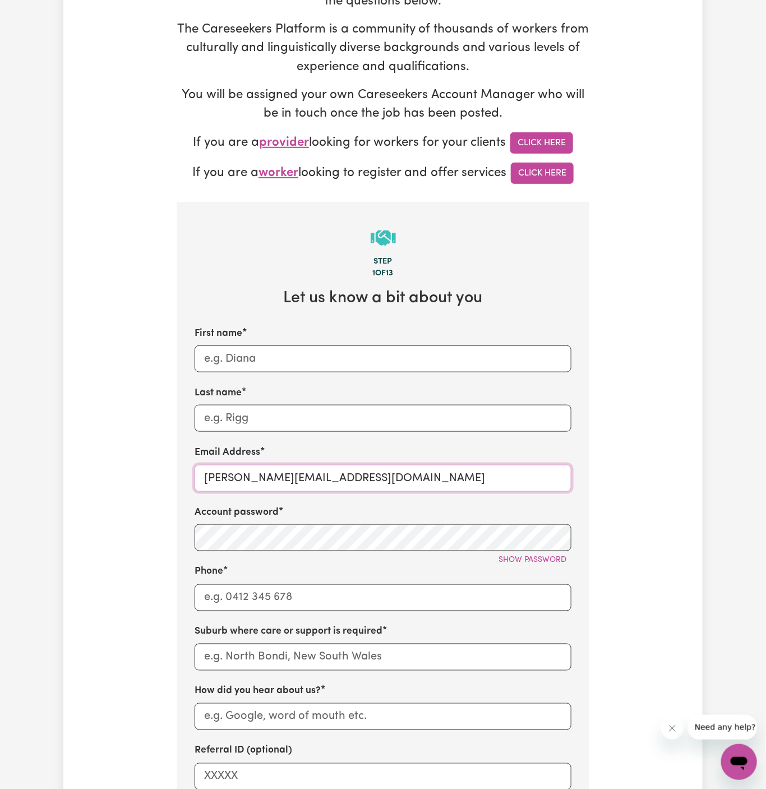
paste input "MarioPistilliCHIHH"
drag, startPoint x: 266, startPoint y: 480, endPoint x: 167, endPoint y: 480, distance: 98.7
click at [167, 480] on div "Tell us your care and support requirements Welcome to Careseekers. We are excit…" at bounding box center [382, 481] width 639 height 1214
type input "[EMAIL_ADDRESS][DOMAIN_NAME]"
click at [261, 355] on input "First name" at bounding box center [383, 359] width 377 height 27
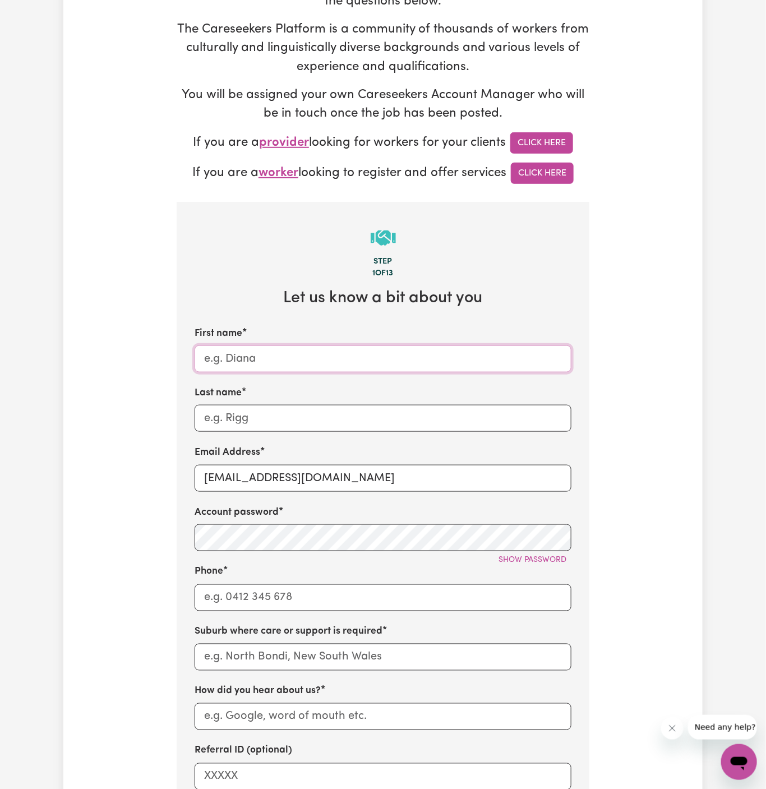
paste input "MarioPistilli"
click at [260, 355] on input "MarioPistilli" at bounding box center [383, 359] width 377 height 27
drag, startPoint x: 235, startPoint y: 360, endPoint x: 353, endPoint y: 358, distance: 118.4
click at [353, 358] on input "MarioPistilli" at bounding box center [383, 359] width 377 height 27
type input "Mario"
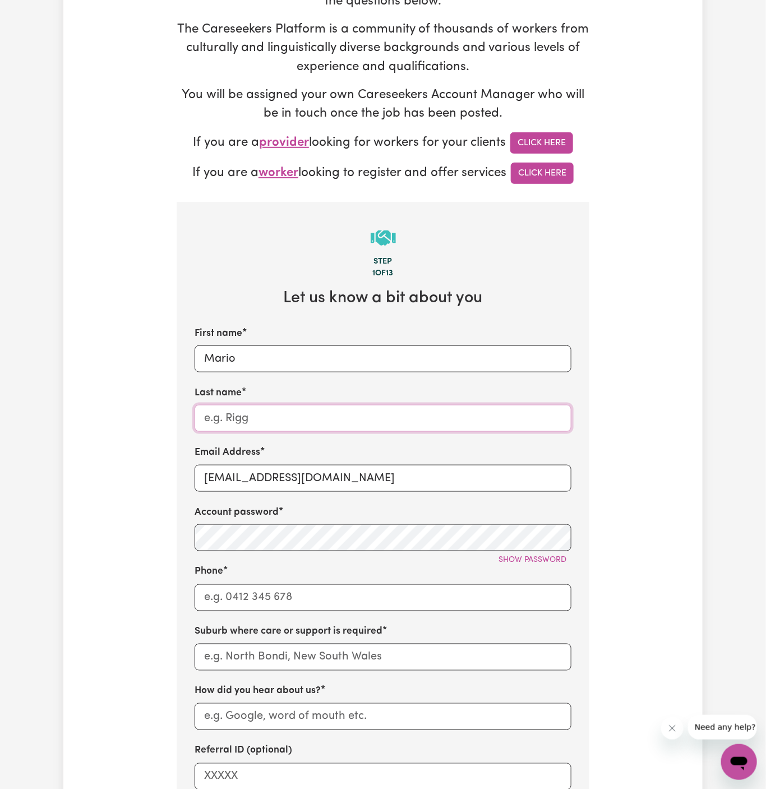
click at [351, 412] on input "Last name" at bounding box center [383, 418] width 377 height 27
paste input "[PERSON_NAME]"
type input "[PERSON_NAME]"
click at [307, 596] on input "Phone" at bounding box center [383, 597] width 377 height 27
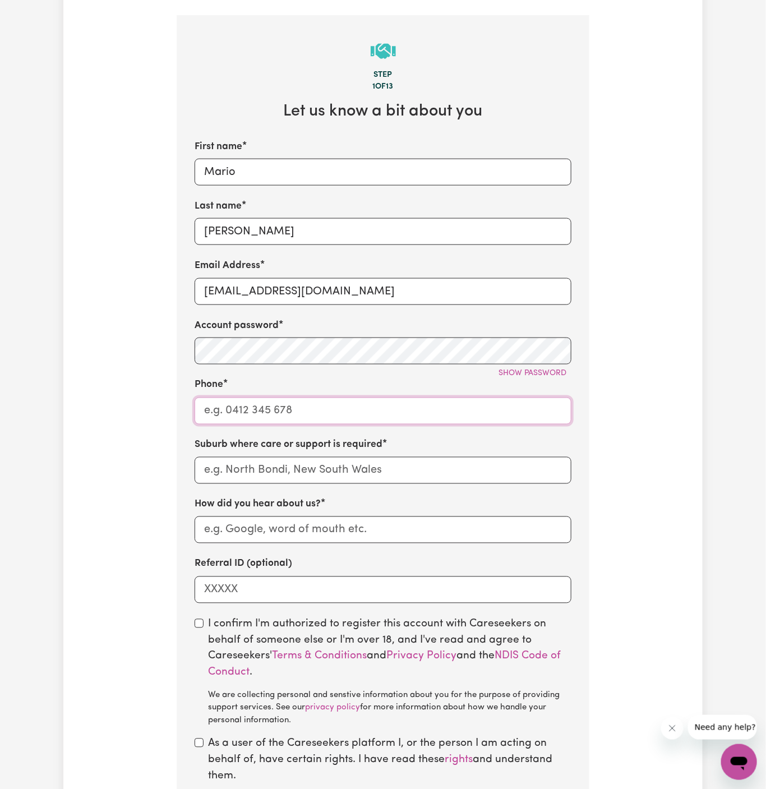
scroll to position [432, 0]
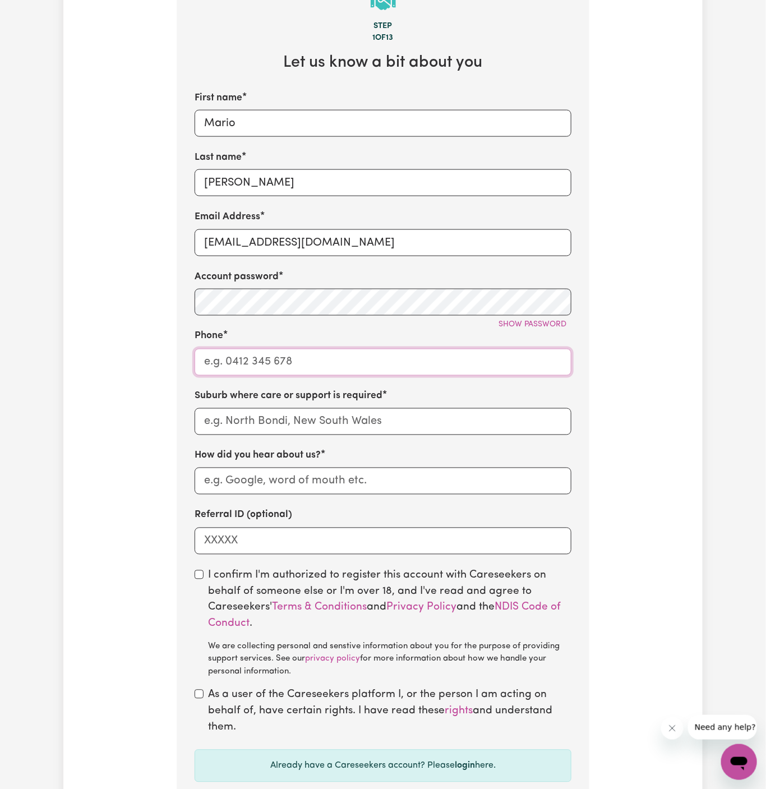
click at [374, 371] on input "Phone" at bounding box center [383, 362] width 377 height 27
type input "1300765465"
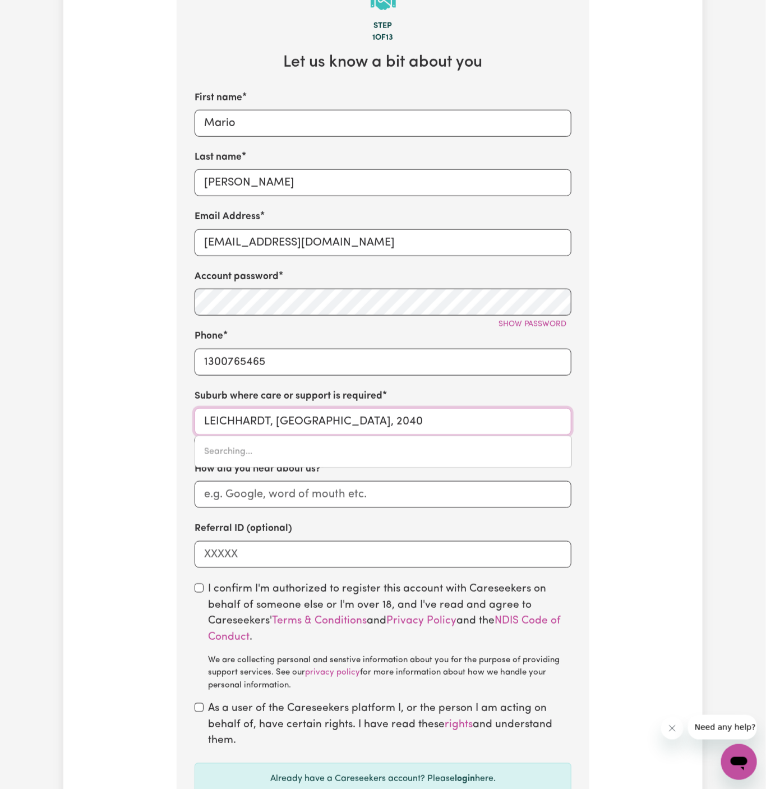
click at [357, 415] on input "LEICHHARDT, [GEOGRAPHIC_DATA], 2040" at bounding box center [383, 421] width 377 height 27
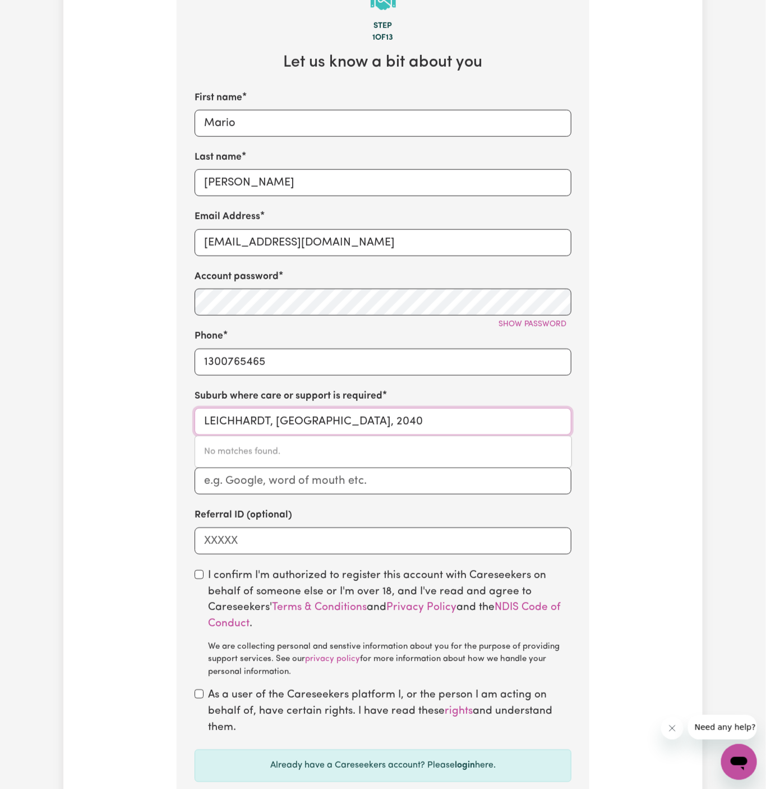
click at [357, 415] on input "LEICHHARDT, [GEOGRAPHIC_DATA], 2040" at bounding box center [383, 421] width 377 height 27
type input "lalo"
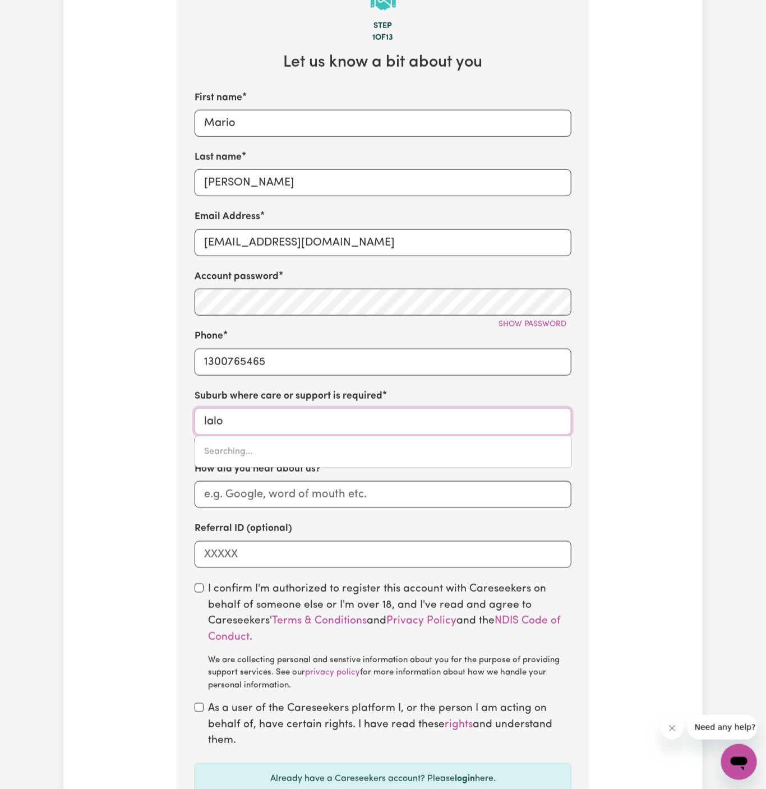
type input "[PERSON_NAME][GEOGRAPHIC_DATA], 3075"
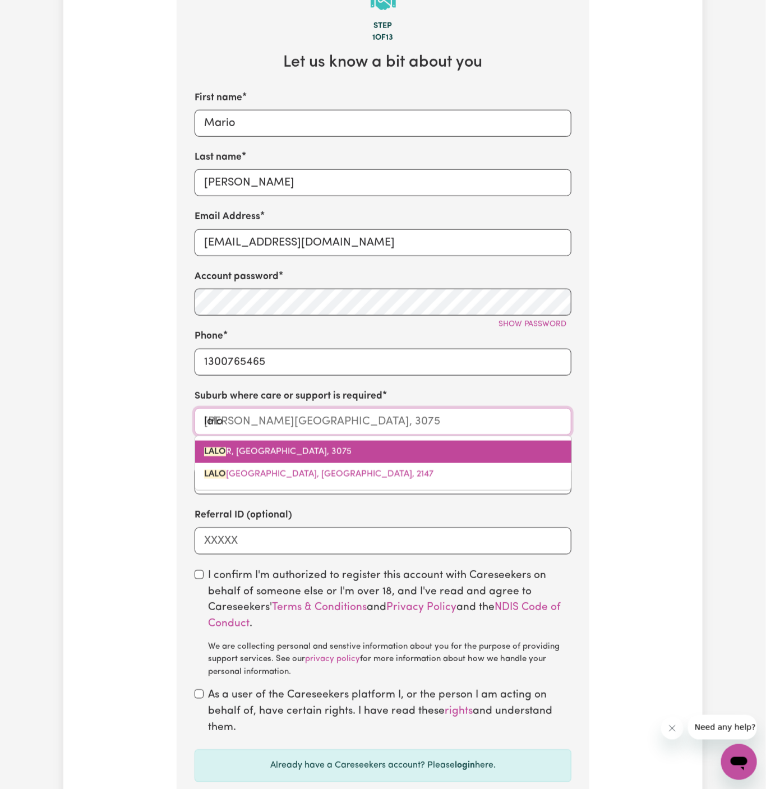
click at [280, 449] on span "[PERSON_NAME][STREET_ADDRESS]" at bounding box center [278, 452] width 148 height 9
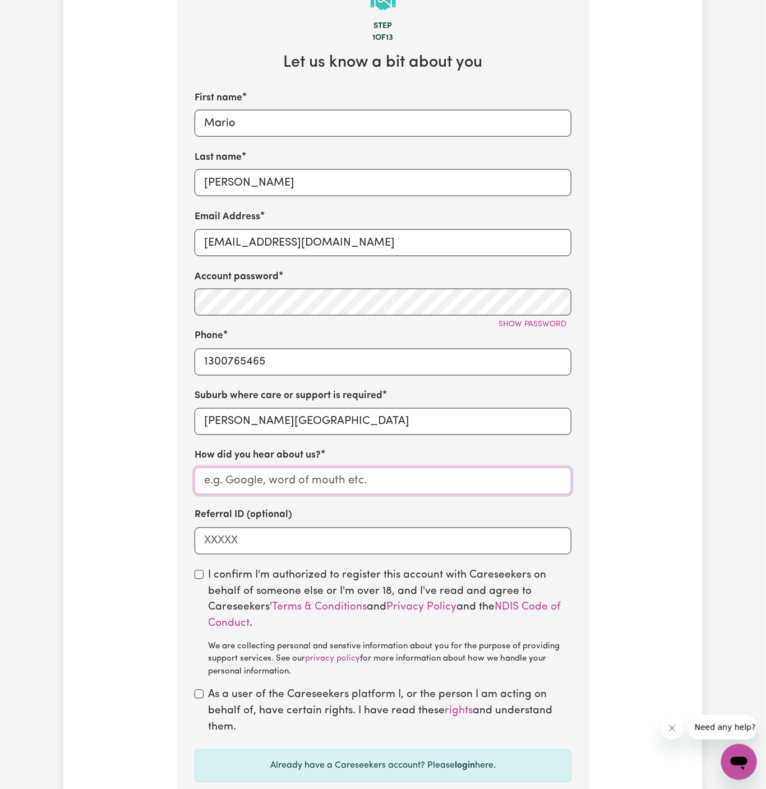
click at [287, 469] on input "How did you hear about us?" at bounding box center [383, 481] width 377 height 27
click at [266, 481] on input "How did you hear about us?" at bounding box center [383, 481] width 377 height 27
paste input "Caring Hearts In-Home Help"
type input "Caring Hearts In-Home Help"
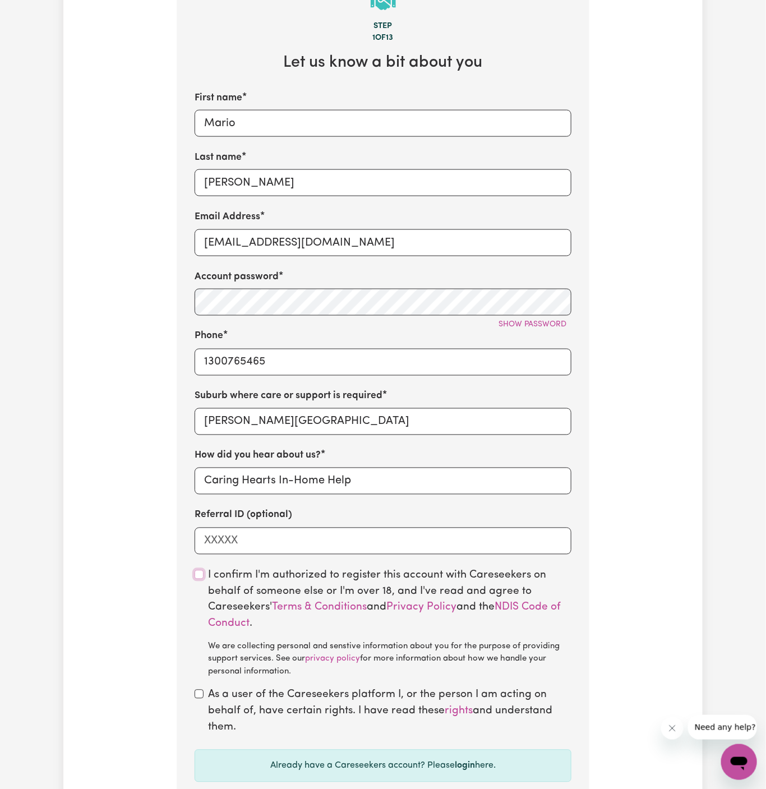
click at [202, 571] on input "checkbox" at bounding box center [199, 574] width 9 height 9
checkbox input "true"
click at [206, 693] on div "As a user of the Careseekers platform I, or the person I am acting on behalf of…" at bounding box center [383, 712] width 377 height 48
click at [200, 693] on input "checkbox" at bounding box center [199, 694] width 9 height 9
checkbox input "true"
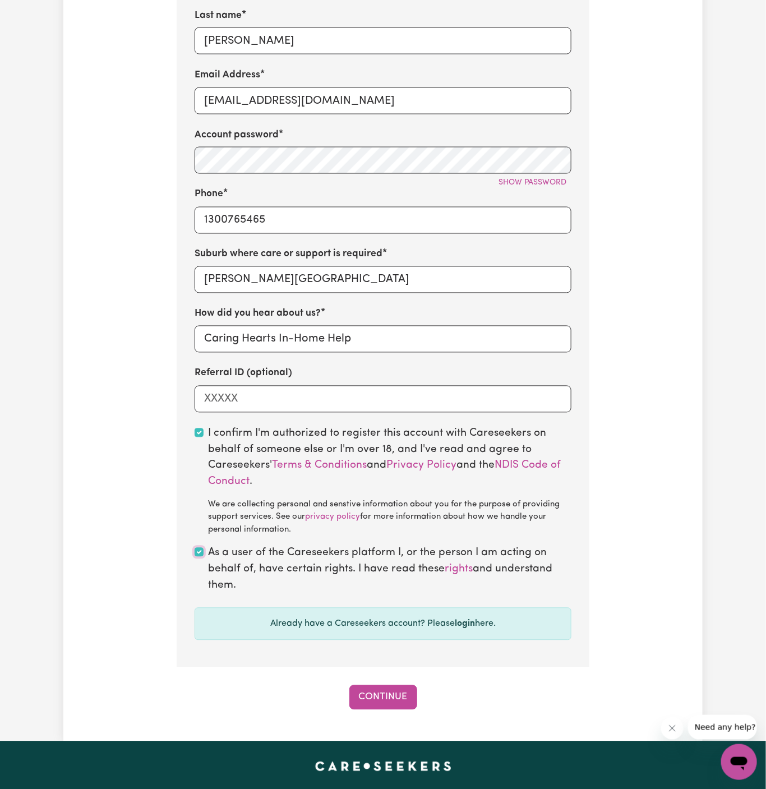
scroll to position [662, 0]
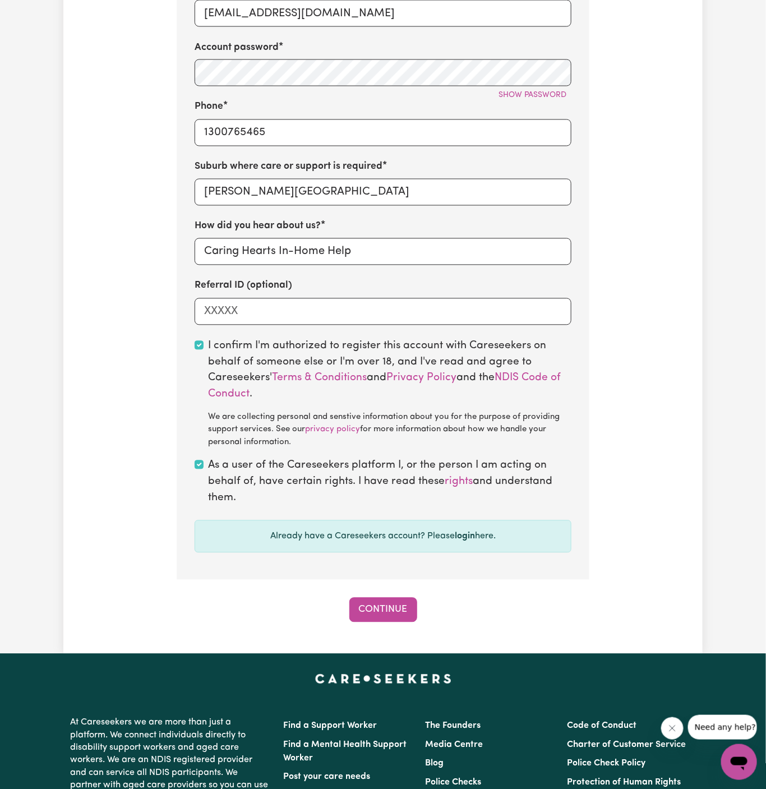
click at [403, 596] on div "Step 1 of 13 Let us know a bit about you First name [PERSON_NAME] Last name [PE…" at bounding box center [383, 180] width 413 height 886
click at [397, 606] on button "Continue" at bounding box center [383, 610] width 68 height 25
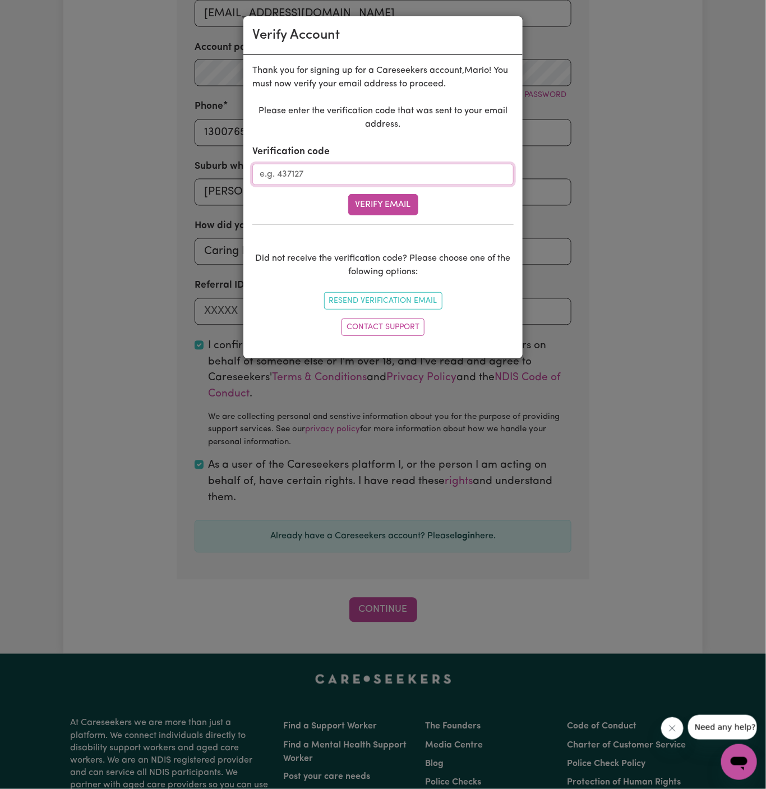
click at [311, 169] on input "Verification code" at bounding box center [382, 174] width 261 height 21
paste input "966457"
type input "966457"
click at [377, 210] on button "Verify Email" at bounding box center [383, 204] width 70 height 21
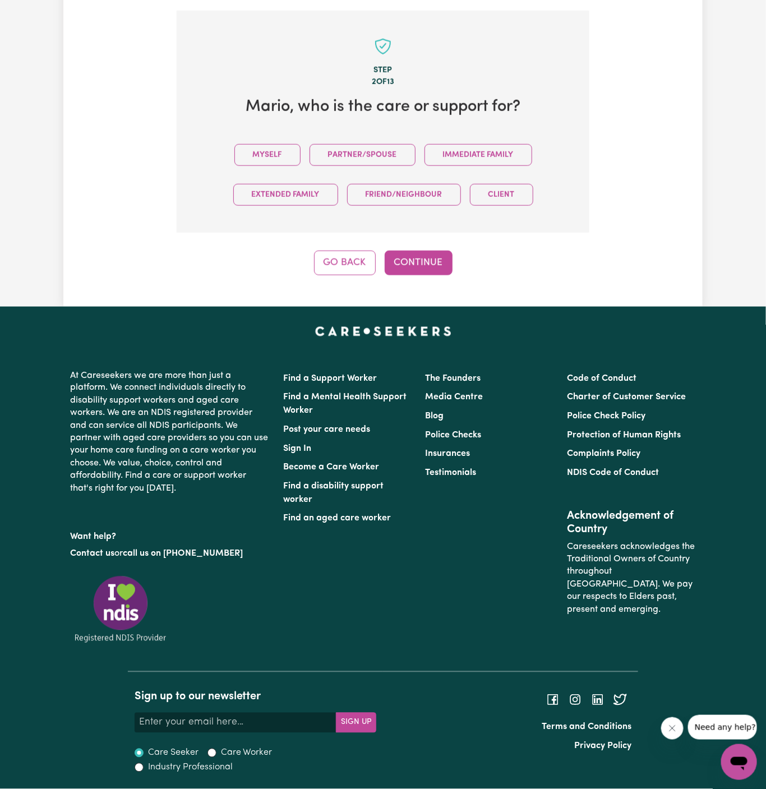
scroll to position [386, 0]
